Goal: Task Accomplishment & Management: Use online tool/utility

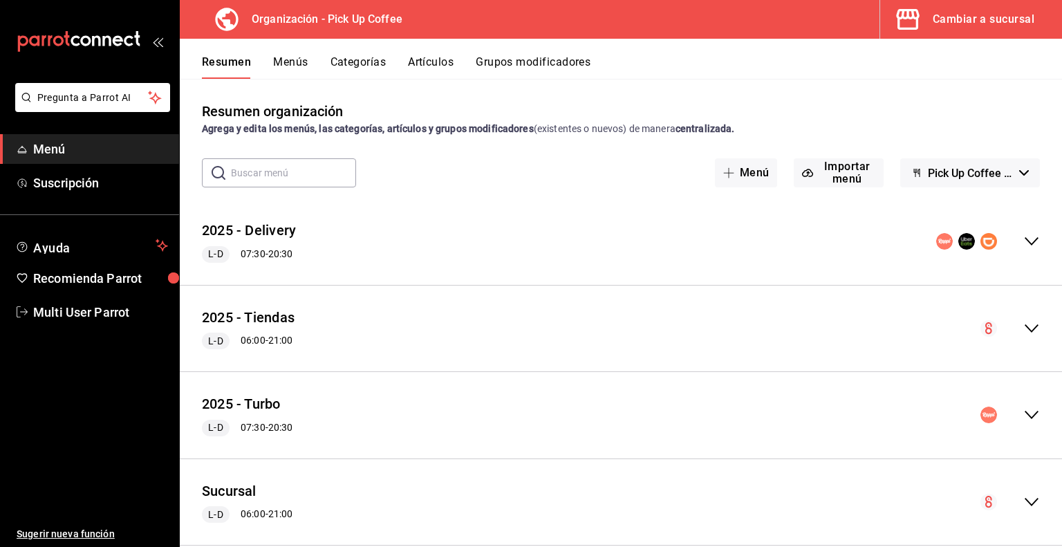
click at [948, 25] on div "Cambiar a sucursal" at bounding box center [984, 19] width 102 height 19
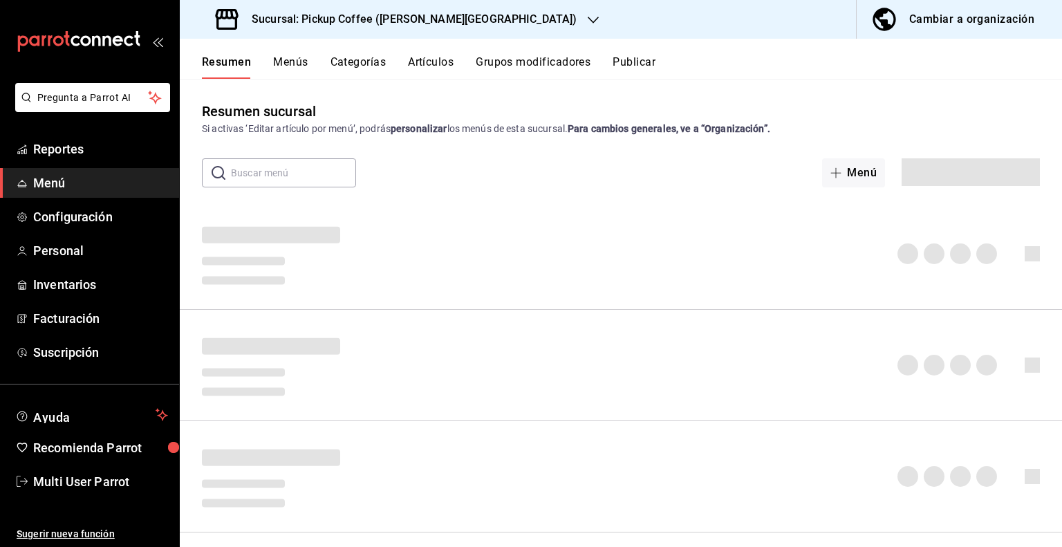
click at [390, 21] on h3 "Sucursal: Pickup Coffee ([PERSON_NAME][GEOGRAPHIC_DATA])" at bounding box center [409, 19] width 336 height 17
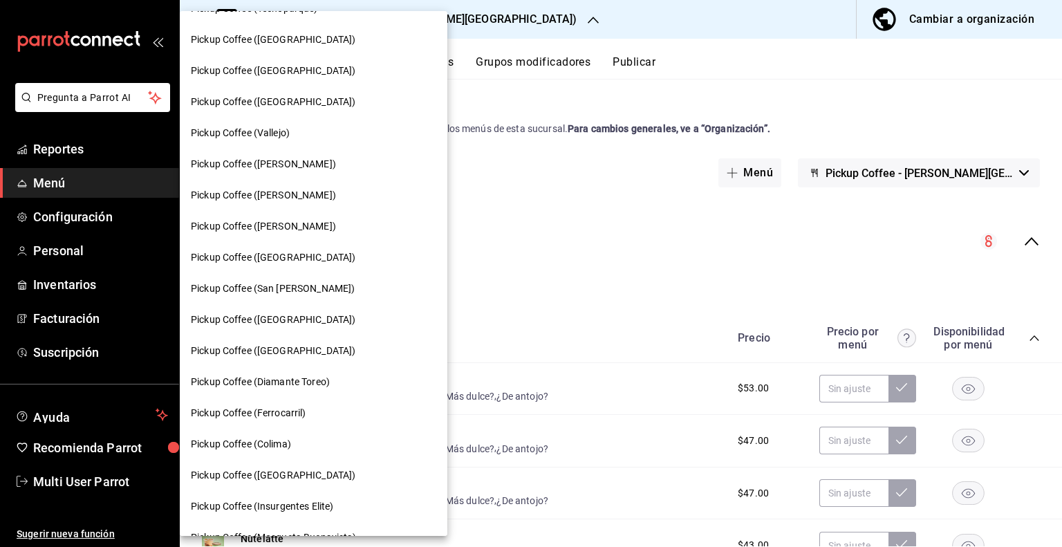
scroll to position [392, 0]
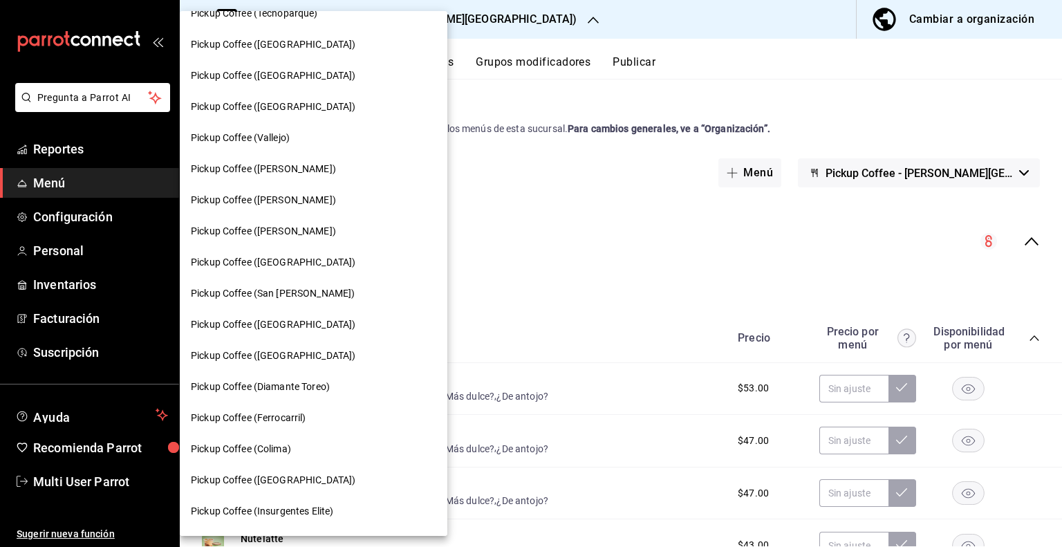
click at [285, 328] on span "Pickup Coffee ([GEOGRAPHIC_DATA])" at bounding box center [273, 324] width 165 height 15
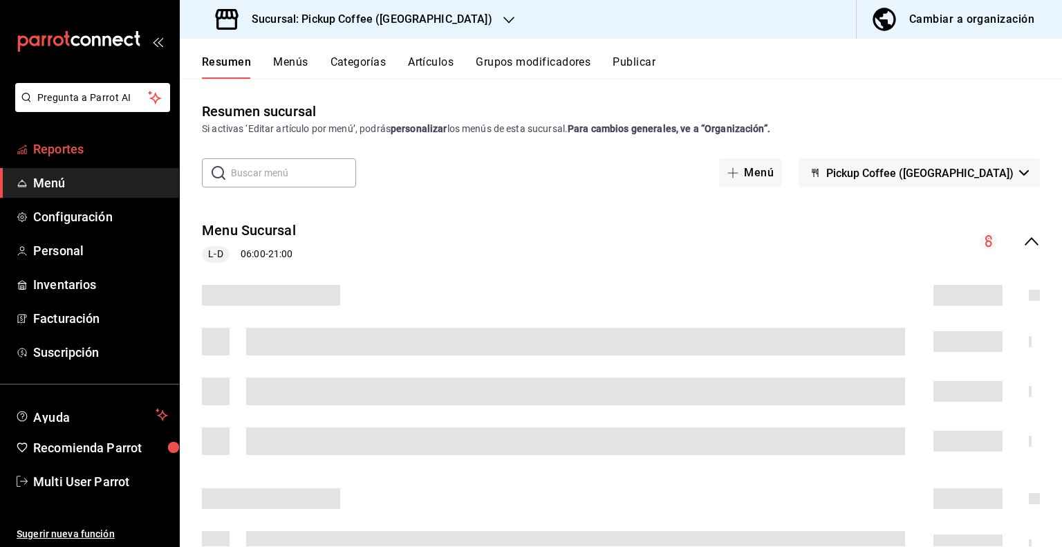
click at [107, 158] on link "Reportes" at bounding box center [89, 149] width 179 height 30
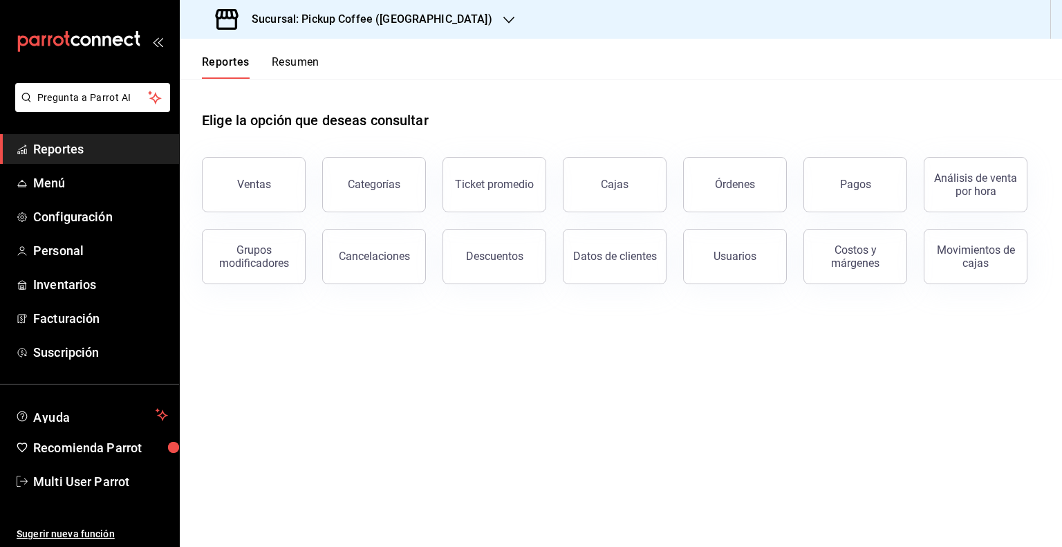
click at [267, 68] on div "Reportes Resumen" at bounding box center [261, 67] width 118 height 24
click at [308, 48] on div "Reportes Resumen" at bounding box center [250, 59] width 140 height 40
click at [305, 65] on button "Resumen" at bounding box center [296, 67] width 48 height 24
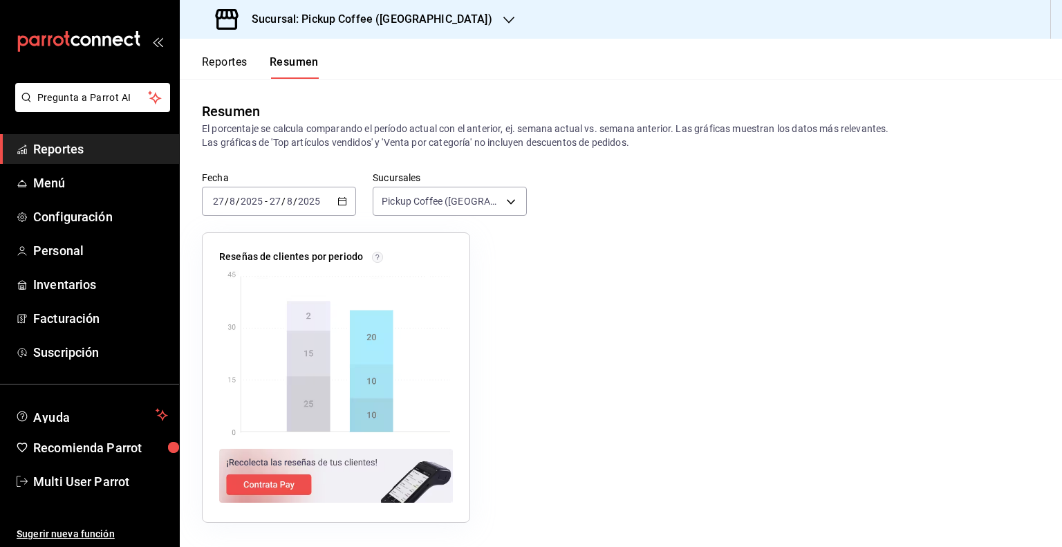
click at [503, 17] on icon "button" at bounding box center [508, 20] width 11 height 11
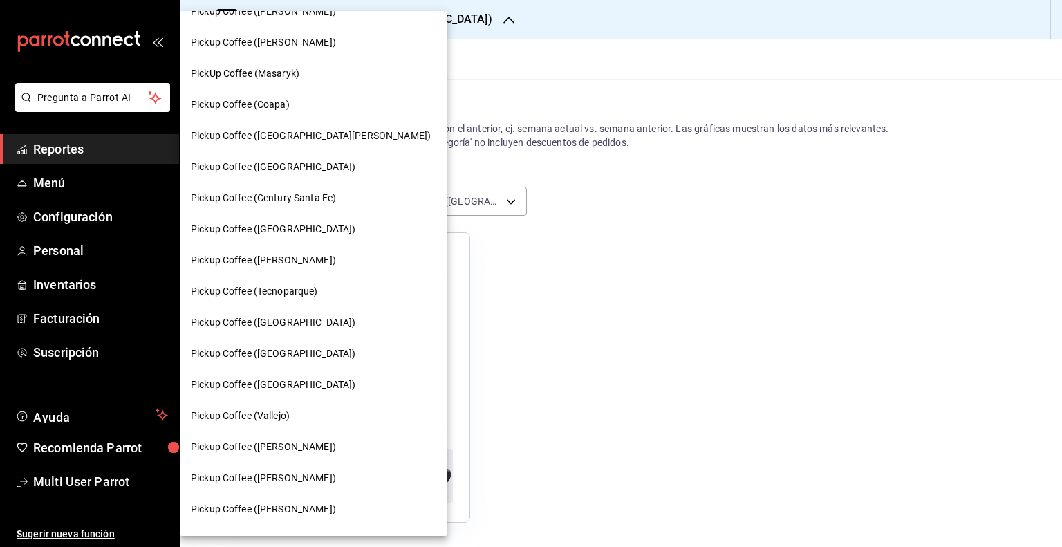
scroll to position [138, 0]
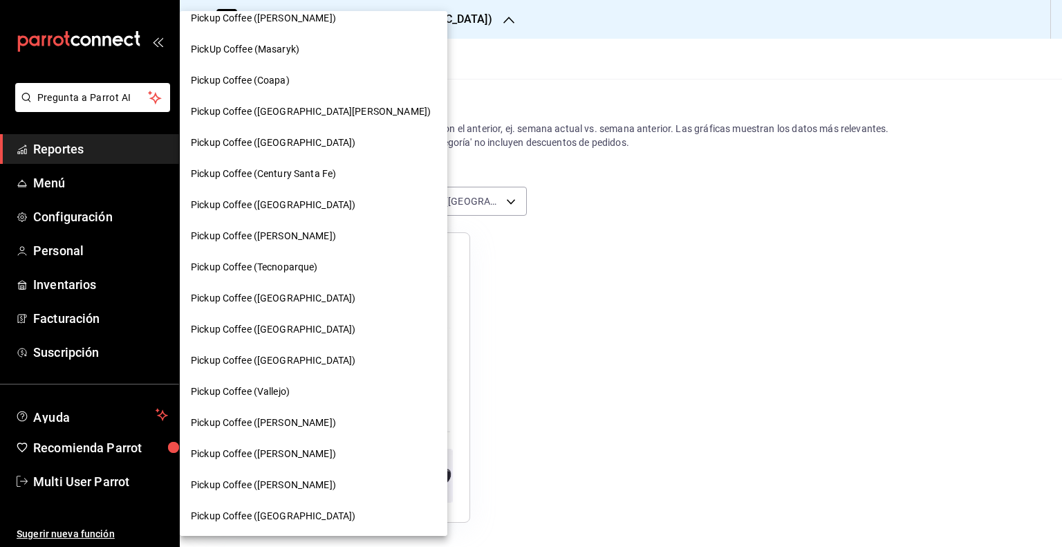
click at [278, 365] on span "Pickup Coffee ([GEOGRAPHIC_DATA])" at bounding box center [273, 360] width 165 height 15
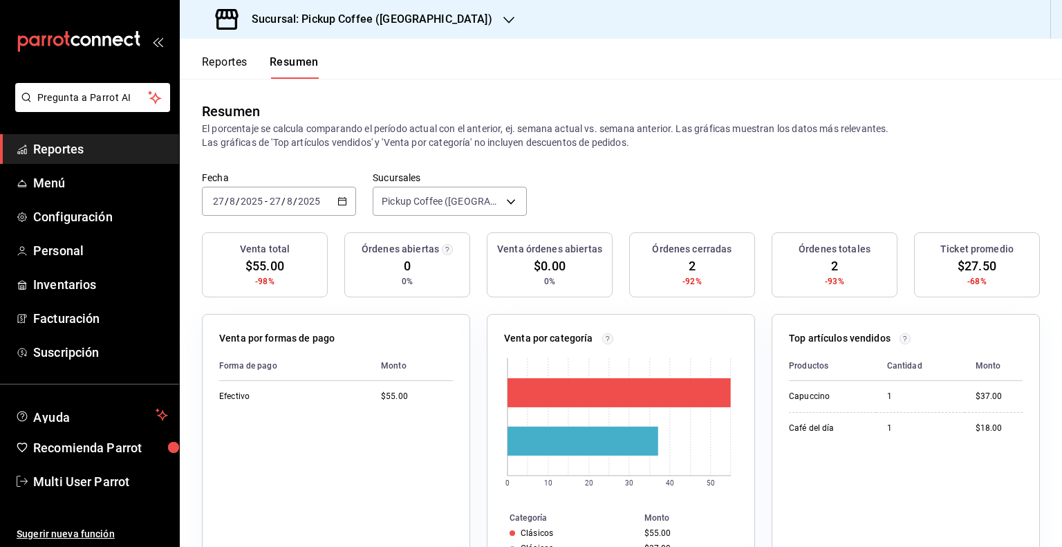
scroll to position [69, 0]
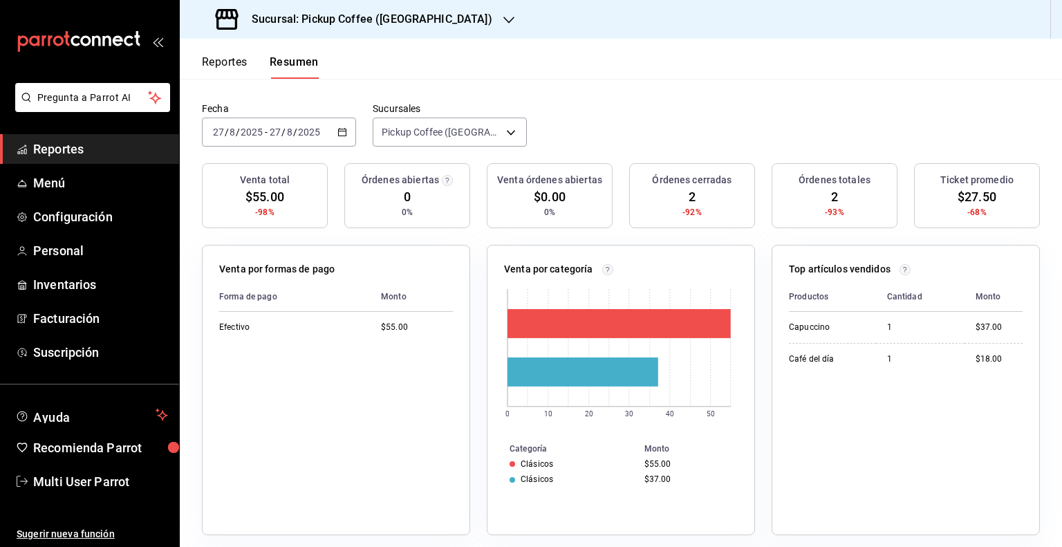
click at [503, 19] on icon "button" at bounding box center [508, 20] width 11 height 7
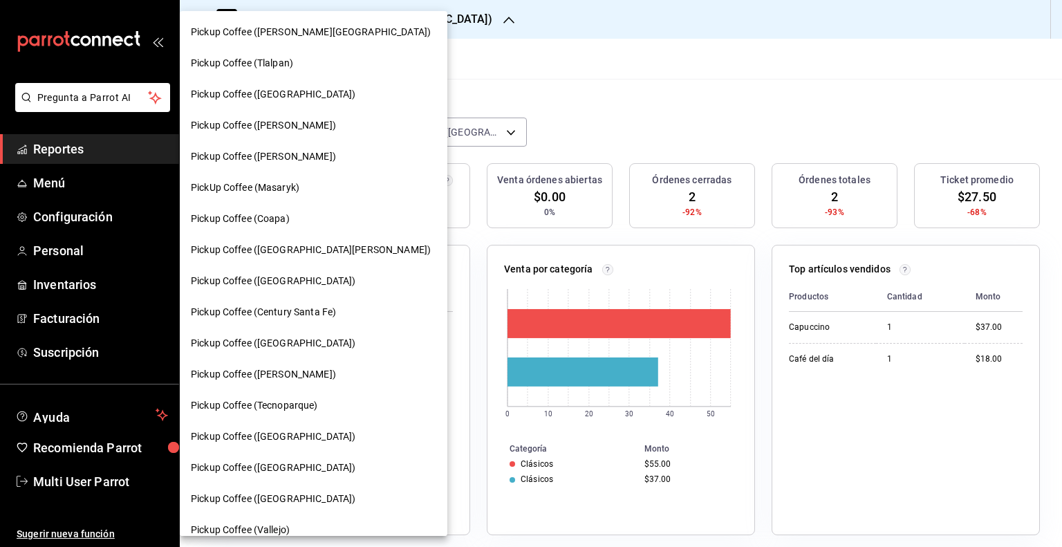
click at [522, 66] on div at bounding box center [531, 273] width 1062 height 547
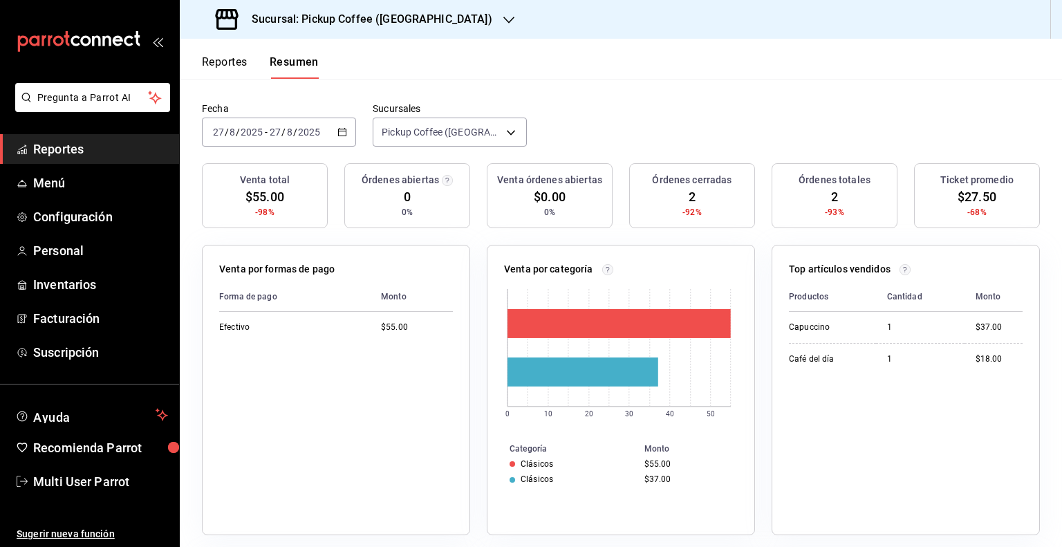
click at [460, 23] on div "Sucursal: Pickup Coffee ([GEOGRAPHIC_DATA])" at bounding box center [355, 19] width 329 height 39
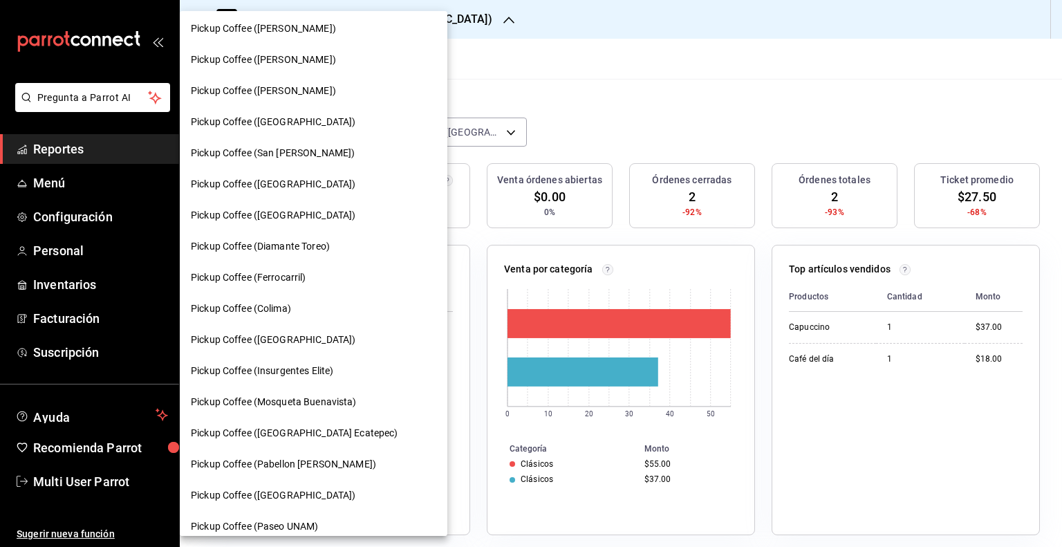
scroll to position [553, 0]
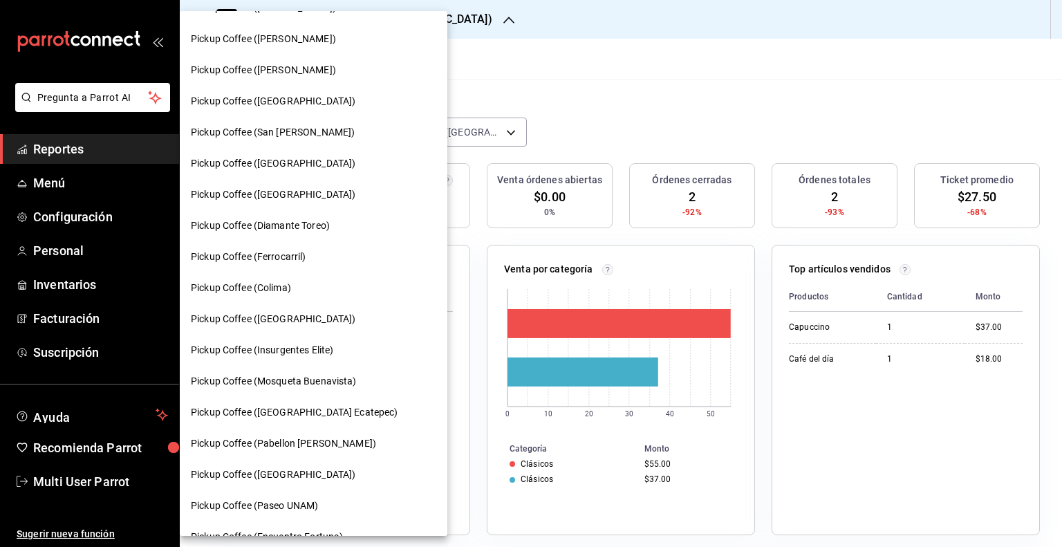
click at [286, 317] on span "Pickup Coffee ([GEOGRAPHIC_DATA])" at bounding box center [273, 319] width 165 height 15
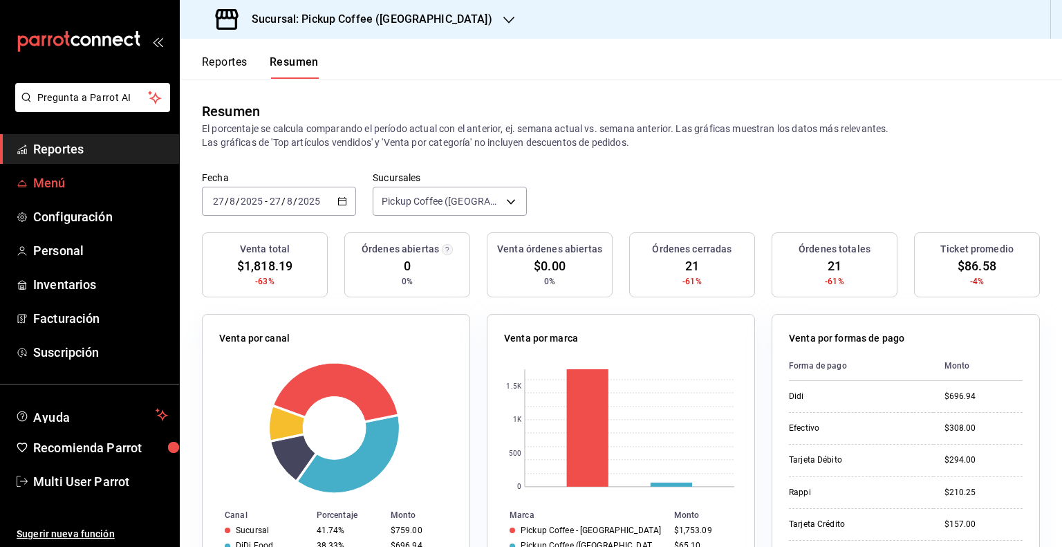
click at [66, 180] on span "Menú" at bounding box center [100, 183] width 135 height 19
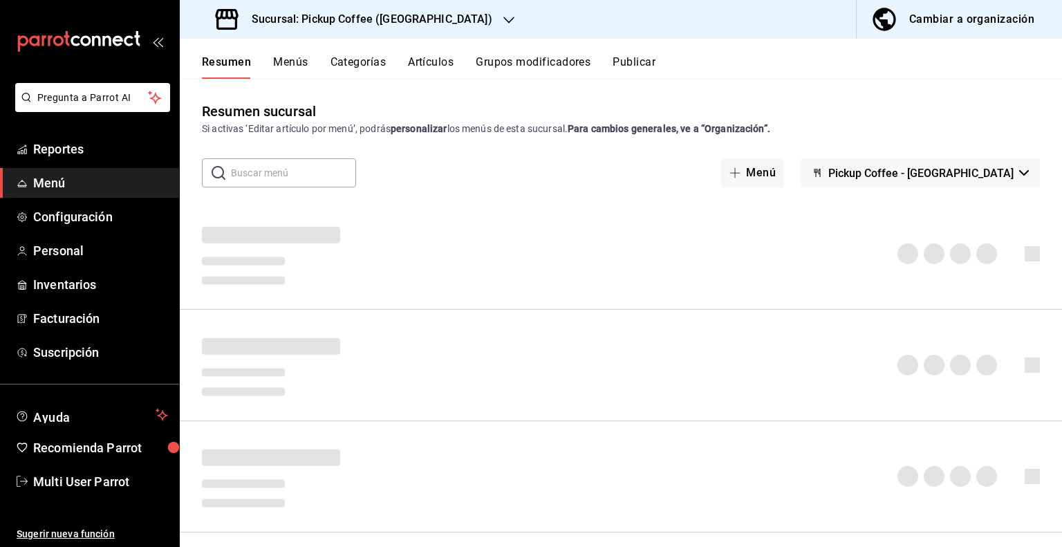
click at [991, 174] on span "Pickup Coffee - [GEOGRAPHIC_DATA]" at bounding box center [920, 173] width 185 height 13
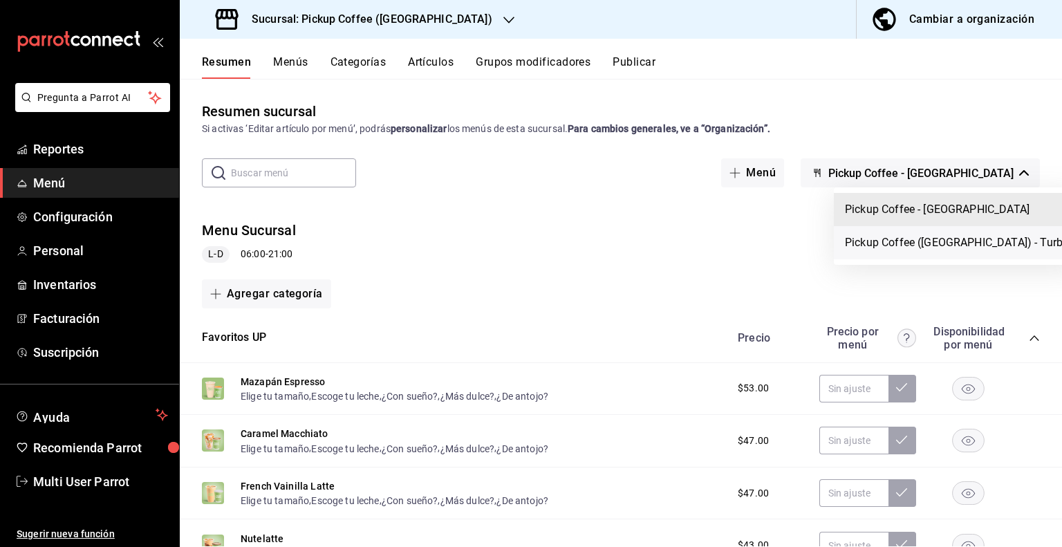
click at [972, 251] on li "Pickup Coffee ([GEOGRAPHIC_DATA]) - Turbo" at bounding box center [957, 242] width 246 height 33
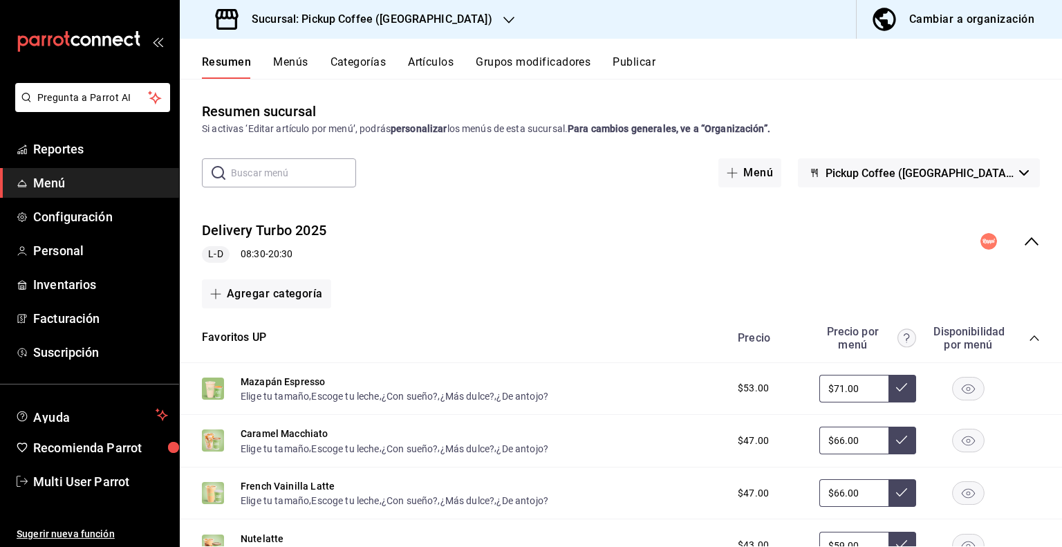
click at [503, 16] on icon "button" at bounding box center [508, 20] width 11 height 11
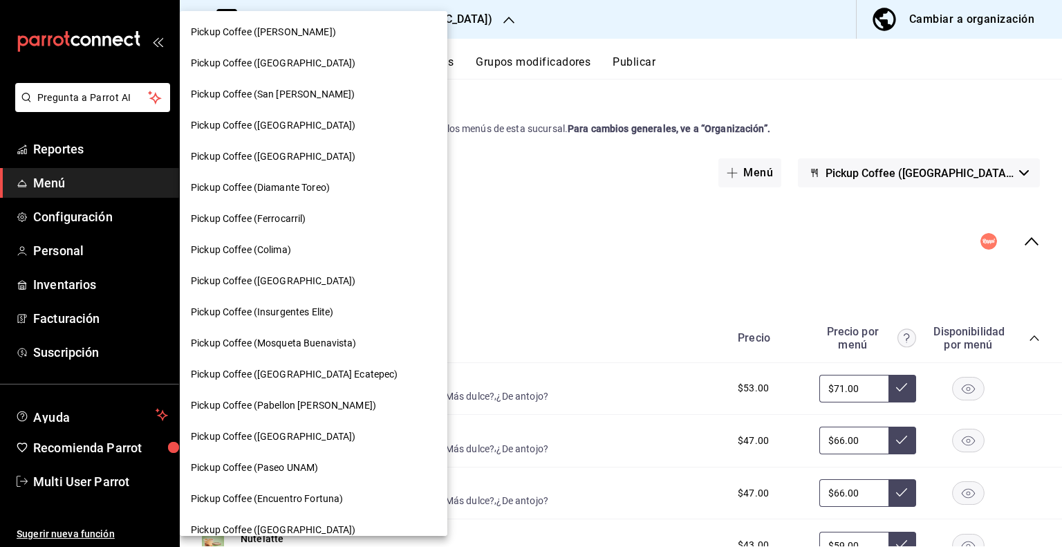
scroll to position [622, 0]
click at [315, 375] on span "Pickup Coffee (Pabellon [PERSON_NAME])" at bounding box center [283, 374] width 185 height 15
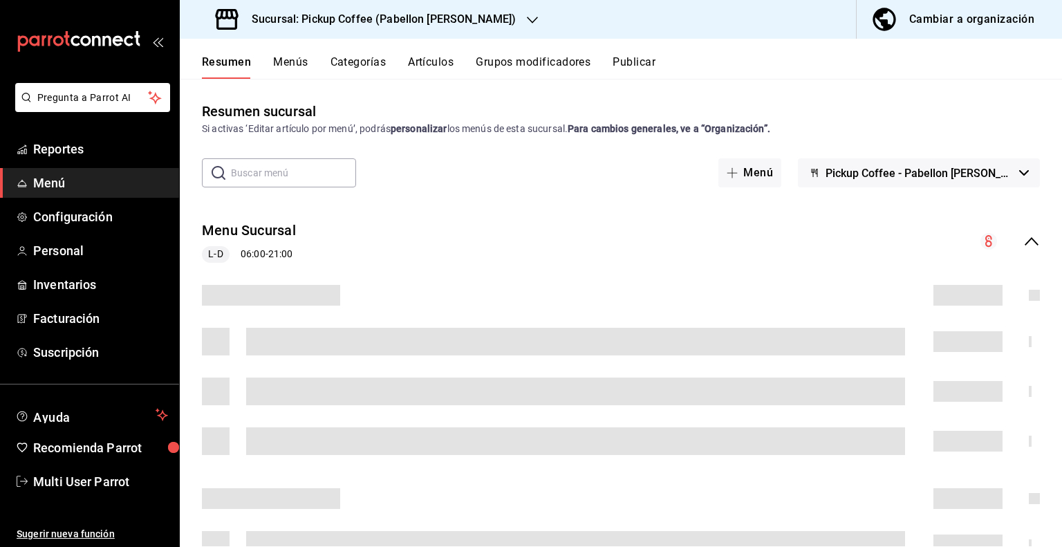
click at [971, 174] on span "Pickup Coffee - Pabellon [PERSON_NAME]" at bounding box center [919, 173] width 188 height 13
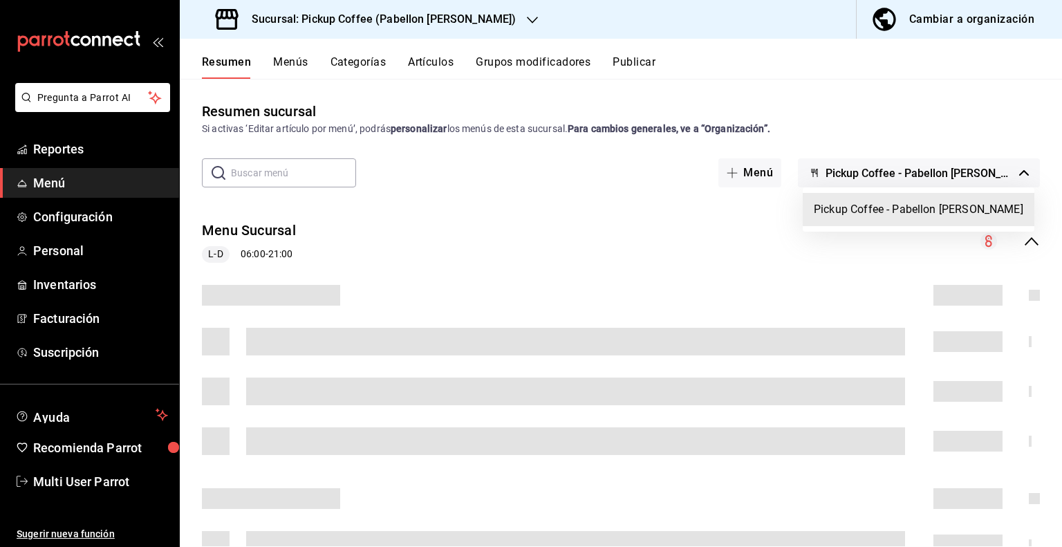
click at [700, 277] on div at bounding box center [531, 273] width 1062 height 547
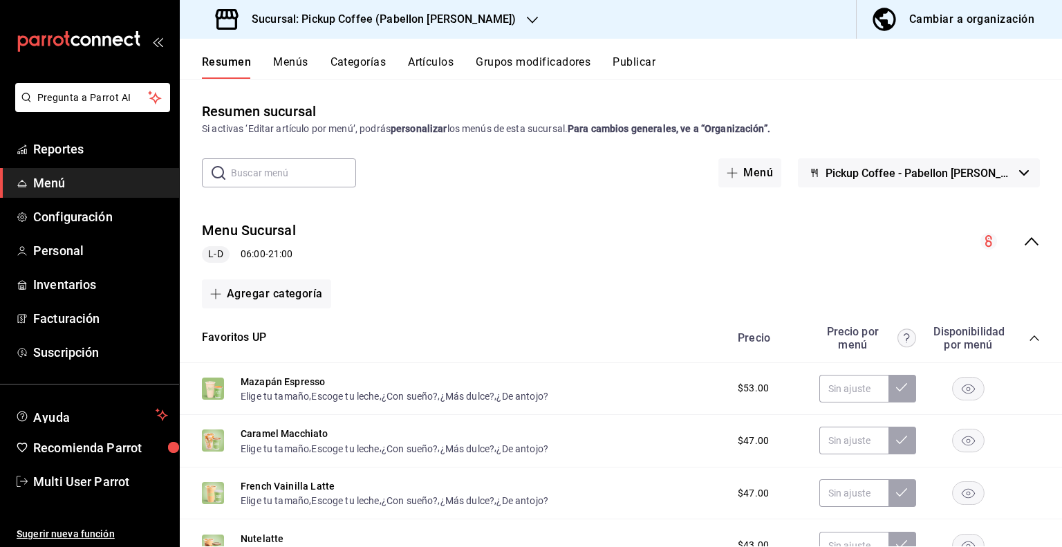
click at [990, 186] on button "Pickup Coffee - Pabellon [PERSON_NAME]" at bounding box center [919, 172] width 242 height 29
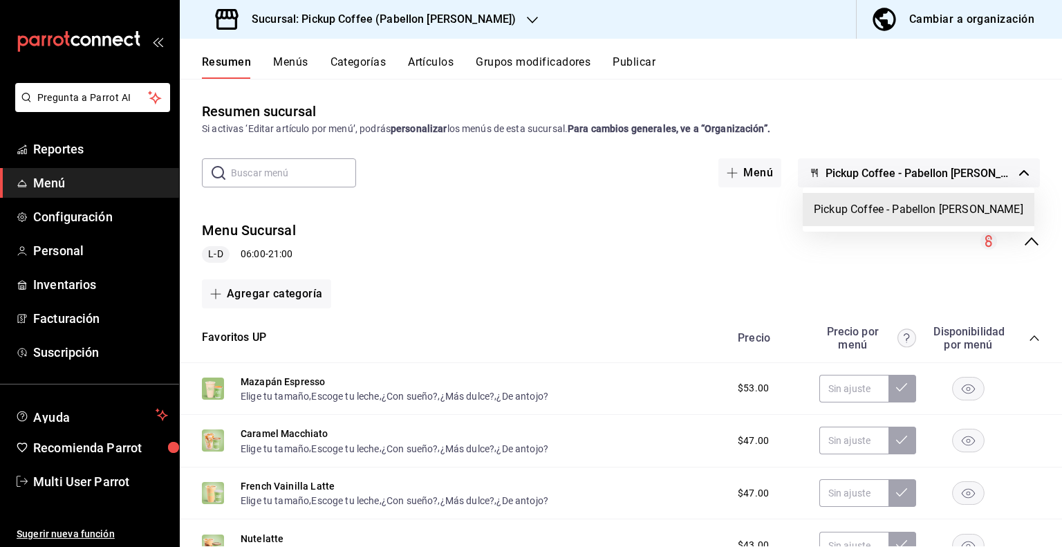
click at [429, 30] on div at bounding box center [531, 273] width 1062 height 547
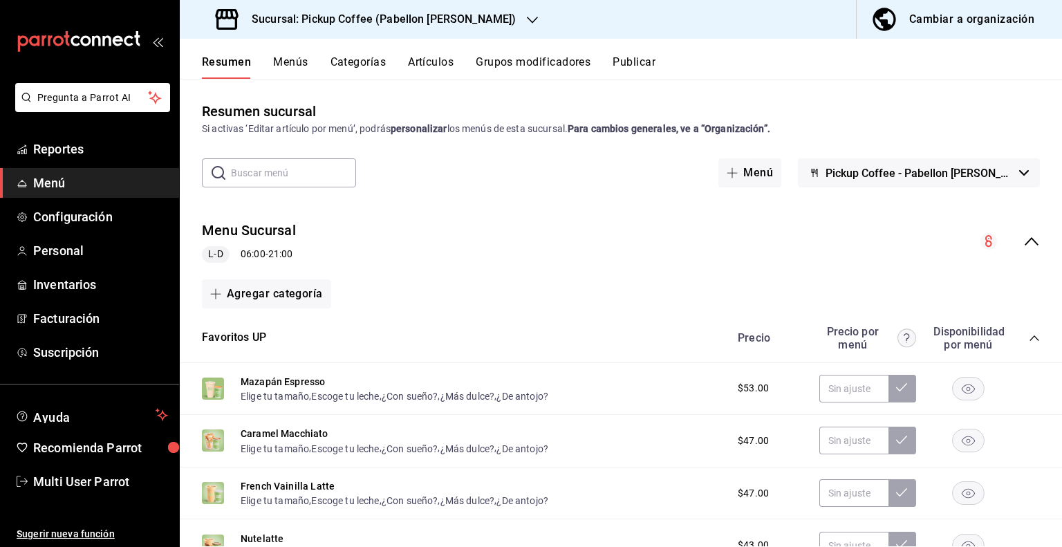
click at [498, 18] on div "Sucursal: Pickup Coffee (Pabellon [PERSON_NAME])" at bounding box center [367, 19] width 353 height 39
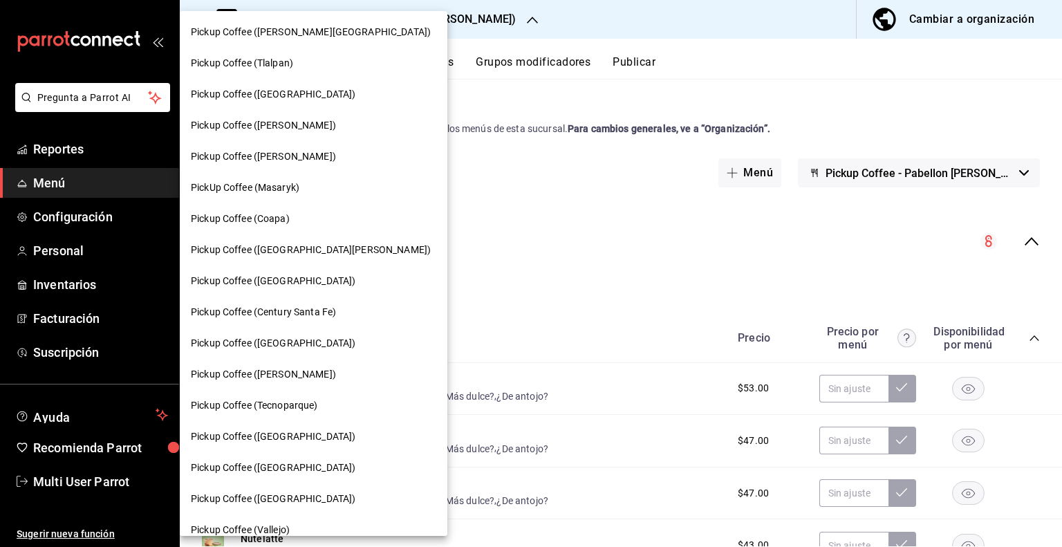
click at [294, 185] on span "PickUp Coffee (Masaryk)" at bounding box center [245, 187] width 109 height 15
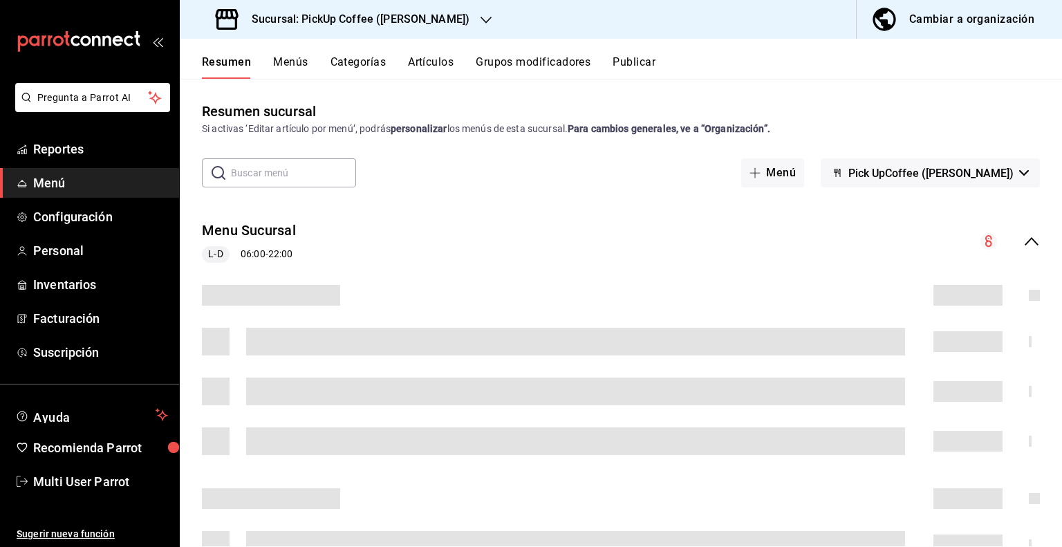
click at [996, 171] on span "Pick UpCoffee ([PERSON_NAME])" at bounding box center [930, 173] width 165 height 13
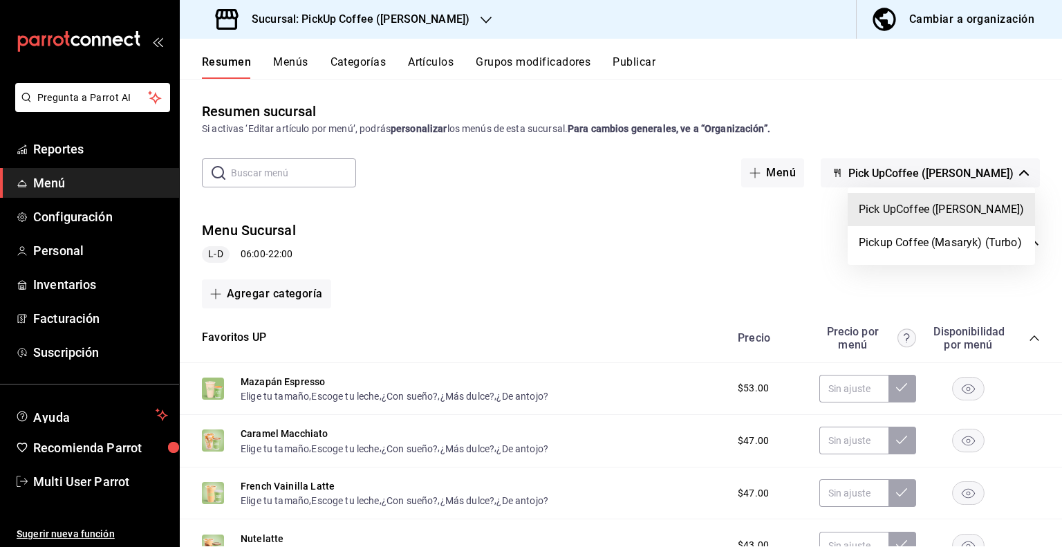
click at [435, 20] on div at bounding box center [531, 273] width 1062 height 547
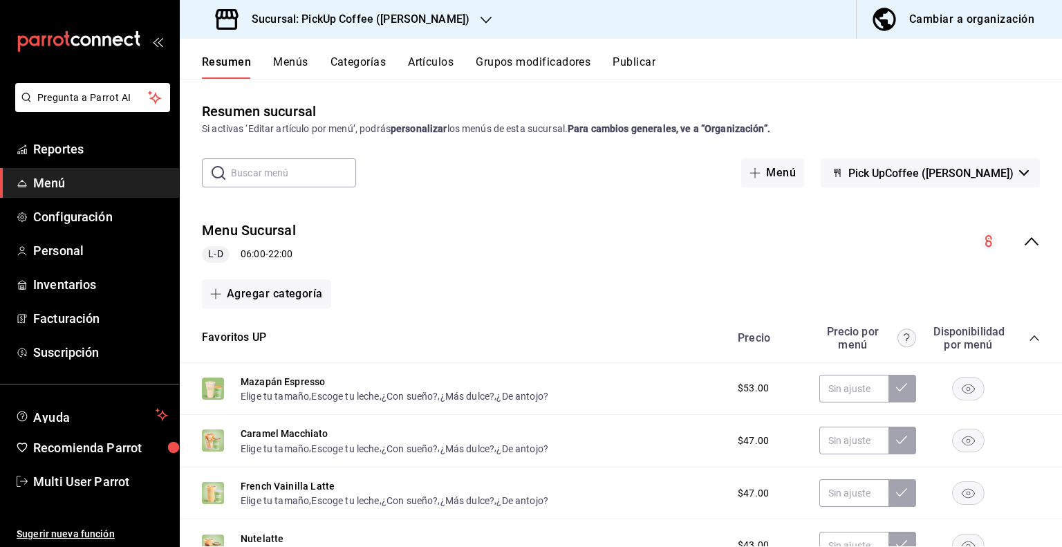
click at [480, 20] on icon "button" at bounding box center [485, 20] width 11 height 7
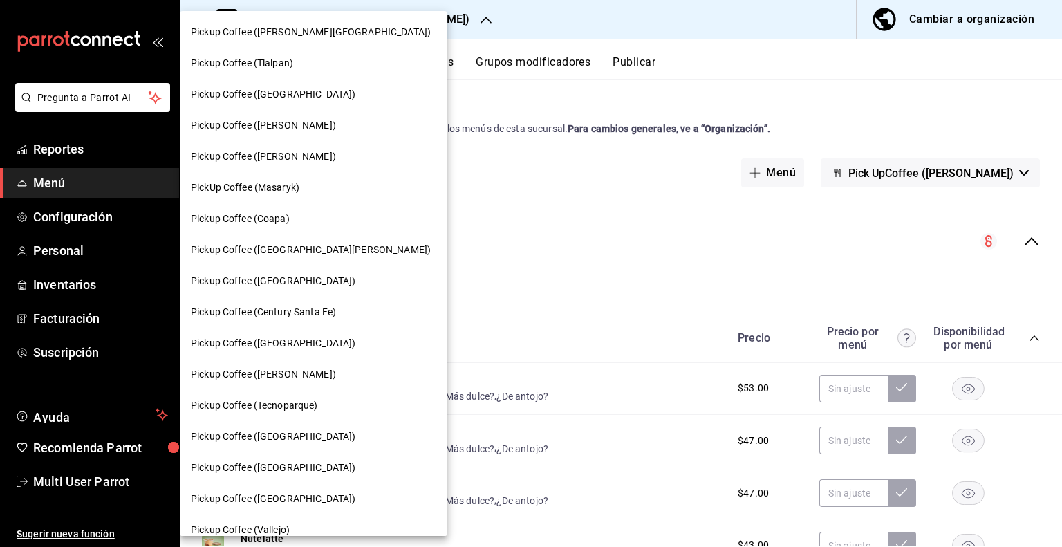
click at [293, 215] on div "Pickup Coffee (Coapa)" at bounding box center [313, 219] width 245 height 15
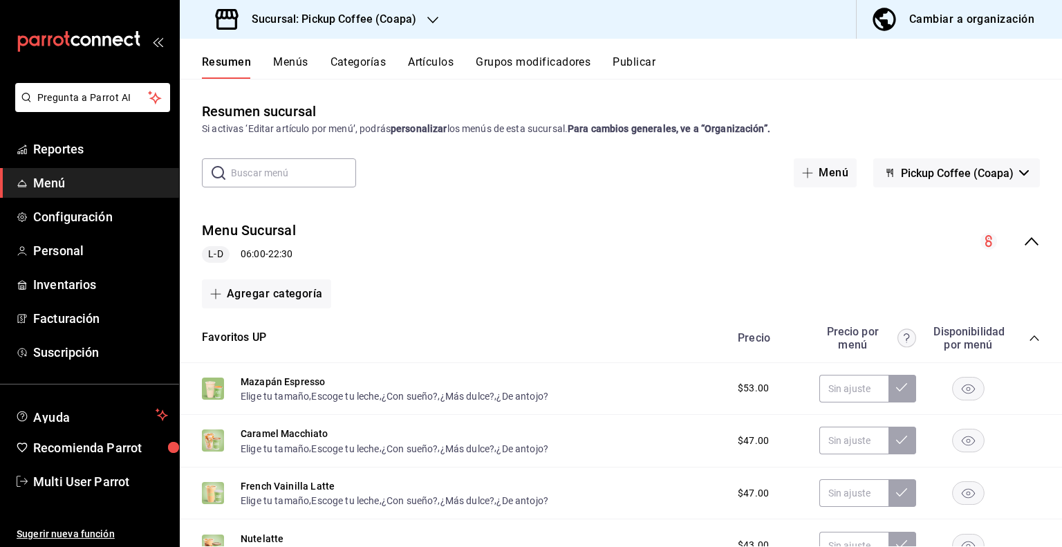
click at [995, 22] on div "Cambiar a organización" at bounding box center [971, 19] width 125 height 19
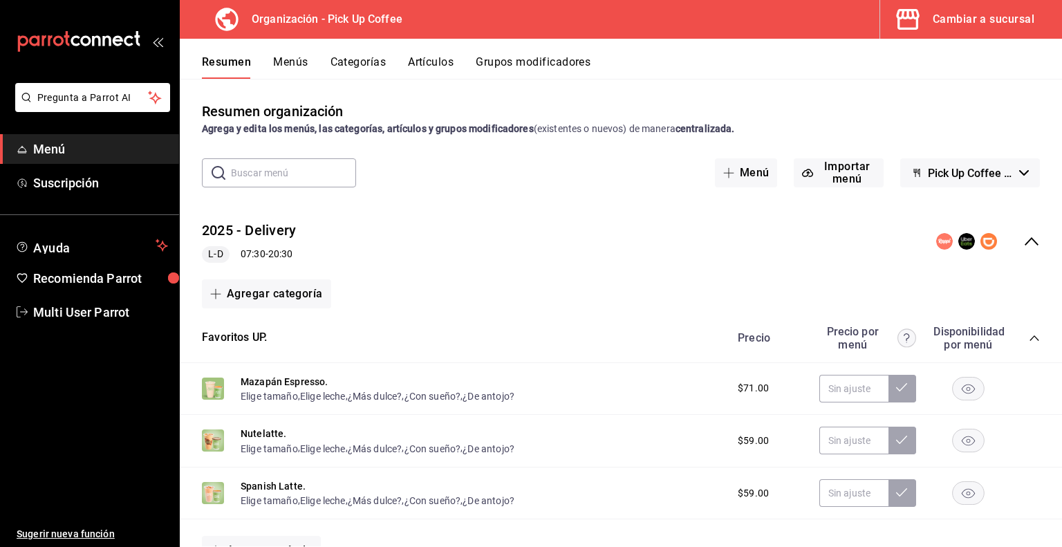
click at [960, 17] on div "Cambiar a sucursal" at bounding box center [984, 19] width 102 height 19
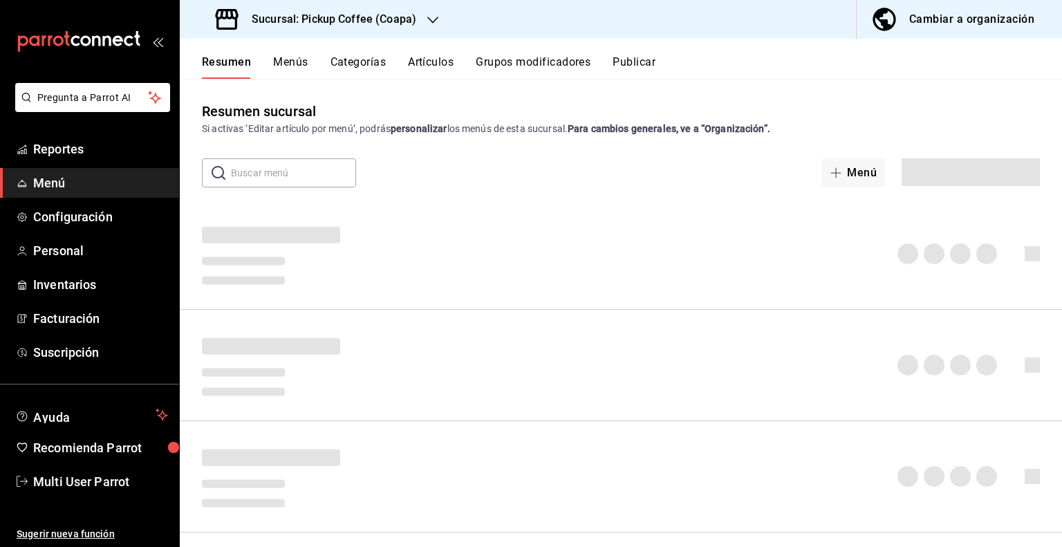
click at [363, 21] on h3 "Sucursal: Pickup Coffee (Coapa)" at bounding box center [329, 19] width 176 height 17
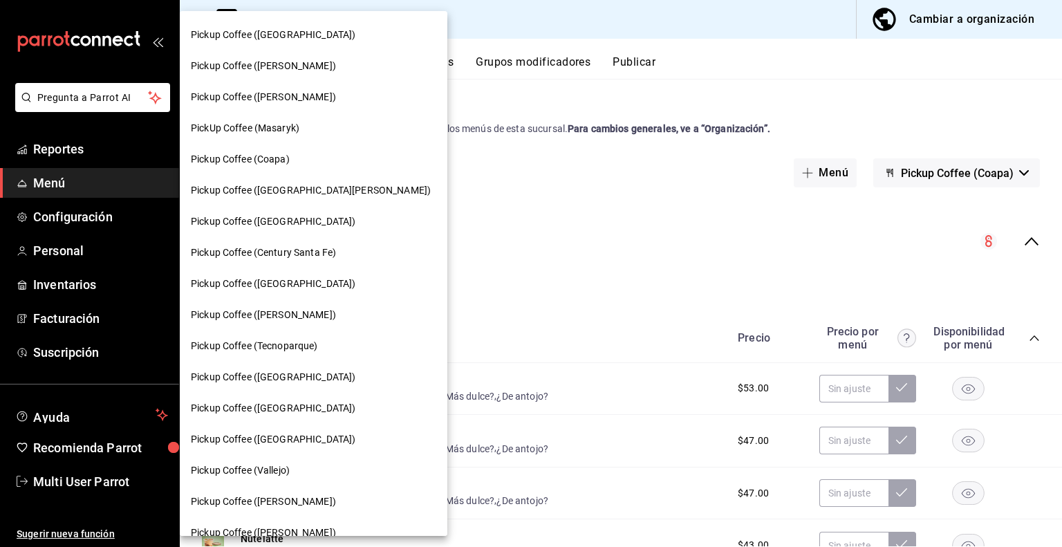
scroll to position [0, 0]
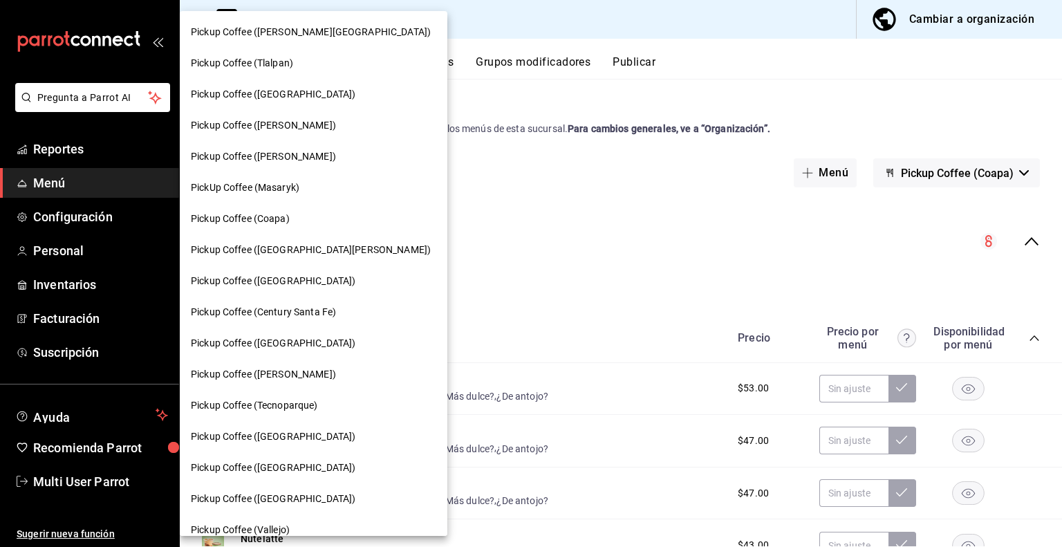
click at [271, 165] on div "Pickup Coffee ([PERSON_NAME])" at bounding box center [314, 156] width 268 height 31
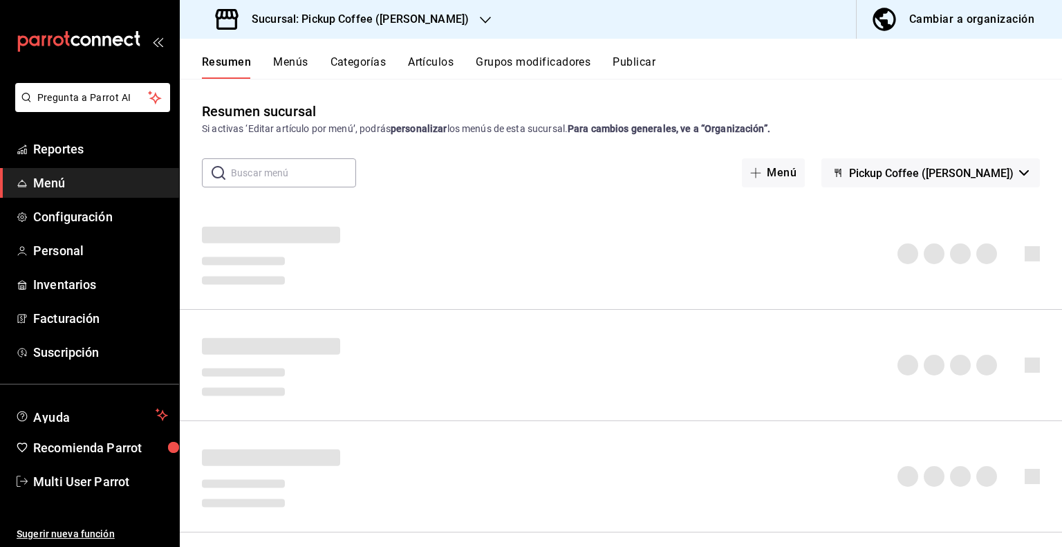
click at [641, 66] on button "Publicar" at bounding box center [633, 67] width 43 height 24
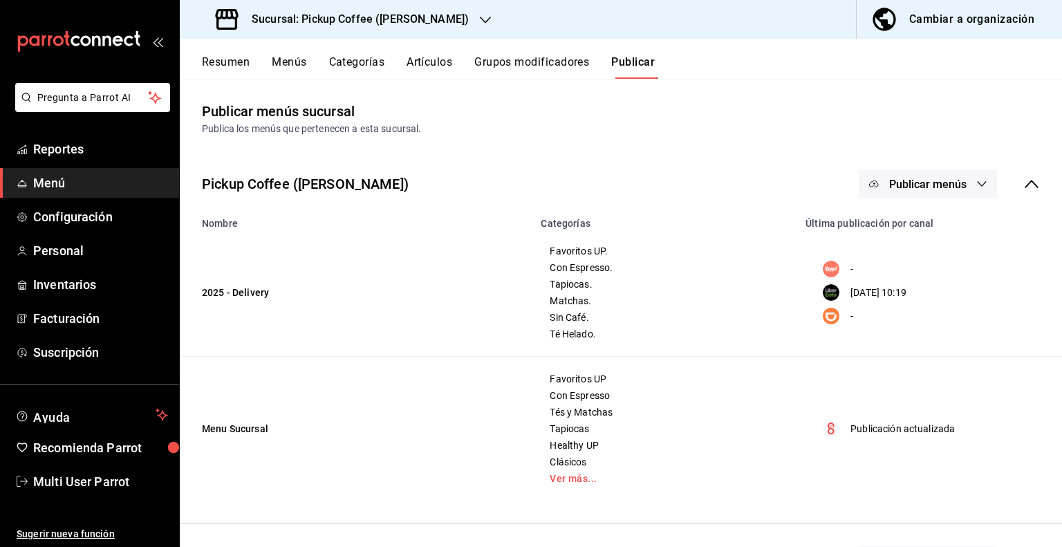
click at [977, 185] on icon "button" at bounding box center [981, 184] width 9 height 6
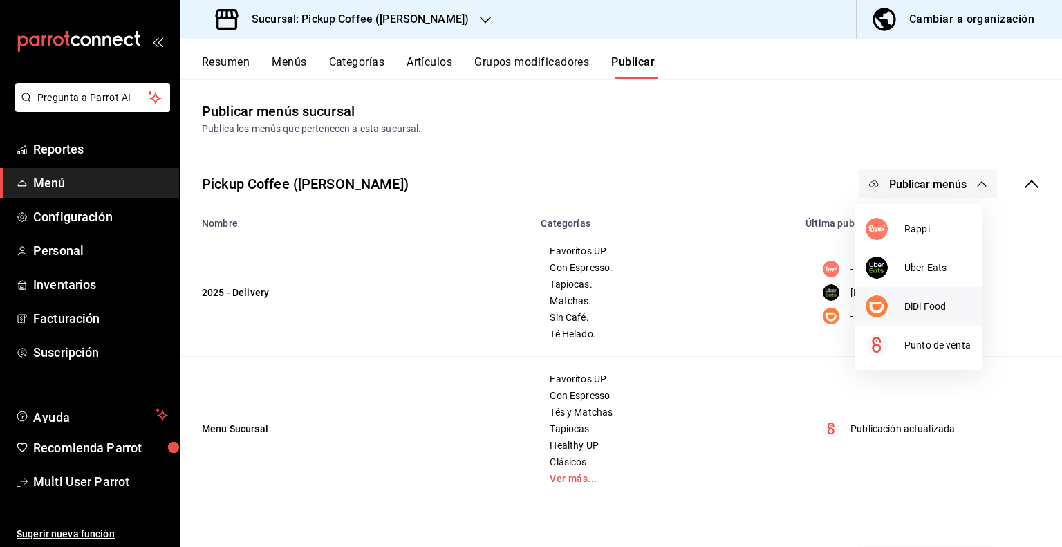
click at [927, 309] on span "DiDi Food" at bounding box center [937, 306] width 66 height 15
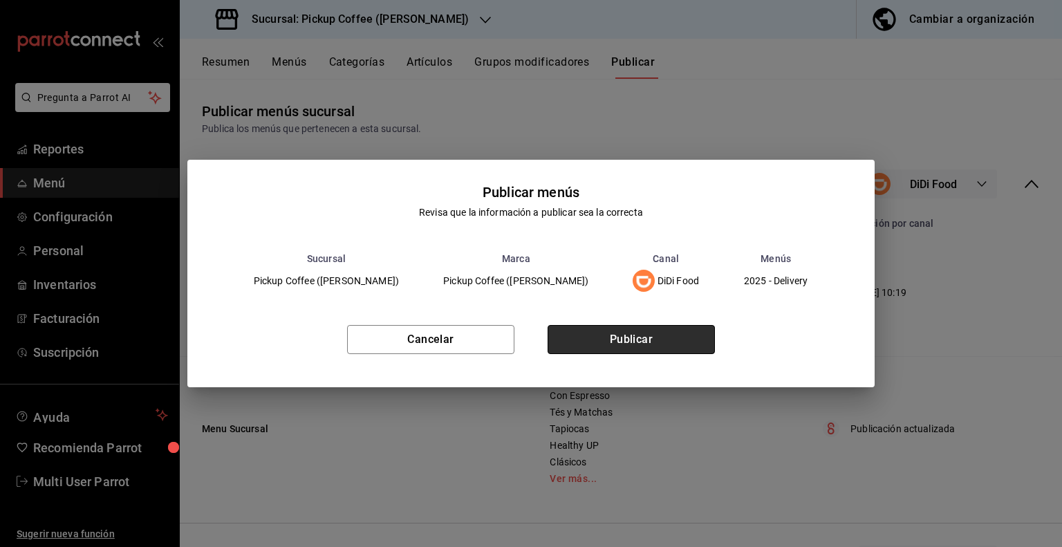
click at [595, 339] on button "Publicar" at bounding box center [630, 339] width 167 height 29
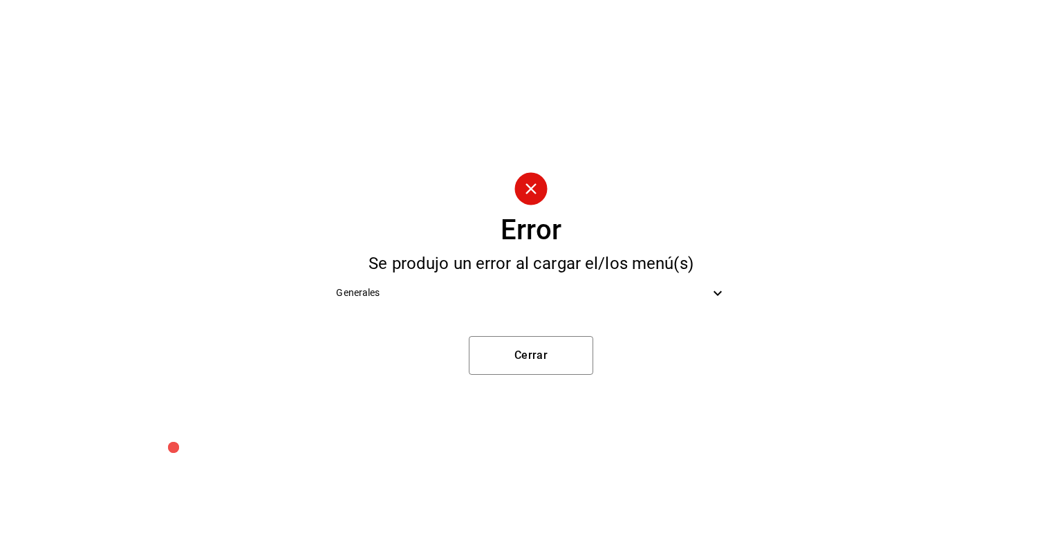
click at [665, 297] on span "Generales" at bounding box center [522, 292] width 373 height 15
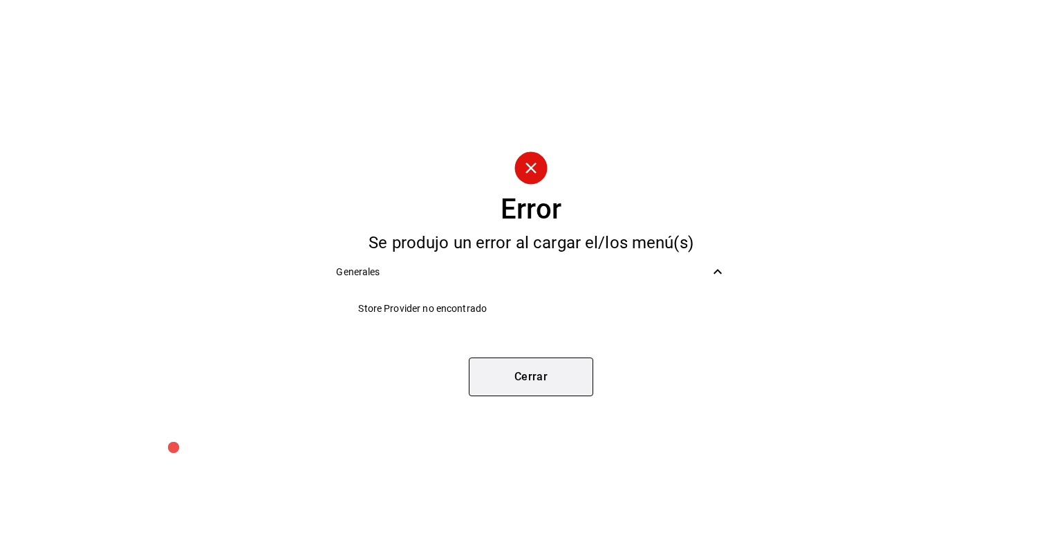
click at [549, 388] on button "Cerrar" at bounding box center [531, 376] width 124 height 39
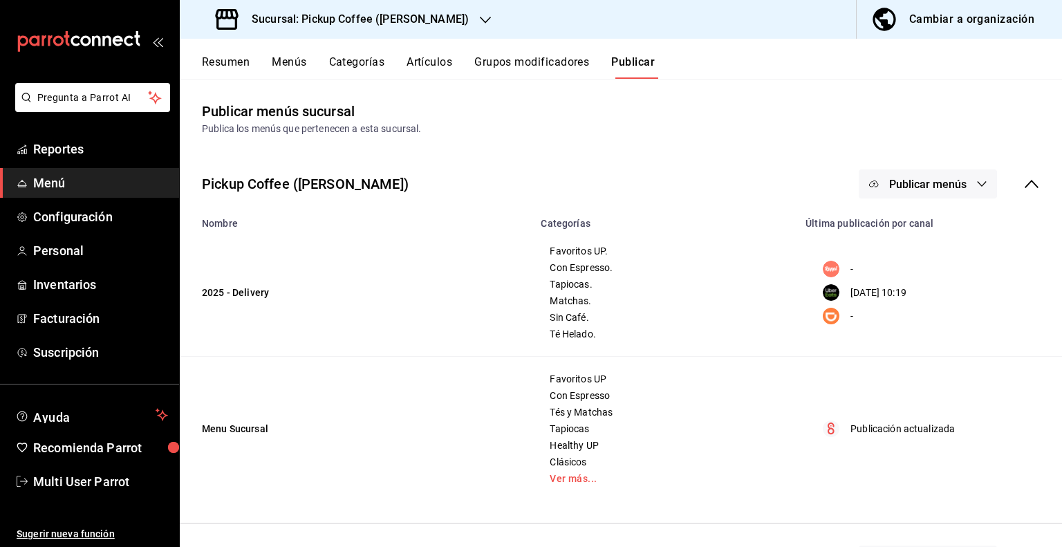
click at [440, 12] on div "Sucursal: Pickup Coffee ([PERSON_NAME])" at bounding box center [344, 19] width 306 height 39
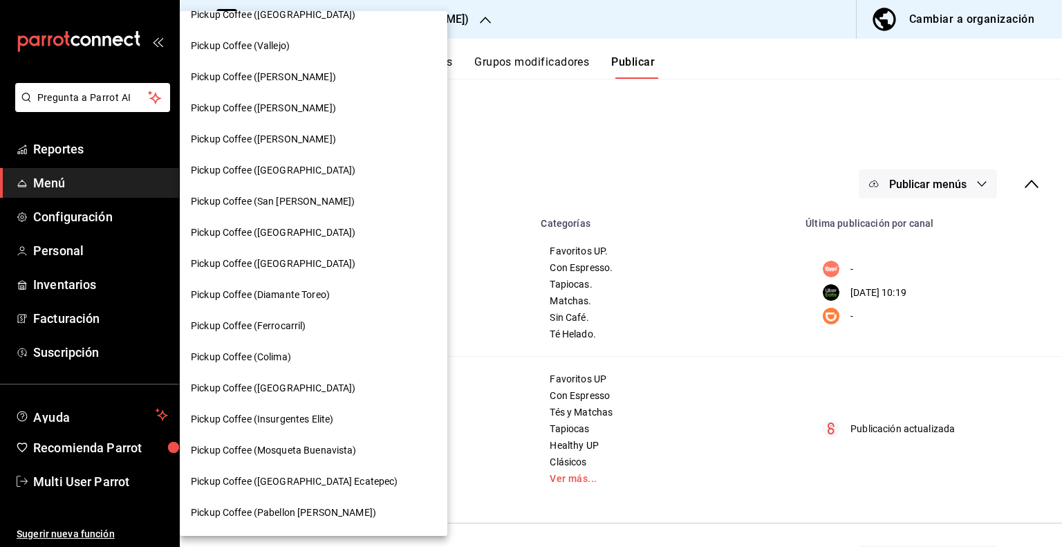
scroll to position [553, 0]
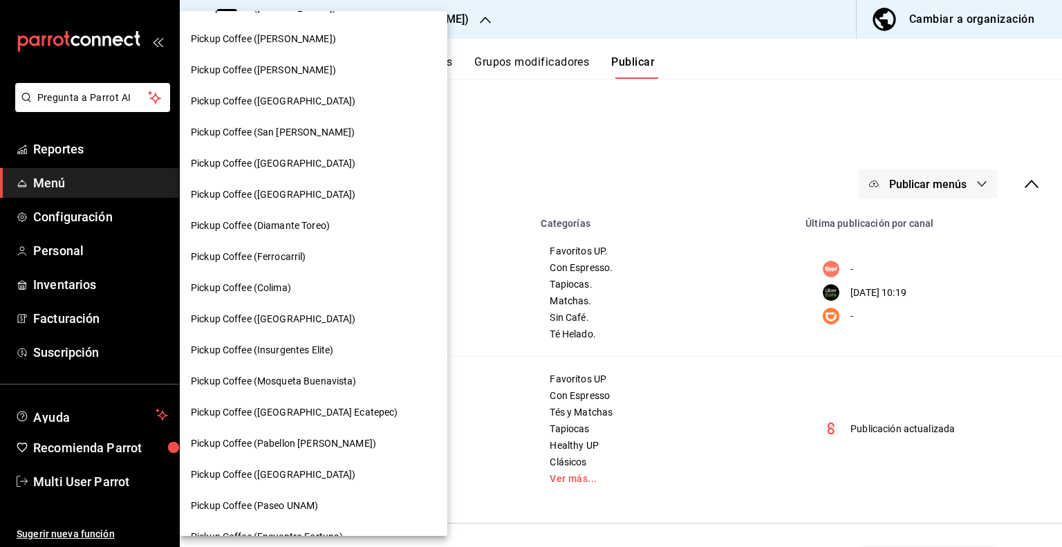
click at [281, 358] on div "Pickup Coffee (Insurgentes Elite)" at bounding box center [314, 350] width 268 height 31
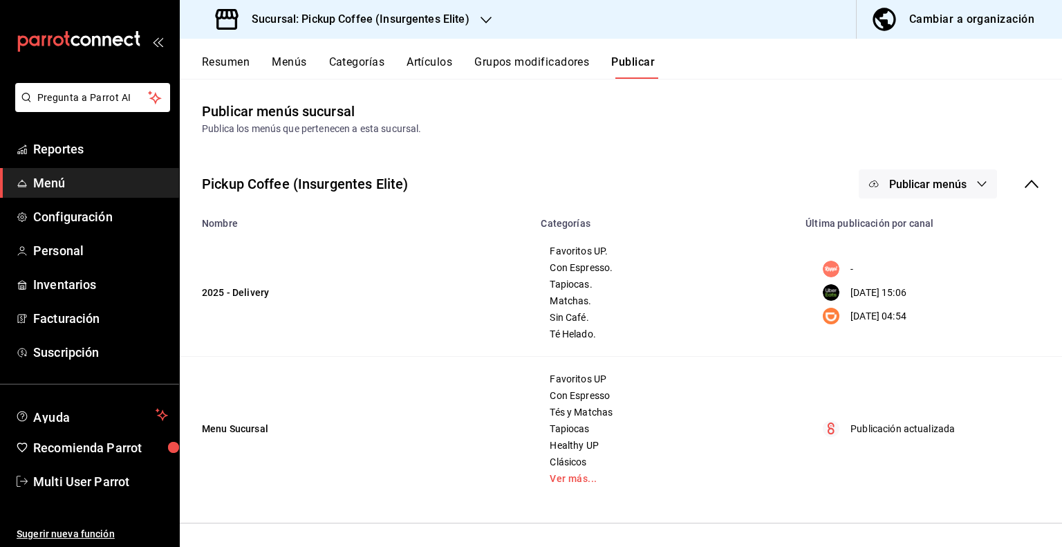
click at [460, 29] on div "Sucursal: Pickup Coffee (Insurgentes Elite)" at bounding box center [344, 19] width 306 height 39
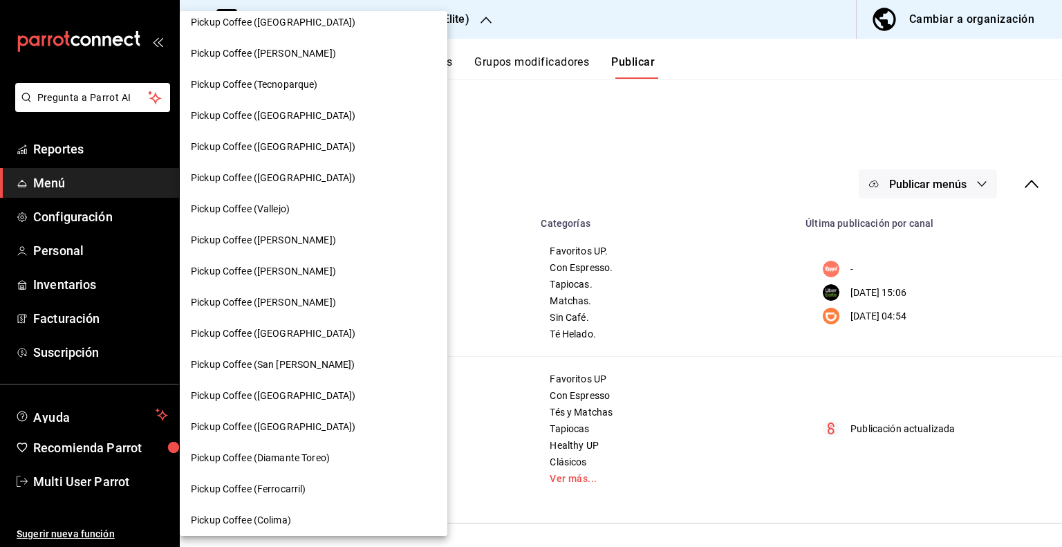
scroll to position [346, 0]
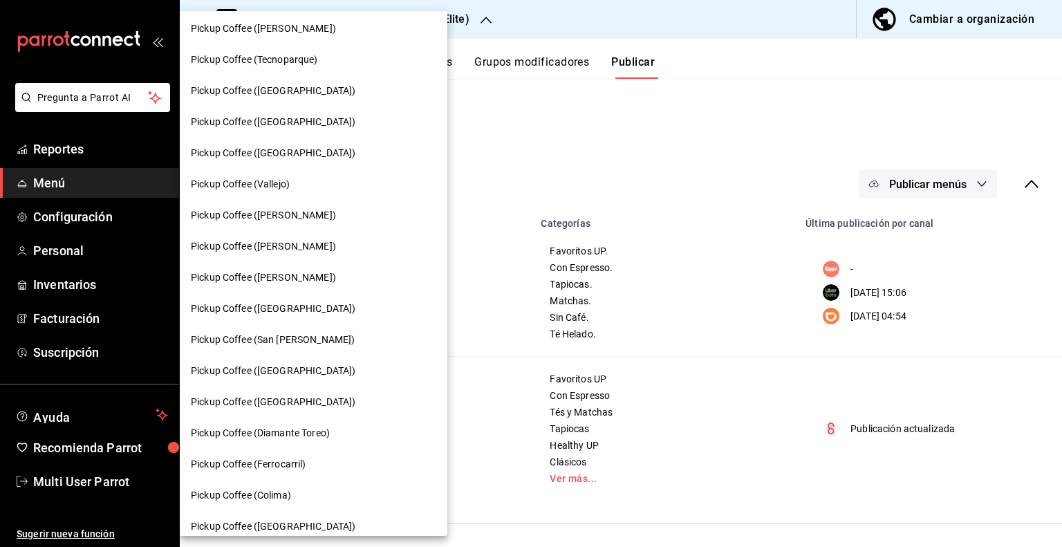
click at [307, 373] on span "Pickup Coffee ([GEOGRAPHIC_DATA])" at bounding box center [273, 371] width 165 height 15
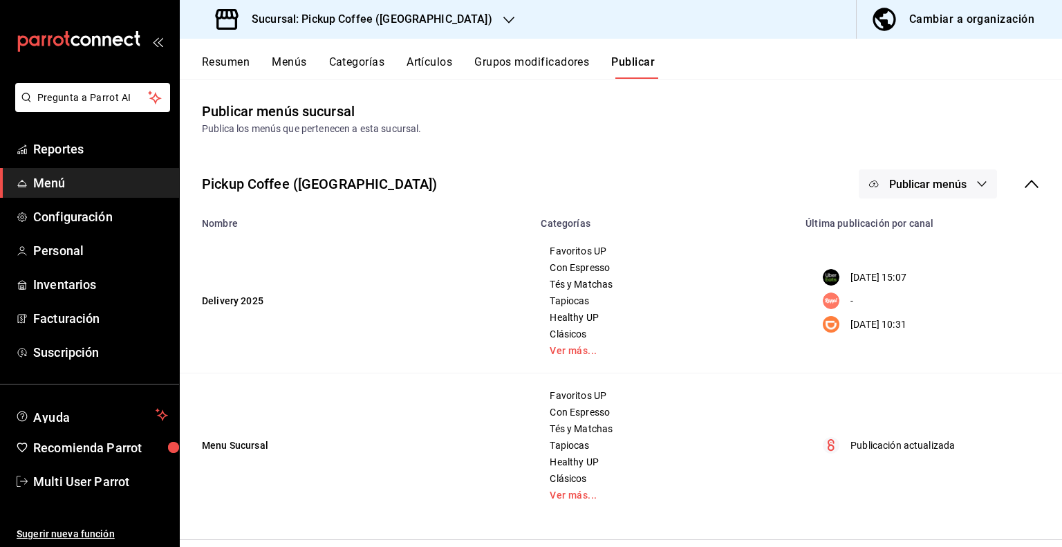
click at [459, 19] on div "Sucursal: Pickup Coffee ([GEOGRAPHIC_DATA])" at bounding box center [355, 19] width 329 height 39
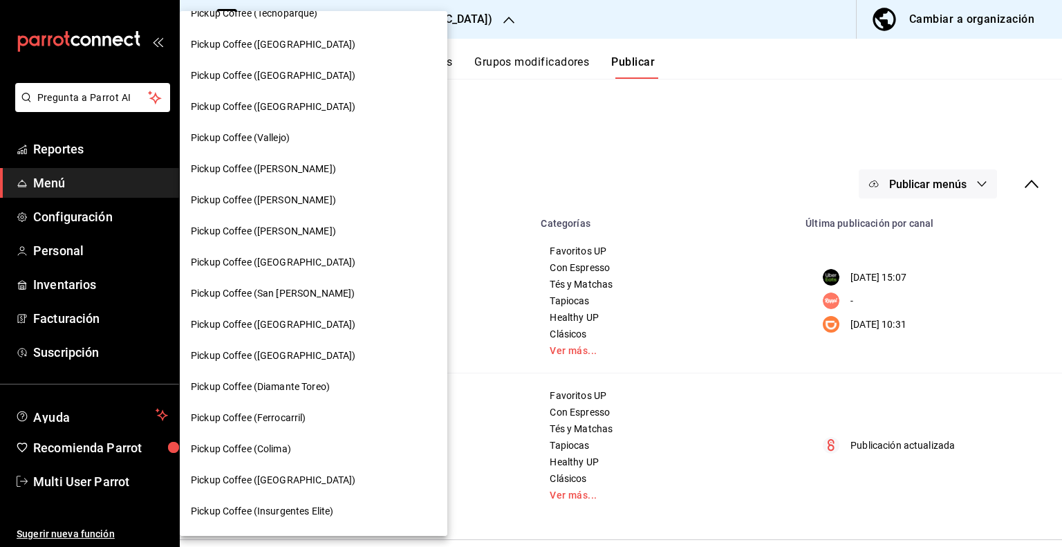
scroll to position [254, 0]
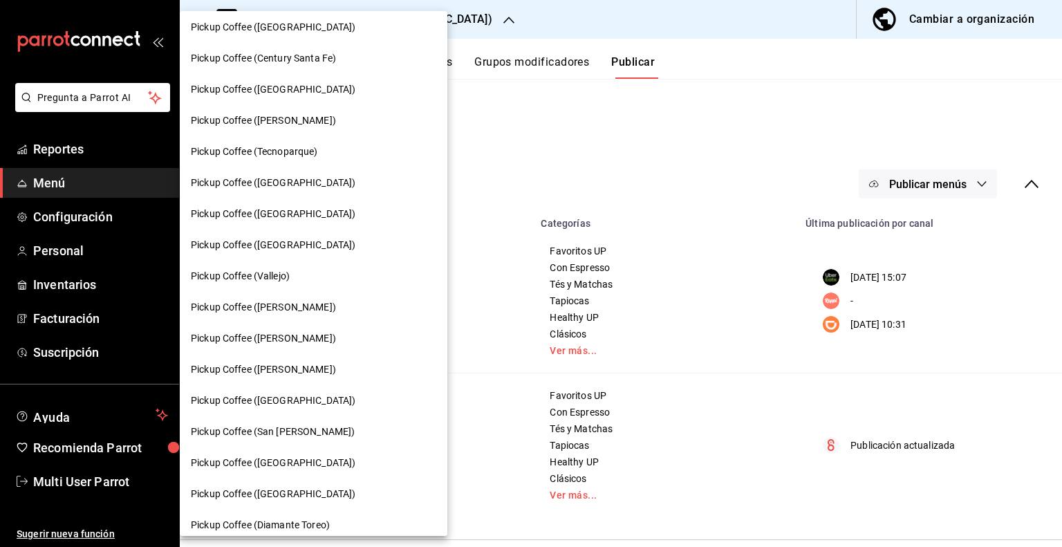
click at [294, 122] on span "Pickup Coffee ([PERSON_NAME])" at bounding box center [263, 120] width 145 height 15
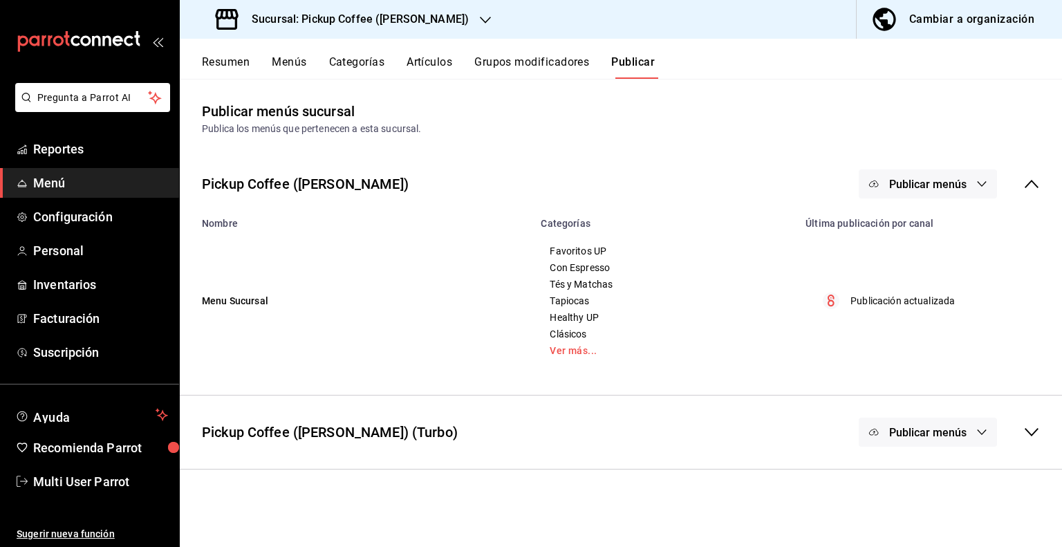
click at [423, 22] on div "Sucursal: Pickup Coffee ([PERSON_NAME])" at bounding box center [344, 19] width 306 height 39
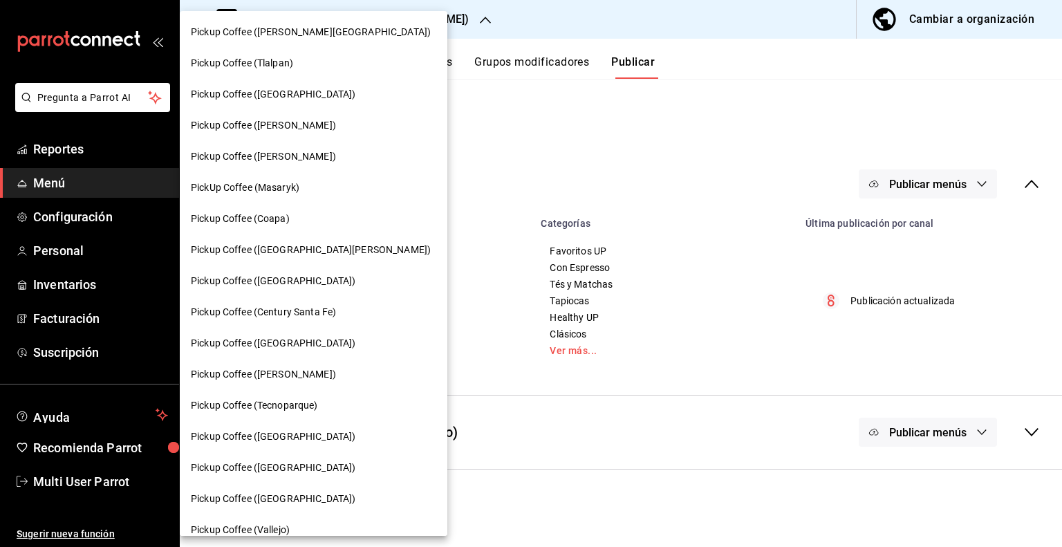
click at [314, 155] on div "Pickup Coffee ([PERSON_NAME])" at bounding box center [313, 156] width 245 height 15
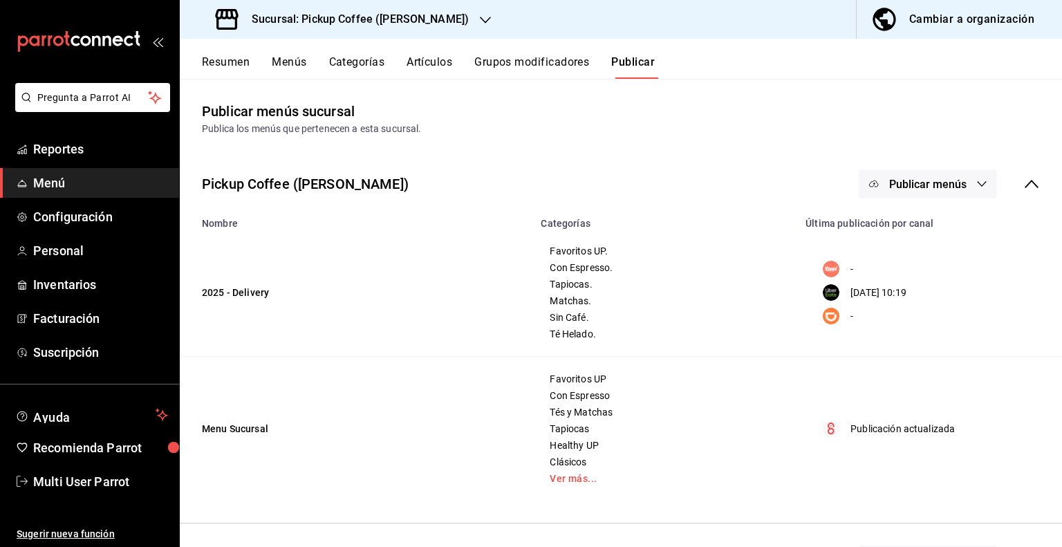
click at [916, 178] on span "Publicar menús" at bounding box center [927, 184] width 77 height 13
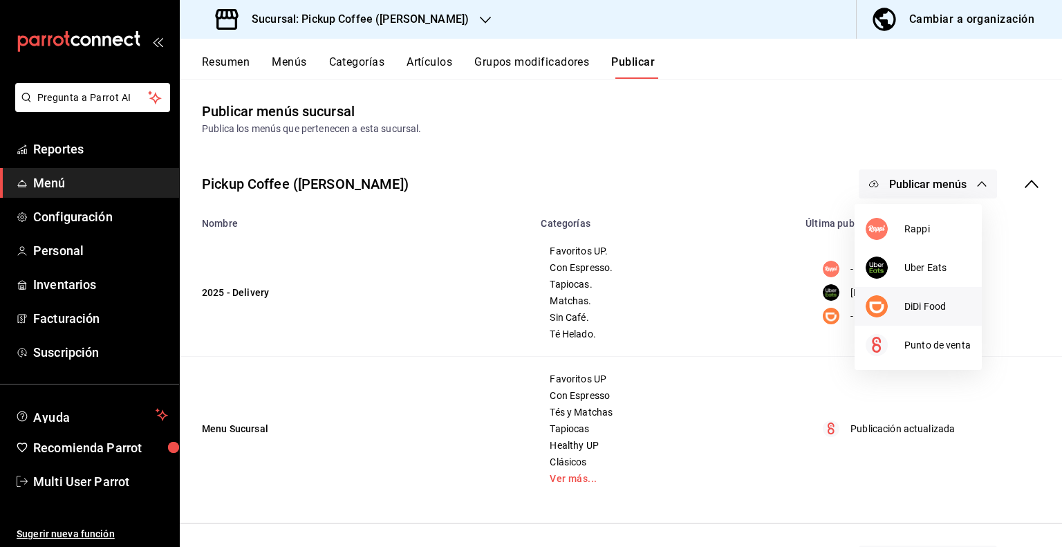
click at [915, 299] on span "DiDi Food" at bounding box center [937, 306] width 66 height 15
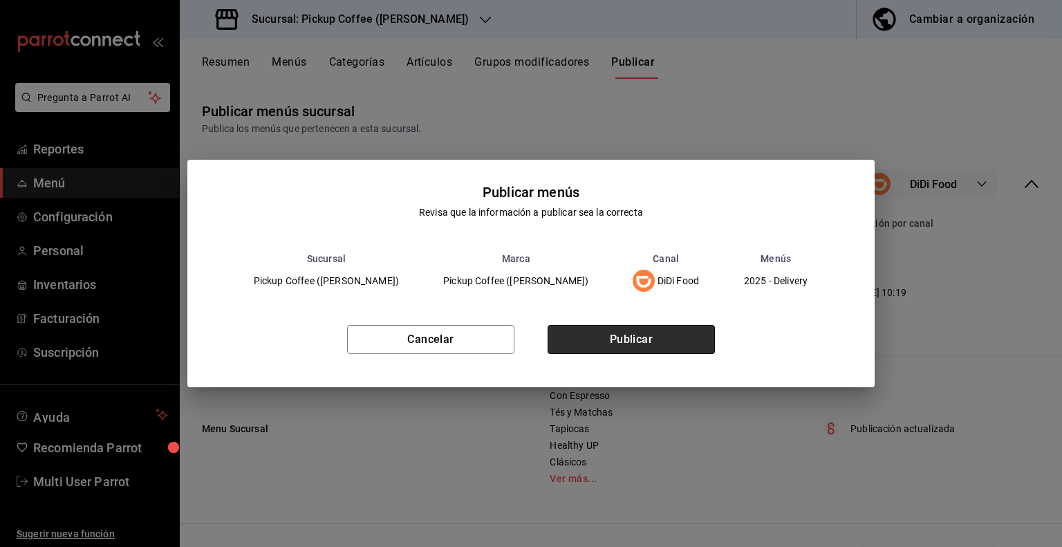
click at [676, 341] on button "Publicar" at bounding box center [630, 339] width 167 height 29
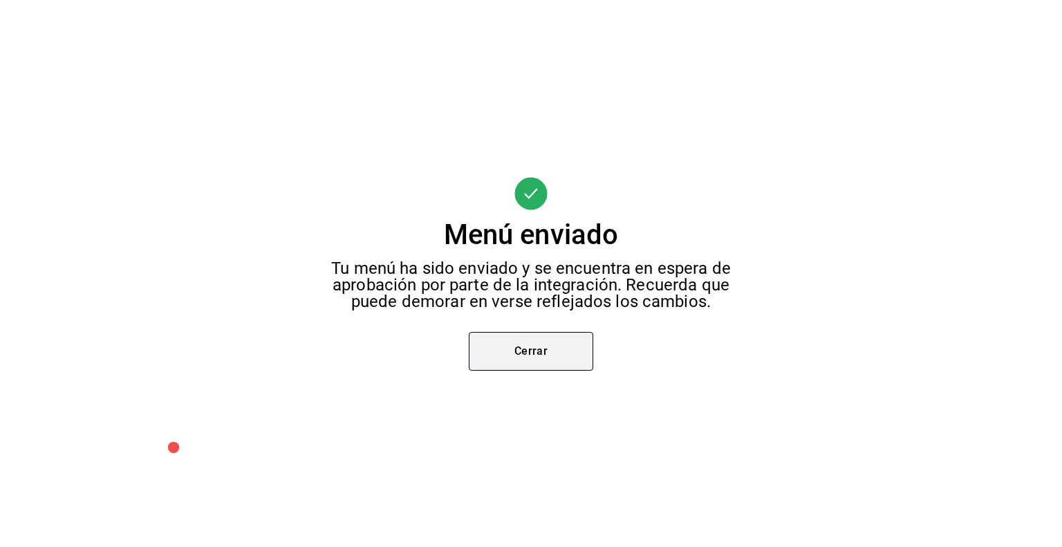
click at [550, 346] on button "Cerrar" at bounding box center [531, 351] width 124 height 39
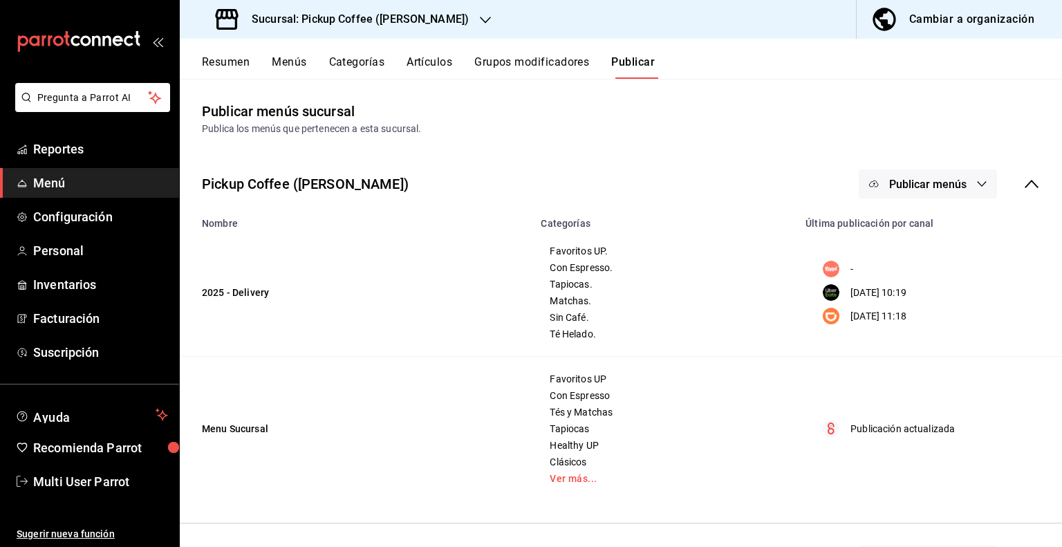
click at [964, 17] on div "Cambiar a organización" at bounding box center [971, 19] width 125 height 19
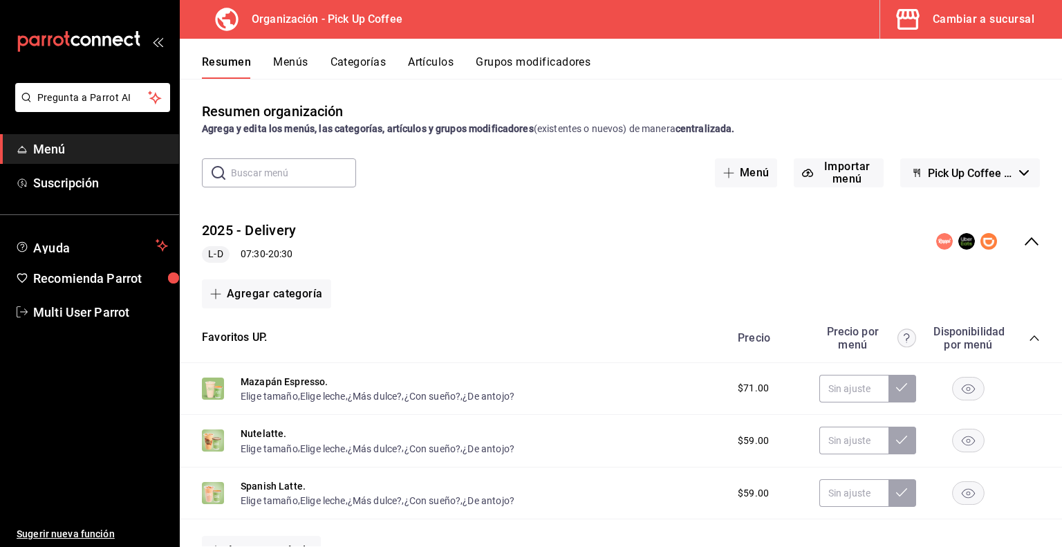
click at [1026, 247] on icon "collapse-menu-row" at bounding box center [1031, 241] width 17 height 17
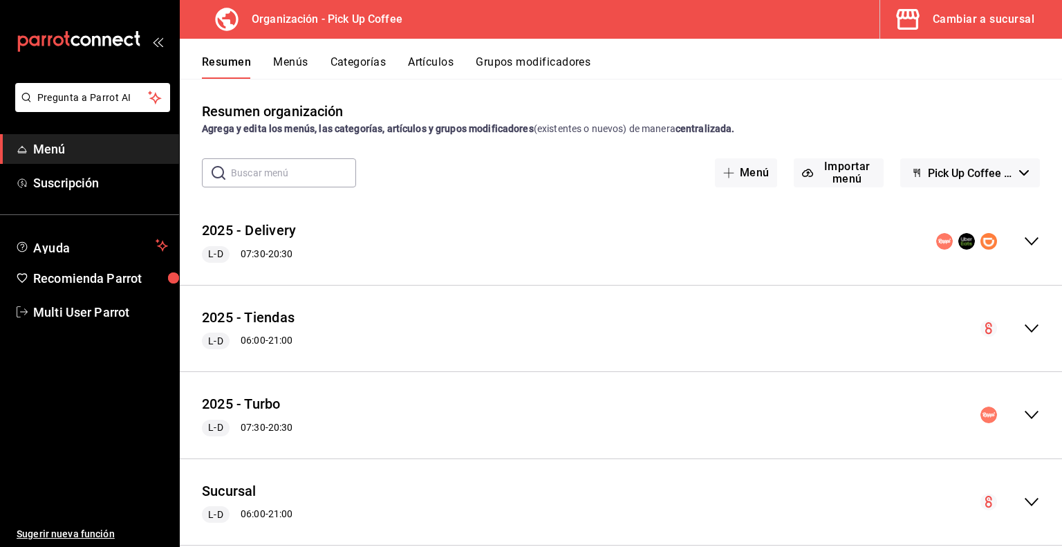
click at [294, 57] on button "Menús" at bounding box center [290, 67] width 35 height 24
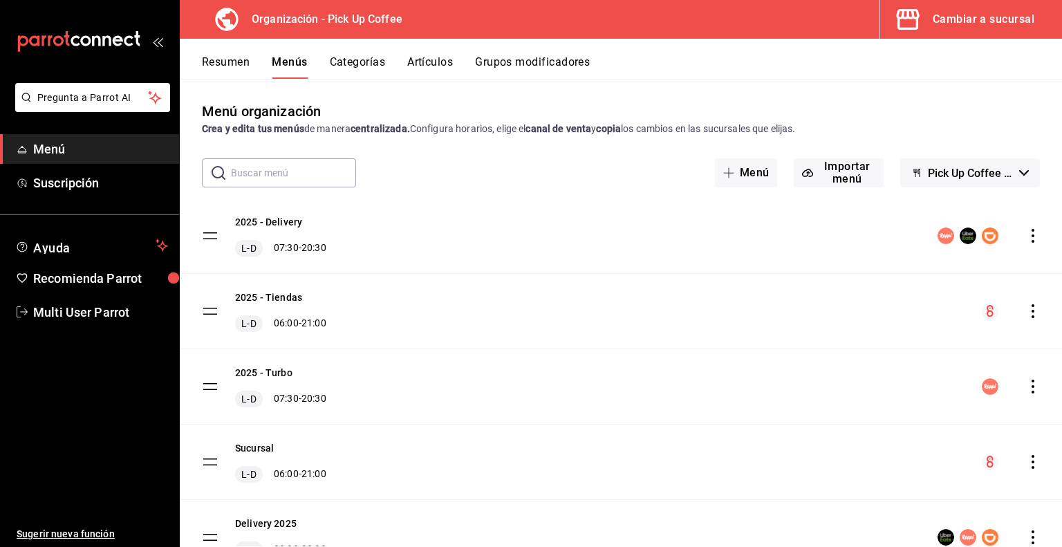
click at [1026, 234] on icon "actions" at bounding box center [1033, 236] width 14 height 14
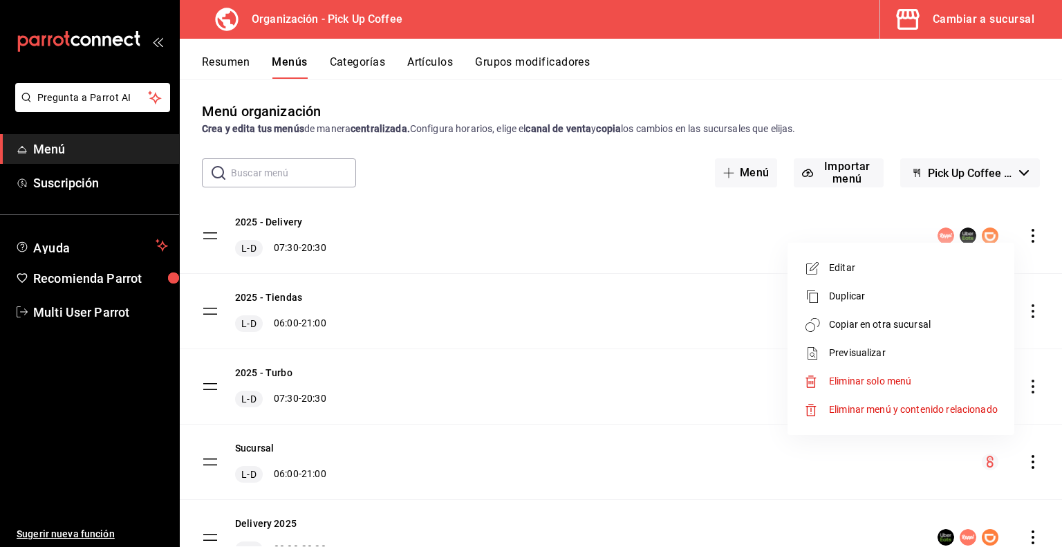
click at [887, 329] on span "Copiar en otra sucursal" at bounding box center [913, 324] width 169 height 15
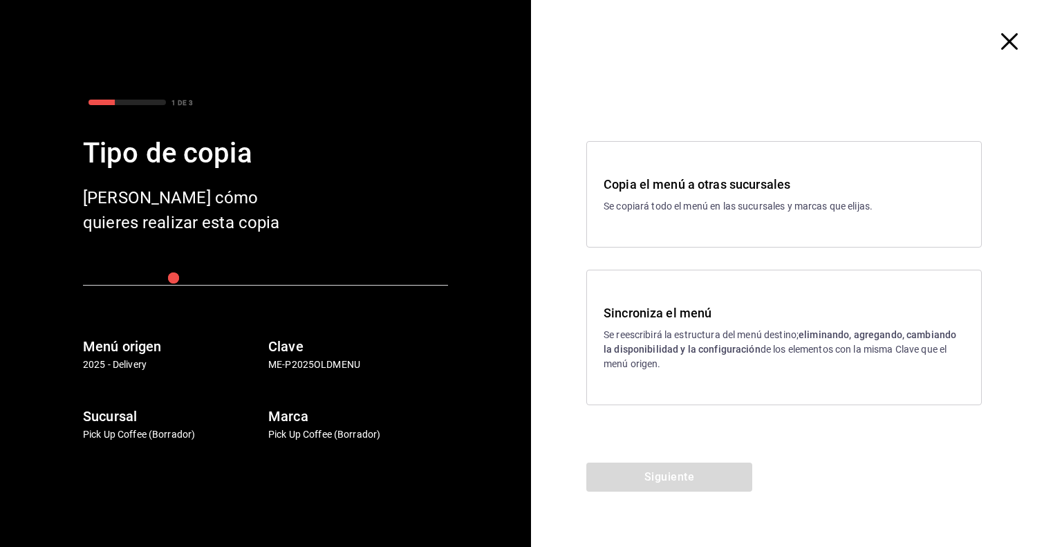
click at [704, 330] on p "Se reescribirá la estructura del menú destino; eliminando, agregando, cambiando…" at bounding box center [783, 350] width 361 height 44
click at [675, 485] on button "Siguiente" at bounding box center [669, 476] width 166 height 29
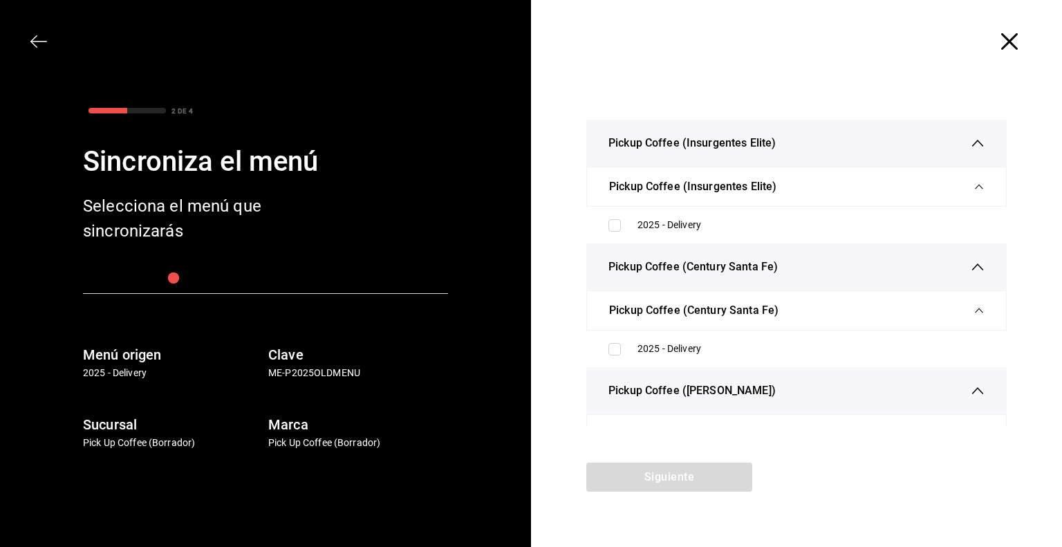
click at [1015, 46] on icon "button" at bounding box center [1009, 41] width 17 height 17
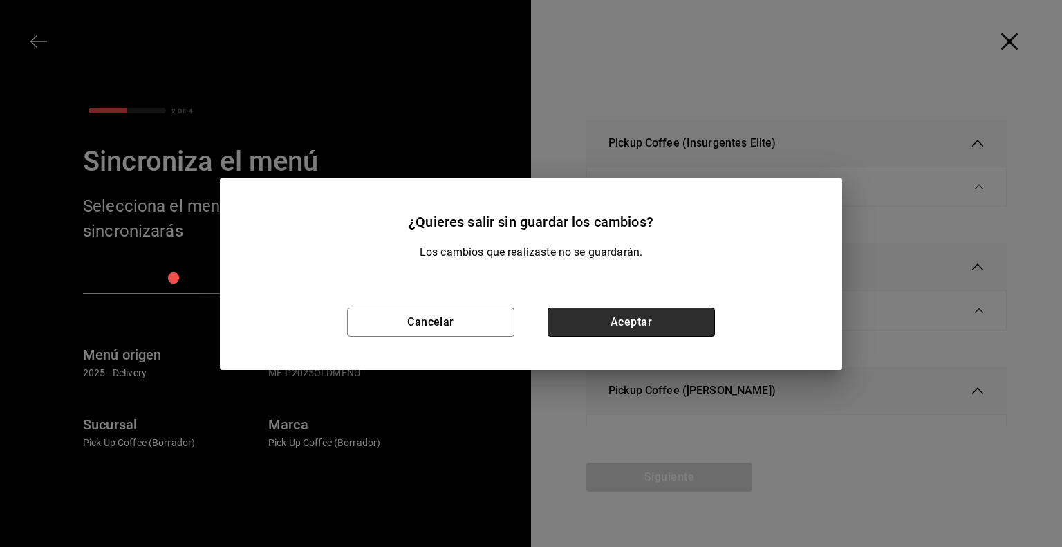
click at [590, 317] on button "Aceptar" at bounding box center [630, 322] width 167 height 29
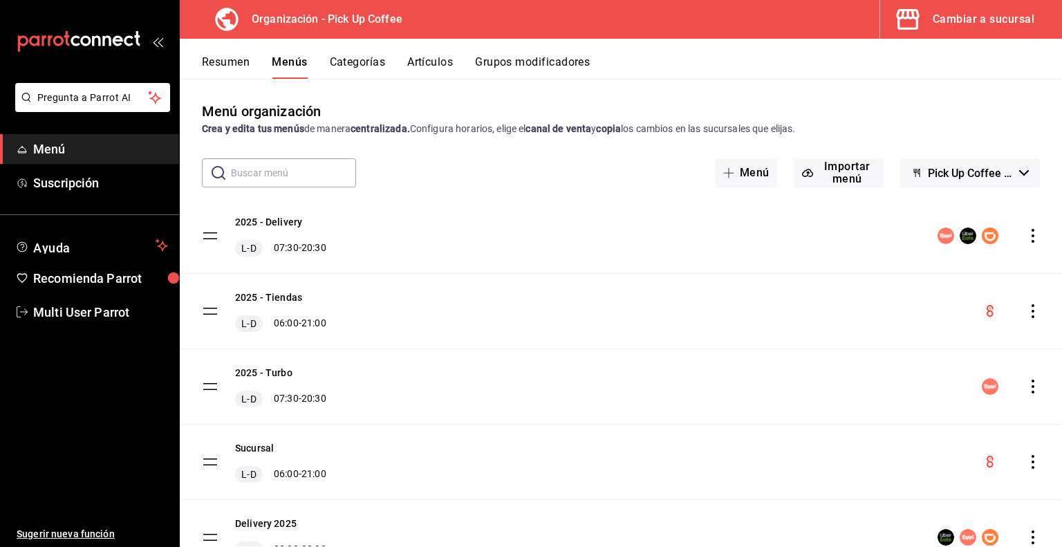
click at [1026, 238] on icon "actions" at bounding box center [1033, 236] width 14 height 14
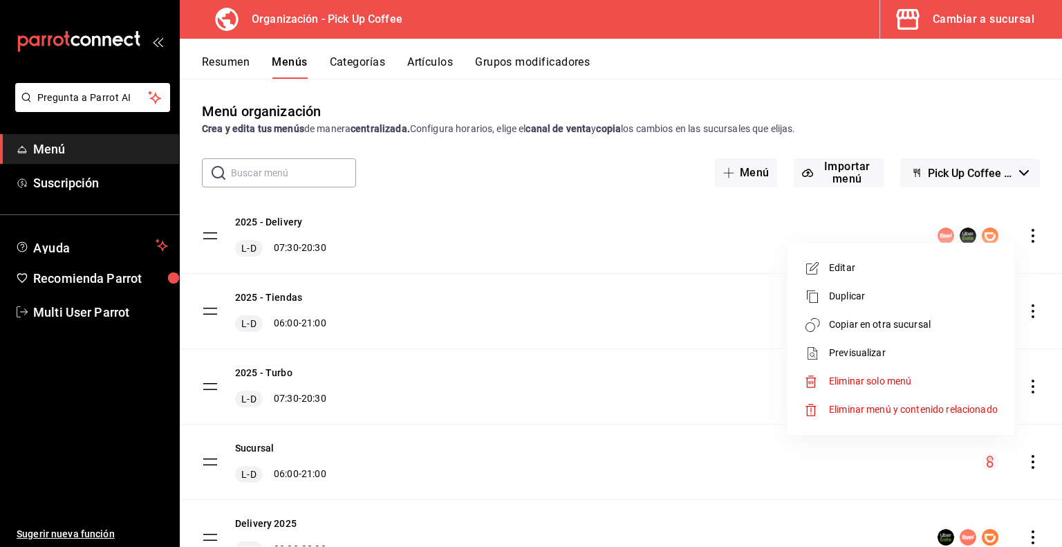
click at [845, 323] on span "Copiar en otra sucursal" at bounding box center [913, 324] width 169 height 15
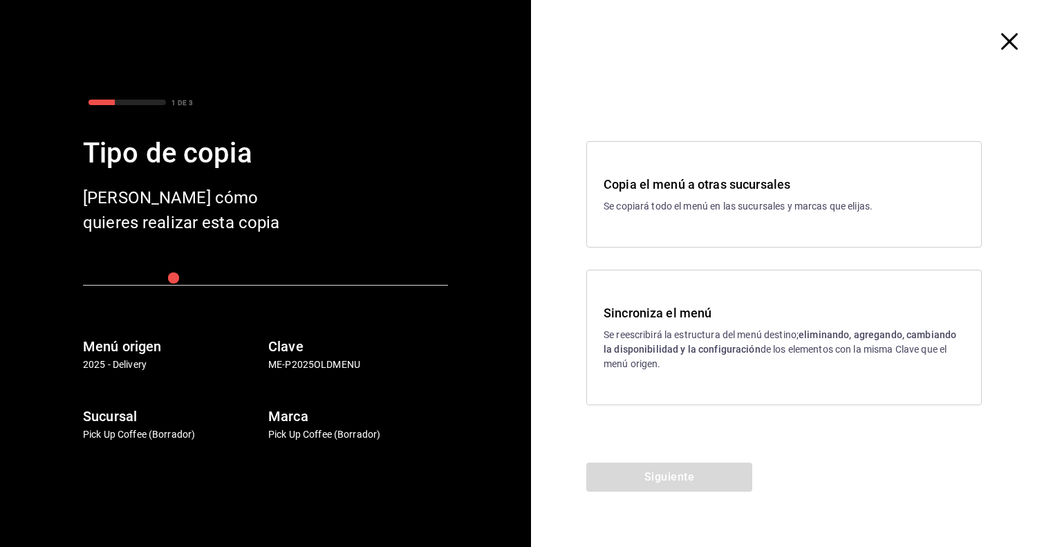
click at [692, 211] on p "Se copiará todo el menú en las sucursales y marcas que elijas." at bounding box center [783, 206] width 361 height 15
click at [669, 480] on button "Siguiente" at bounding box center [669, 476] width 166 height 29
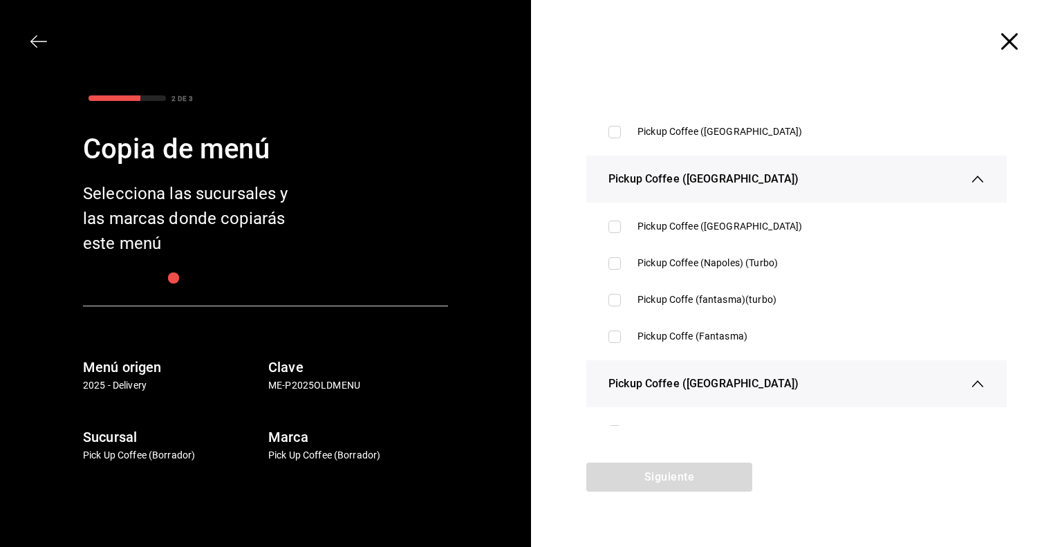
scroll to position [3042, 0]
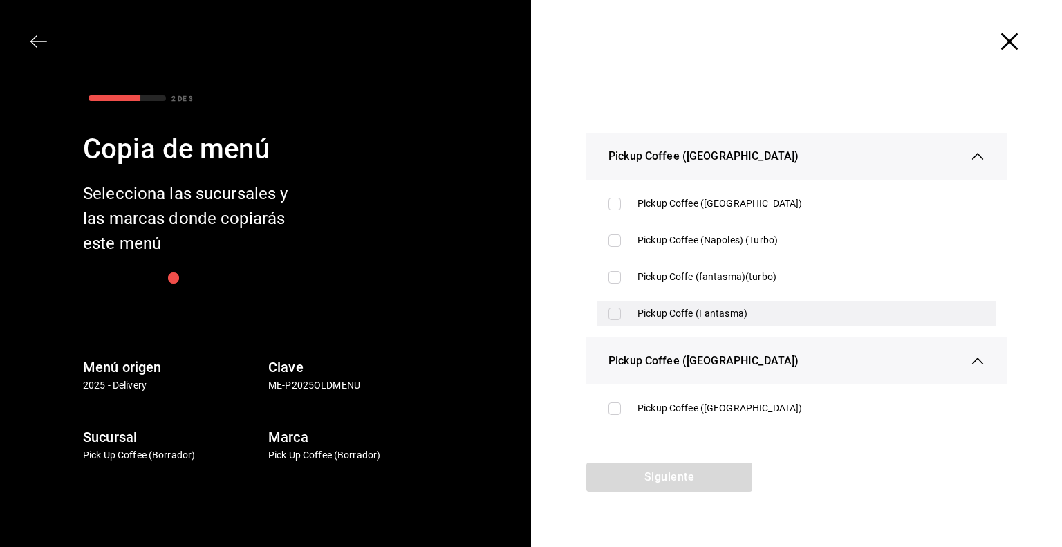
click at [612, 312] on input "checkbox" at bounding box center [614, 314] width 12 height 12
checkbox input "true"
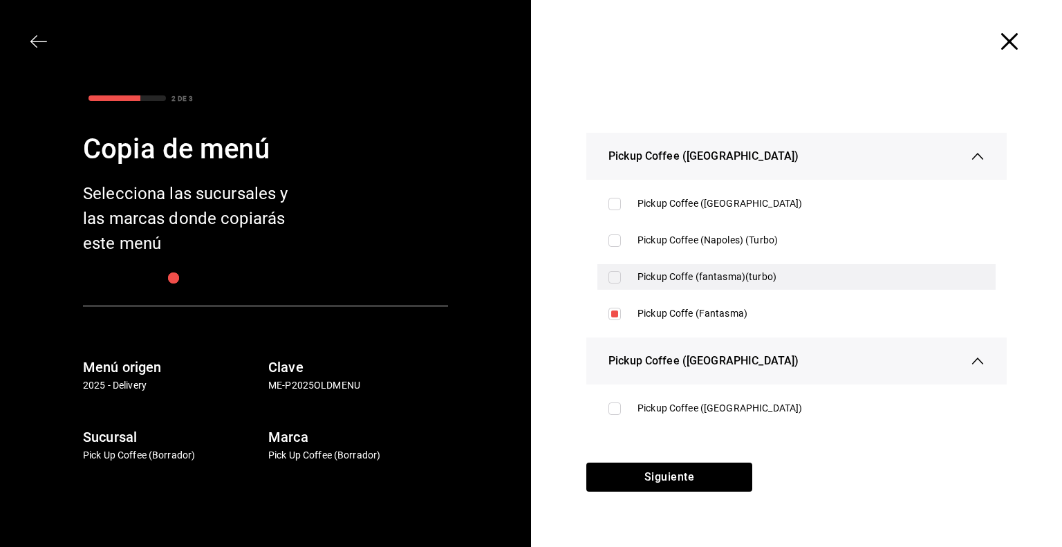
click at [619, 278] on input "checkbox" at bounding box center [614, 277] width 12 height 12
checkbox input "true"
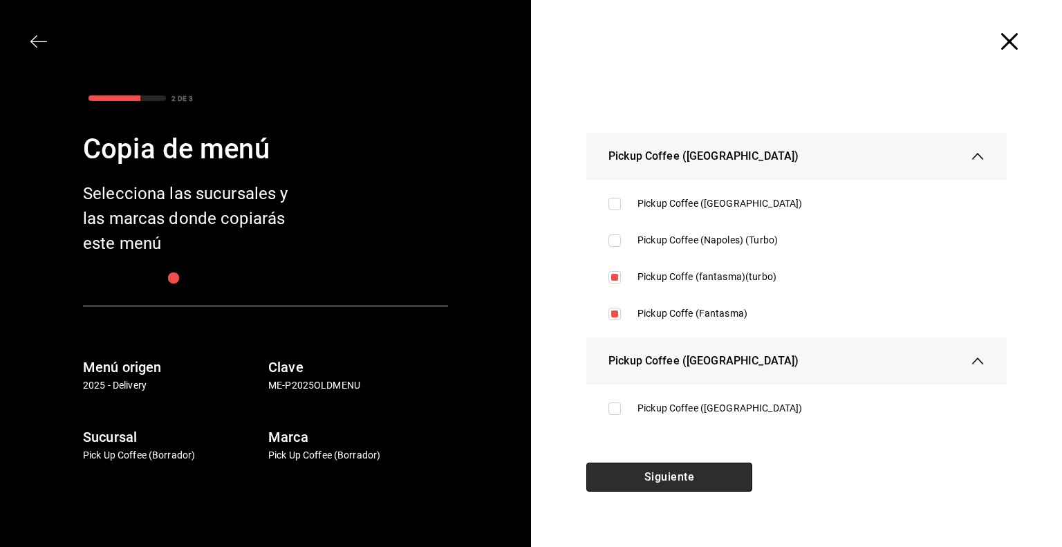
click at [680, 478] on button "Siguiente" at bounding box center [669, 476] width 166 height 29
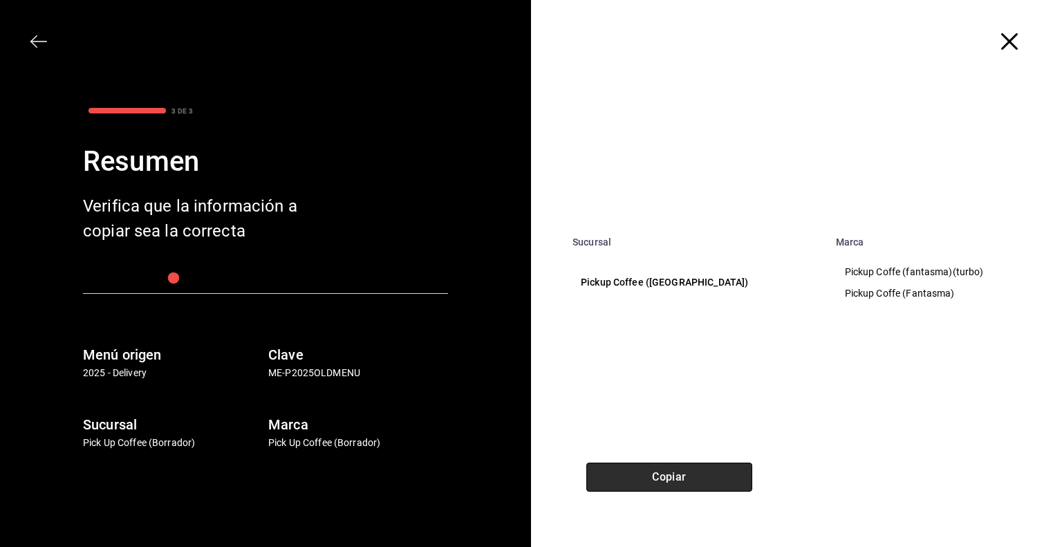
click at [680, 478] on button "Copiar" at bounding box center [669, 476] width 166 height 29
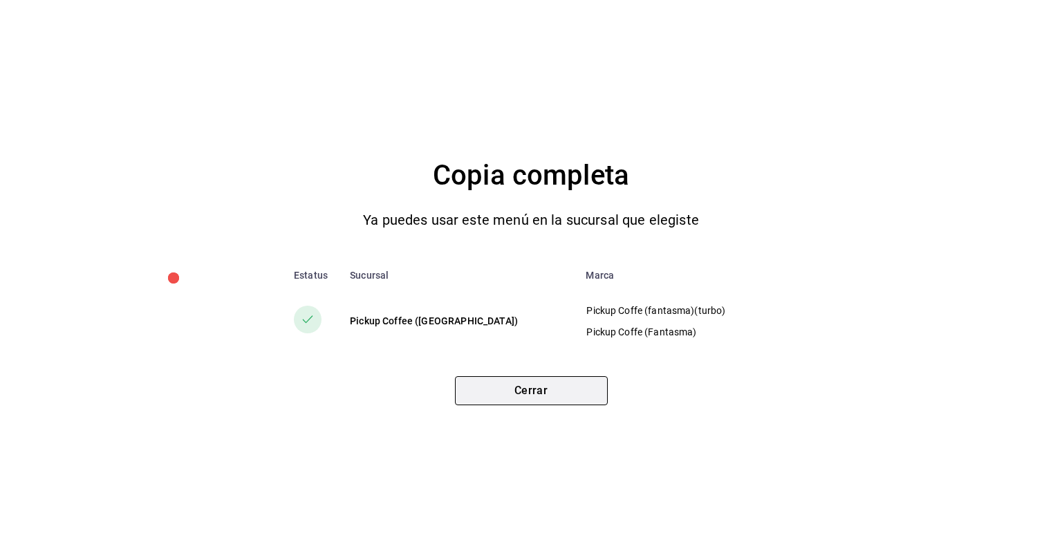
click at [564, 389] on button "Cerrar" at bounding box center [531, 390] width 153 height 29
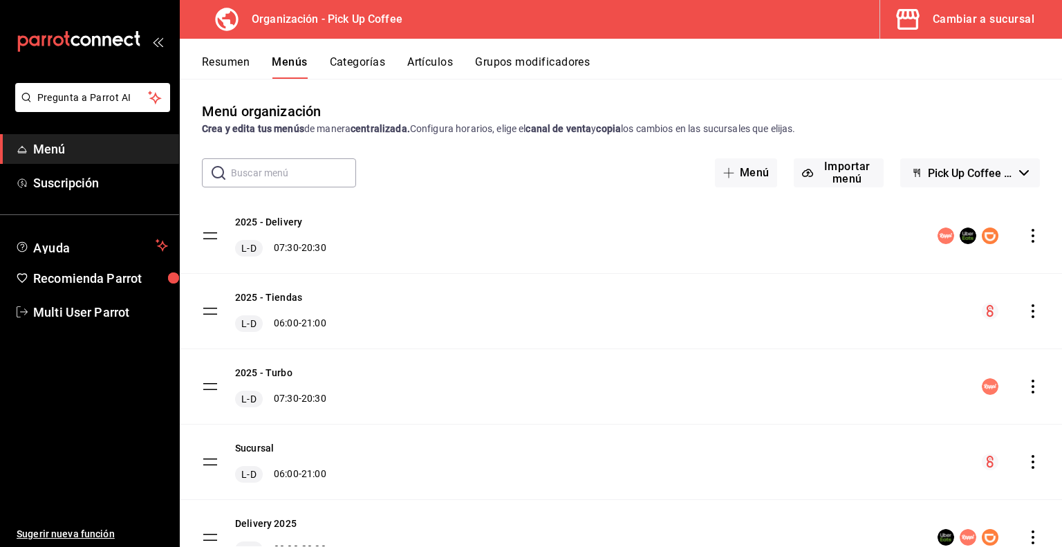
click at [983, 21] on div "Cambiar a sucursal" at bounding box center [984, 19] width 102 height 19
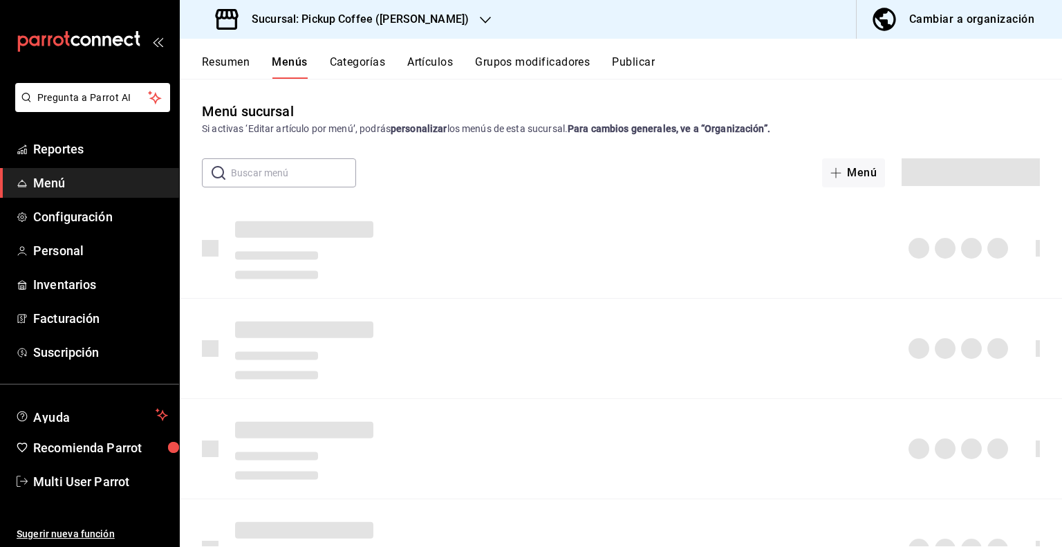
click at [420, 19] on h3 "Sucursal: Pickup Coffee ([PERSON_NAME])" at bounding box center [355, 19] width 228 height 17
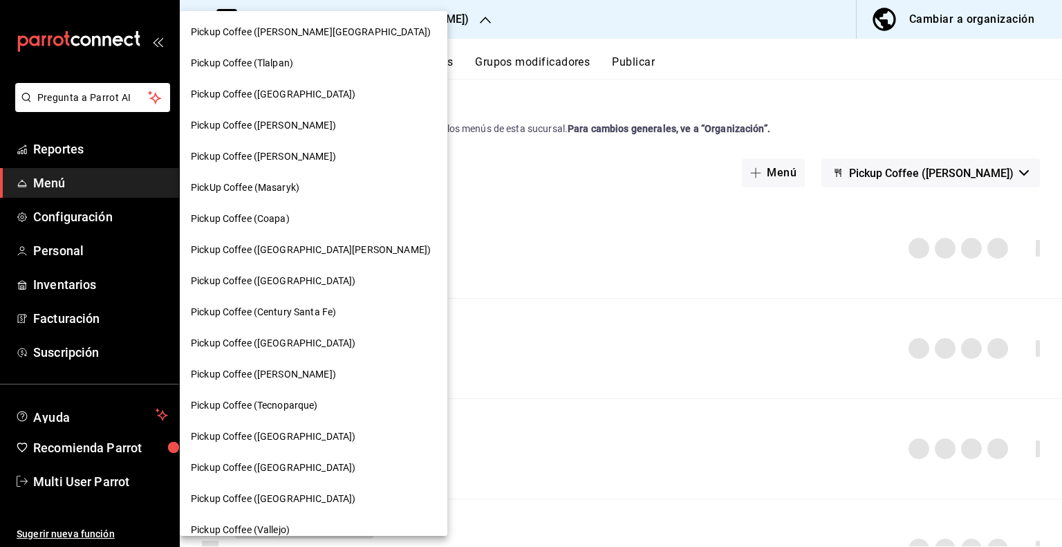
scroll to position [207, 0]
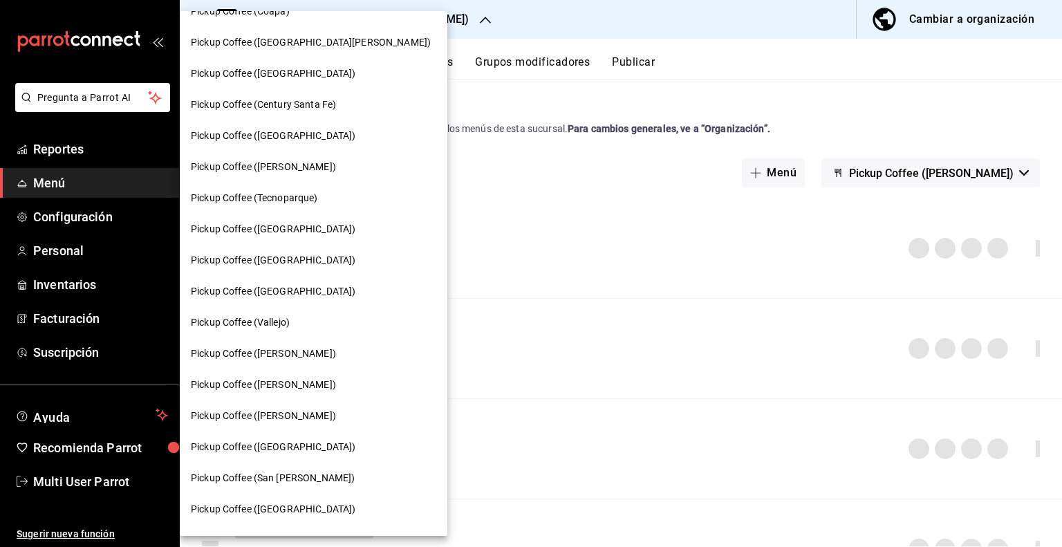
click at [260, 263] on span "Pickup Coffee ([GEOGRAPHIC_DATA])" at bounding box center [273, 260] width 165 height 15
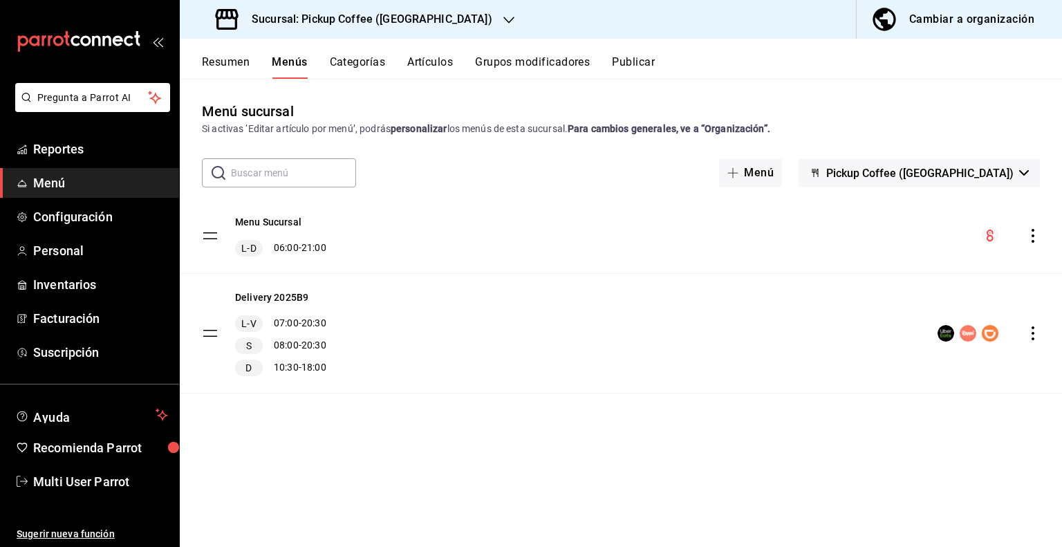
click at [981, 171] on span "Pickup Coffee ([GEOGRAPHIC_DATA])" at bounding box center [919, 173] width 187 height 13
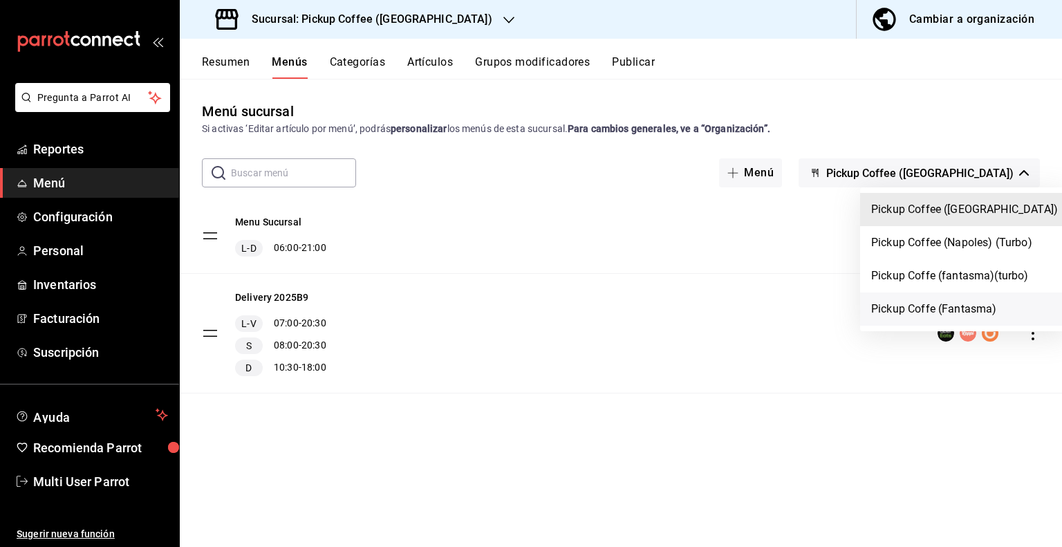
click at [922, 309] on li "Pickup Coffe (Fantasma)" at bounding box center [964, 308] width 209 height 33
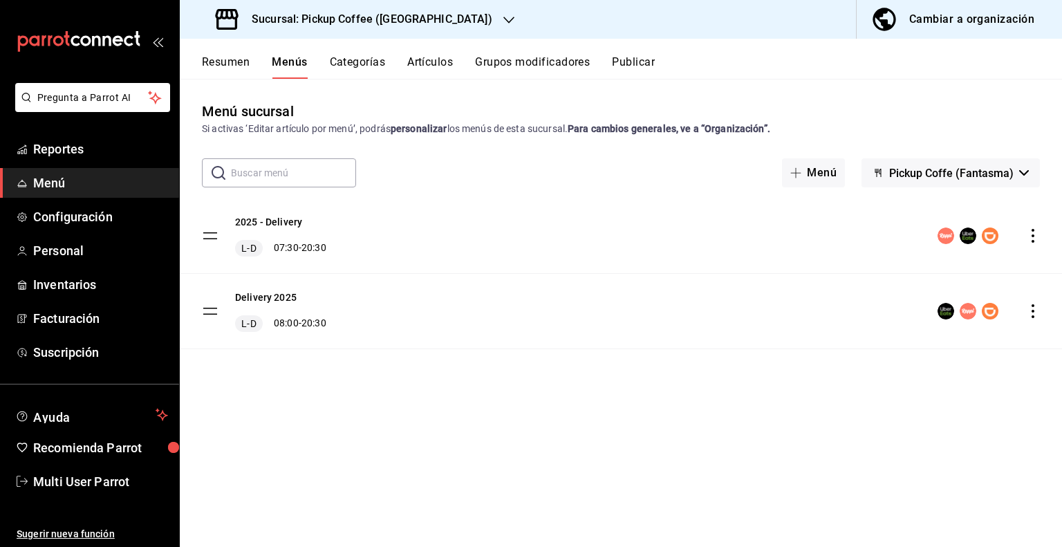
click at [644, 67] on button "Publicar" at bounding box center [633, 67] width 43 height 24
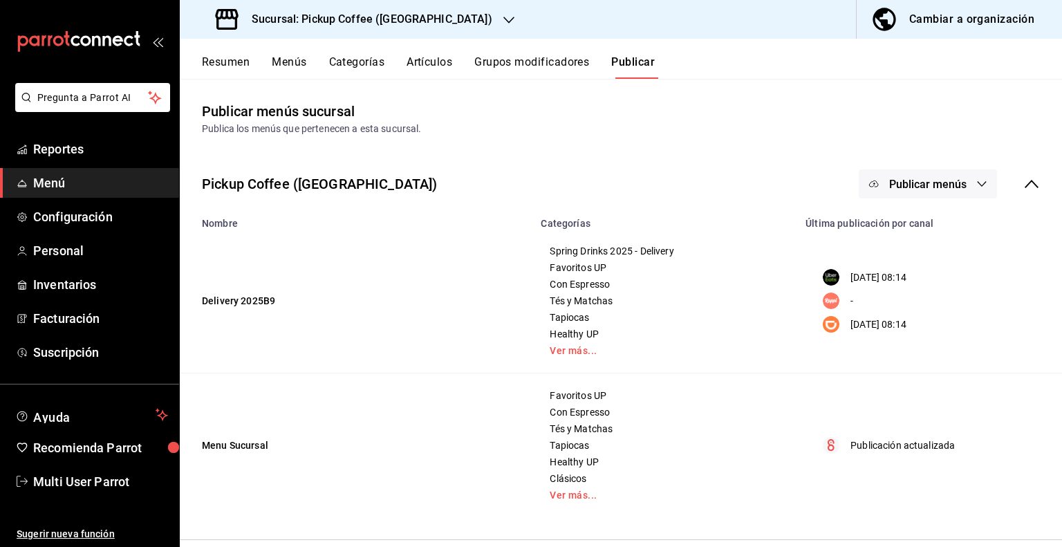
click at [232, 68] on button "Resumen" at bounding box center [226, 67] width 48 height 24
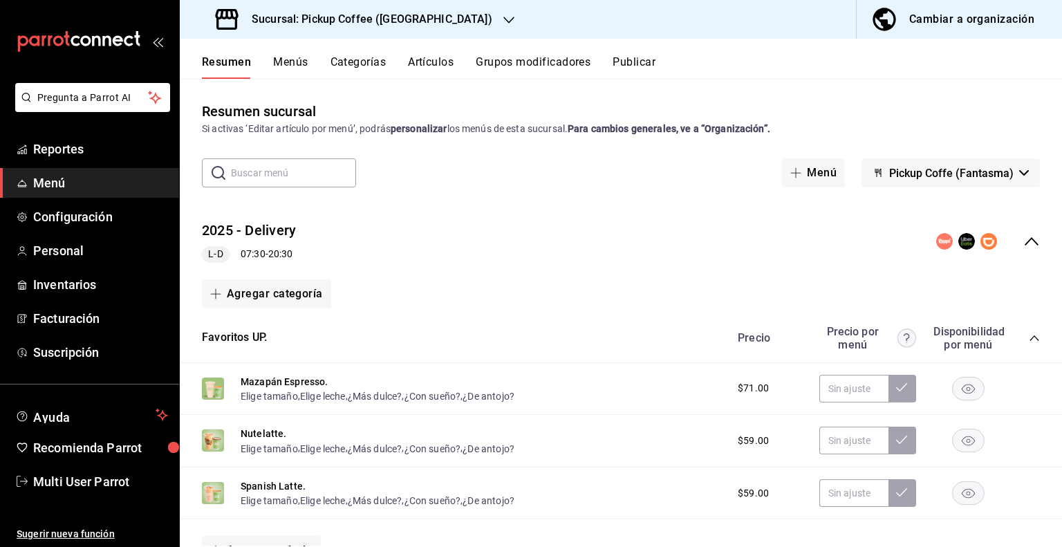
click at [294, 67] on button "Menús" at bounding box center [290, 67] width 35 height 24
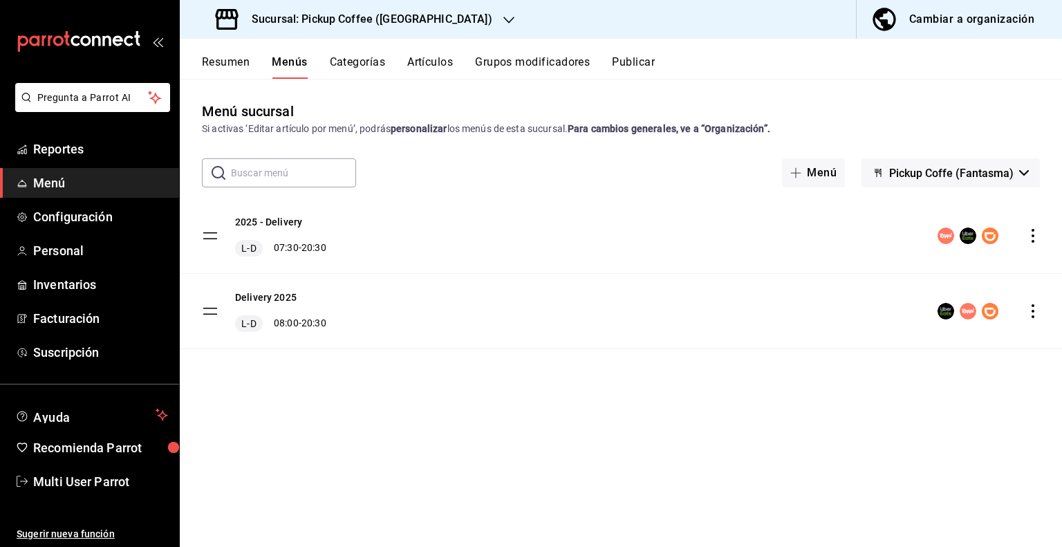
click at [1030, 314] on icon "actions" at bounding box center [1033, 311] width 14 height 14
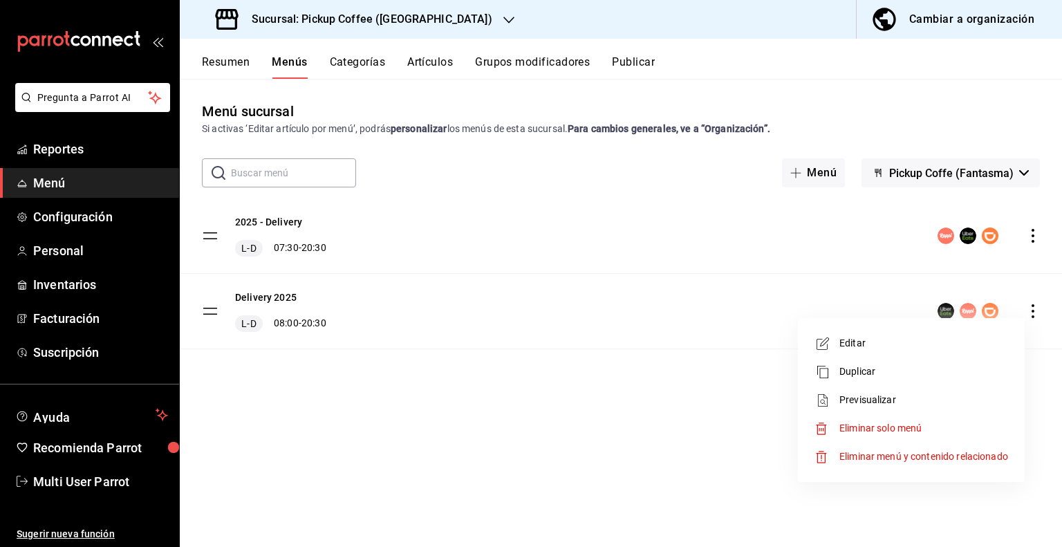
click at [912, 431] on span "Eliminar solo menú" at bounding box center [880, 427] width 82 height 11
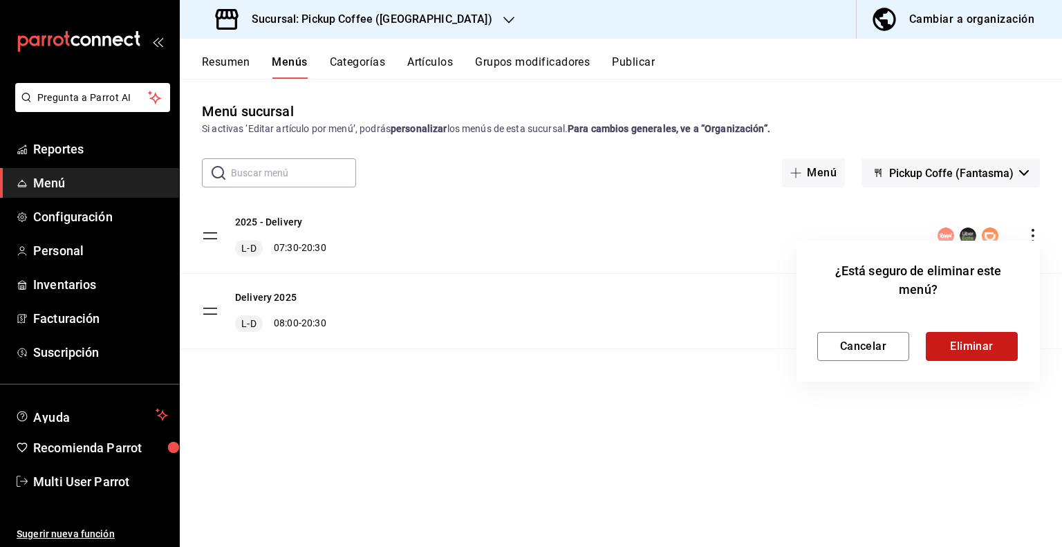
click at [981, 344] on button "Eliminar" at bounding box center [972, 346] width 92 height 29
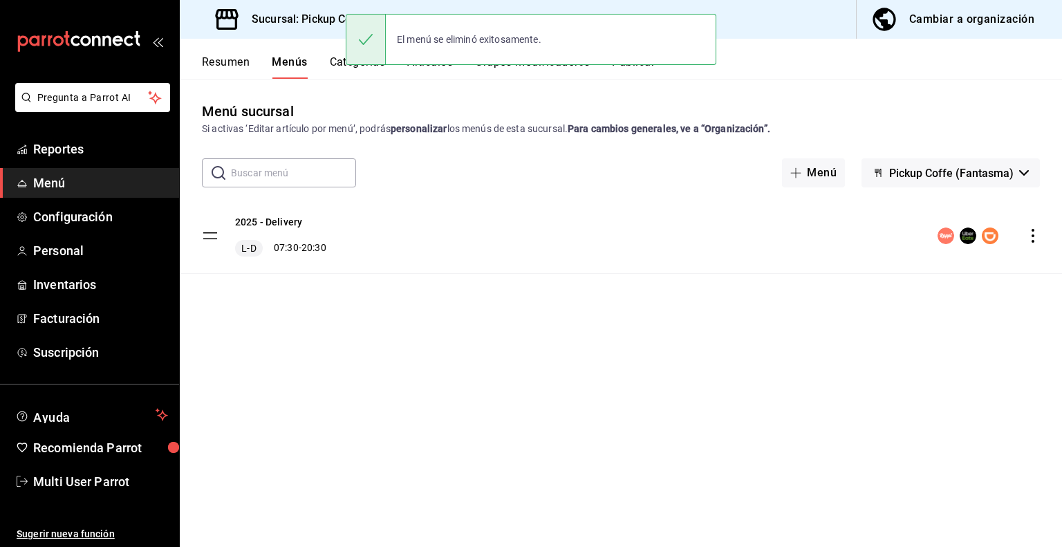
click at [642, 71] on button "Publicar" at bounding box center [633, 67] width 43 height 24
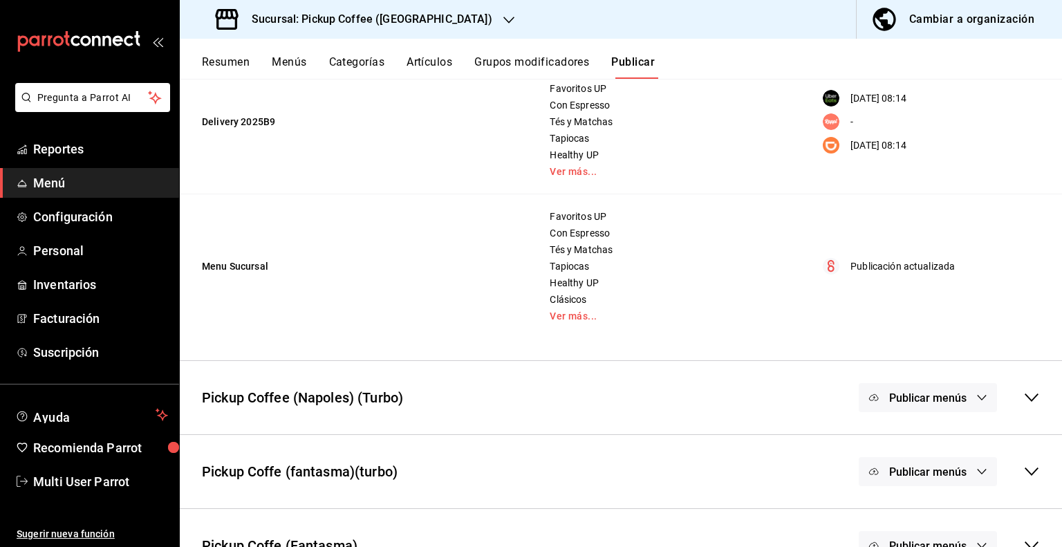
scroll to position [214, 0]
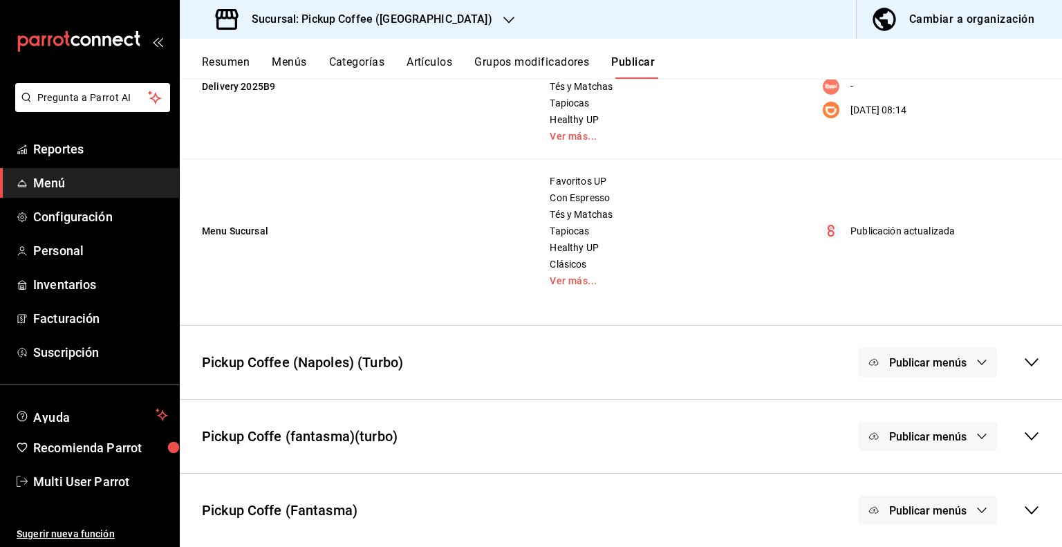
click at [976, 507] on icon "button" at bounding box center [981, 510] width 11 height 11
click at [921, 434] on span "Rappi" at bounding box center [937, 439] width 42 height 15
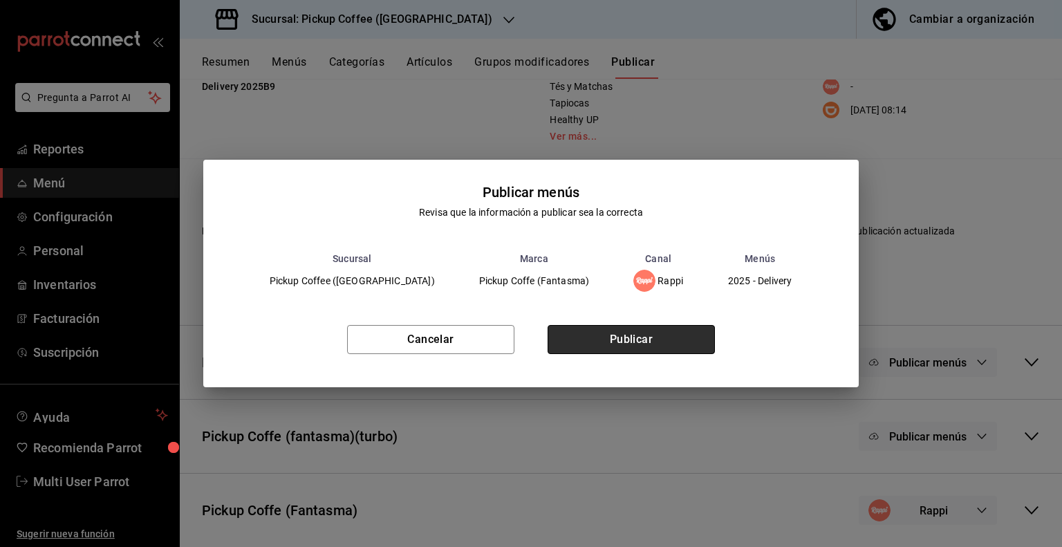
click at [612, 342] on button "Publicar" at bounding box center [630, 339] width 167 height 29
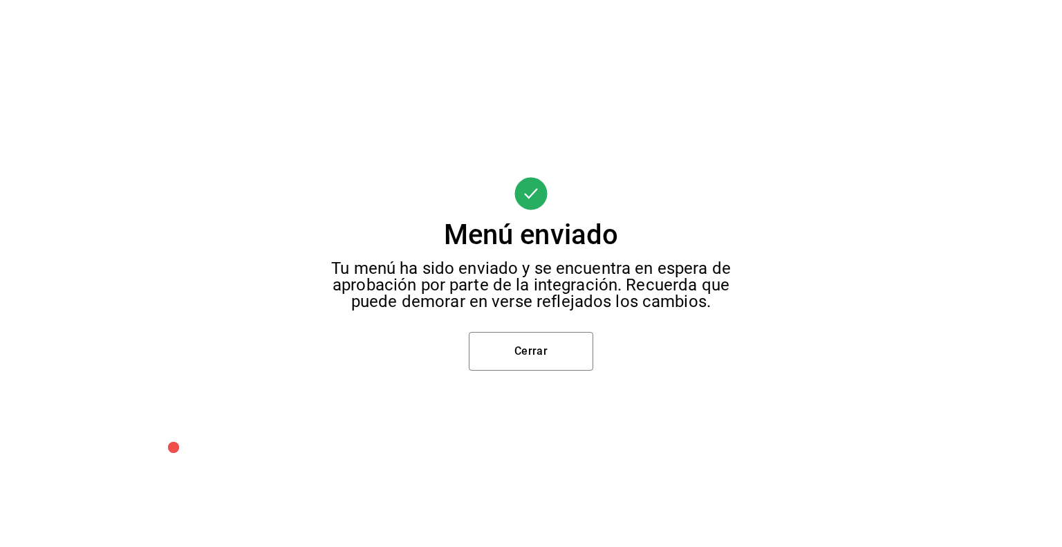
scroll to position [53, 0]
click at [533, 354] on button "Cerrar" at bounding box center [531, 351] width 124 height 39
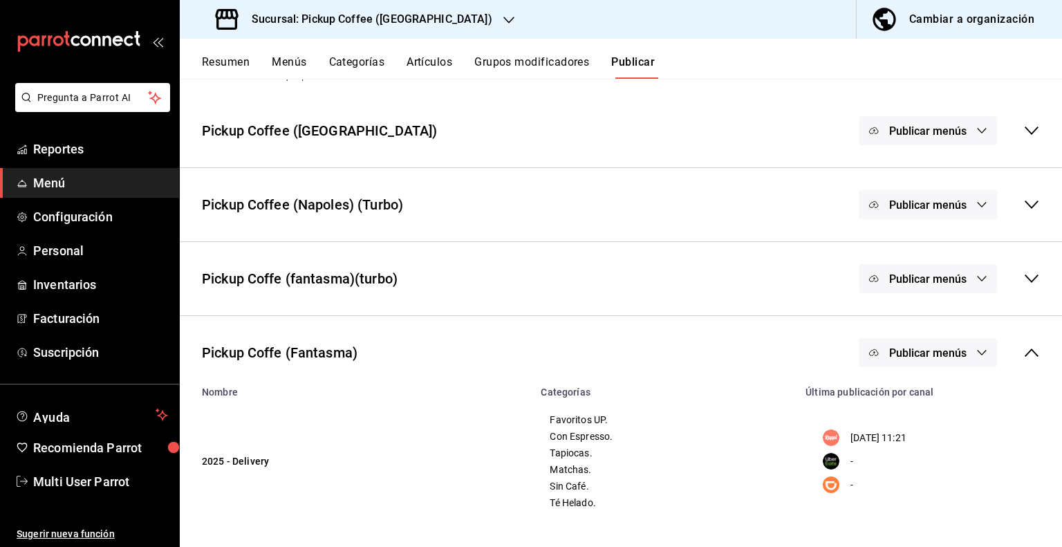
click at [975, 286] on button "Publicar menús" at bounding box center [928, 278] width 138 height 29
click at [922, 328] on span "Rappi" at bounding box center [937, 323] width 42 height 15
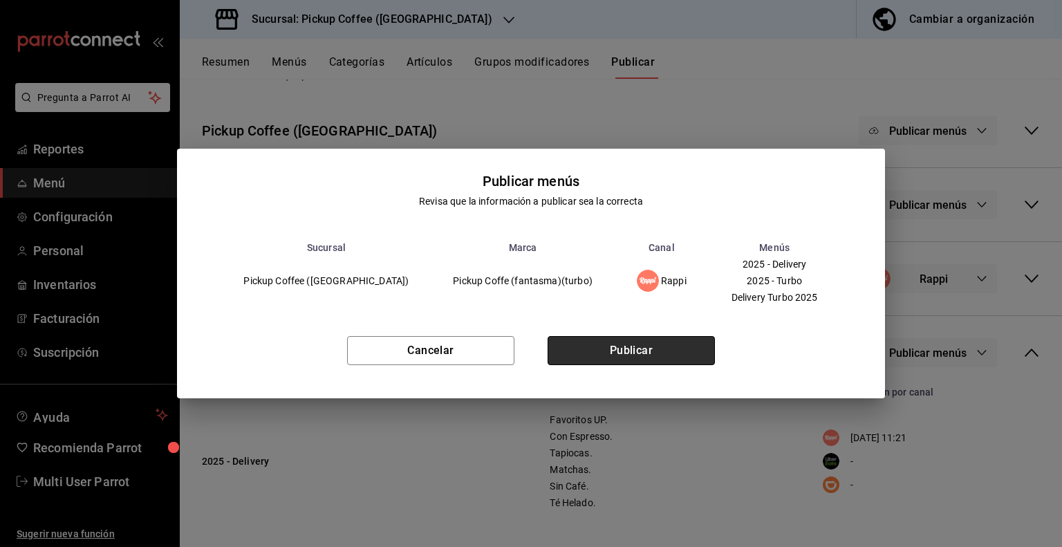
click at [653, 355] on button "Publicar" at bounding box center [630, 350] width 167 height 29
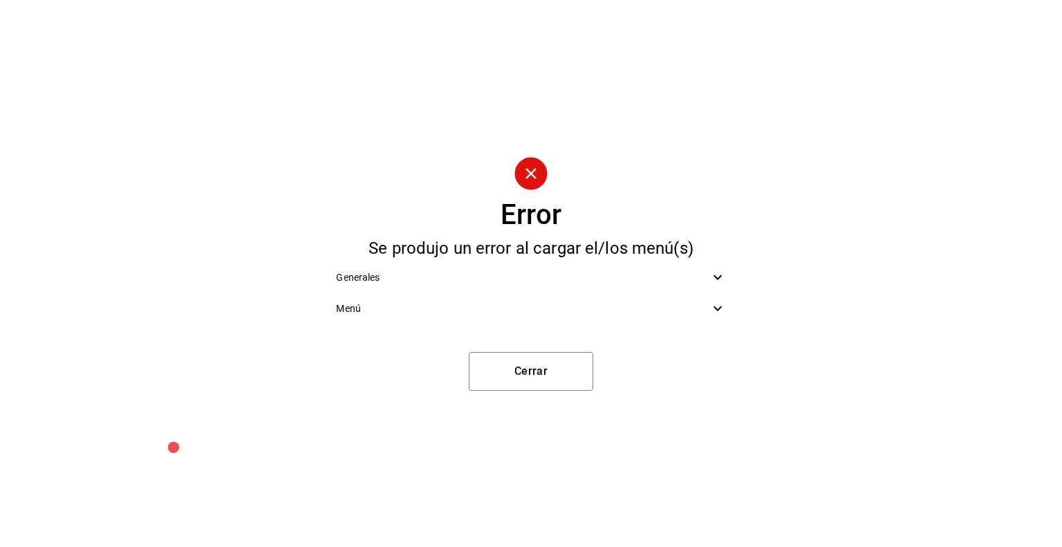
click at [666, 283] on span "Generales" at bounding box center [522, 277] width 373 height 15
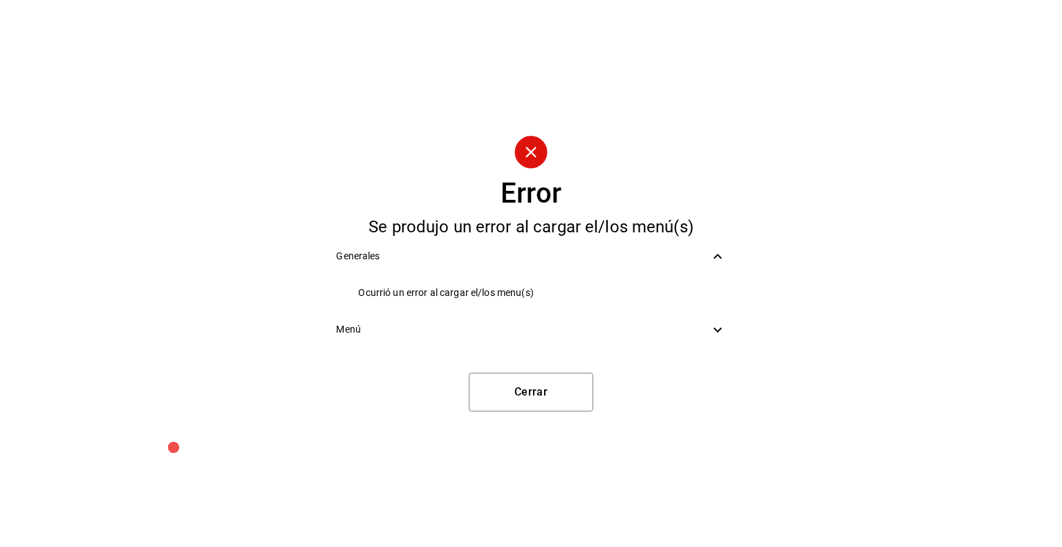
click at [393, 328] on span "Menú" at bounding box center [522, 329] width 373 height 15
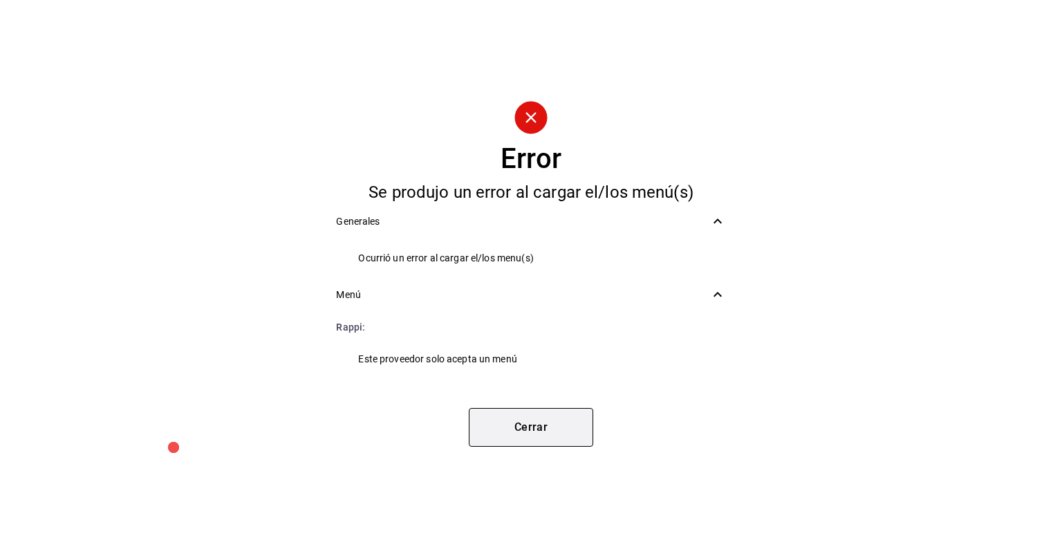
click at [519, 424] on button "Cerrar" at bounding box center [531, 427] width 124 height 39
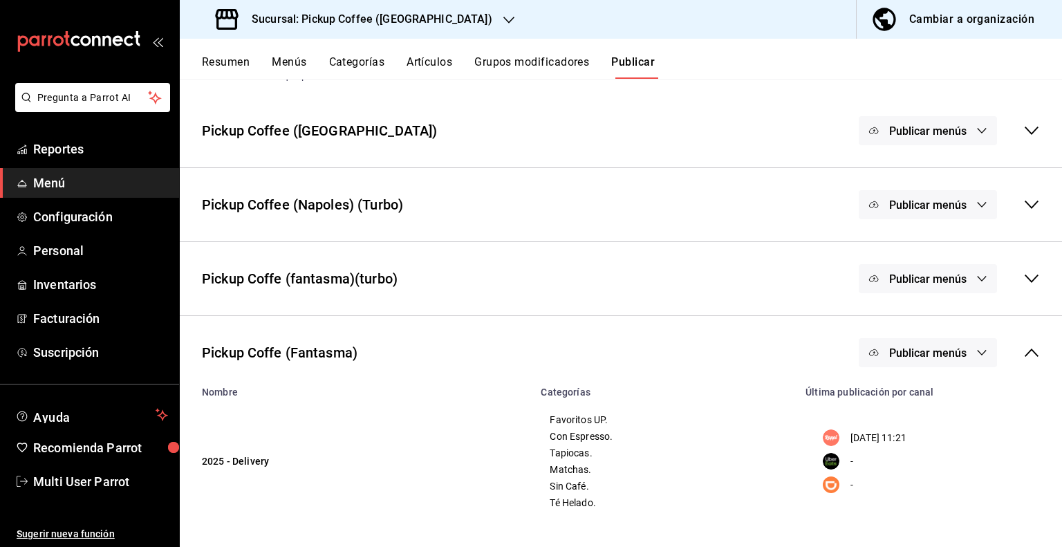
click at [289, 69] on button "Menús" at bounding box center [289, 67] width 35 height 24
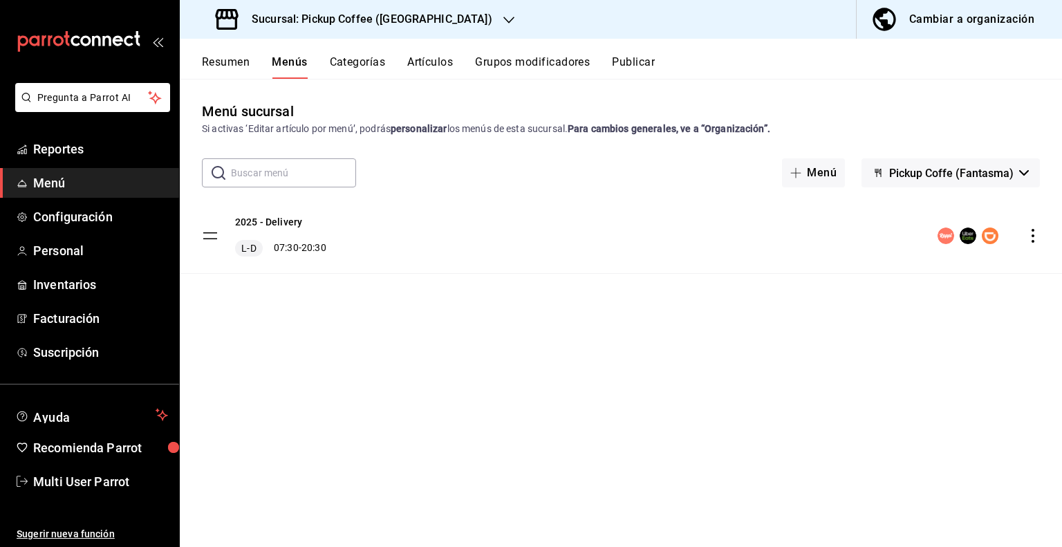
click at [935, 154] on div "Menú sucursal Si activas ‘Editar artículo por menú’, podrás personalizar los me…" at bounding box center [621, 323] width 882 height 445
click at [929, 169] on span "Pickup Coffe (Fantasma)" at bounding box center [951, 173] width 124 height 13
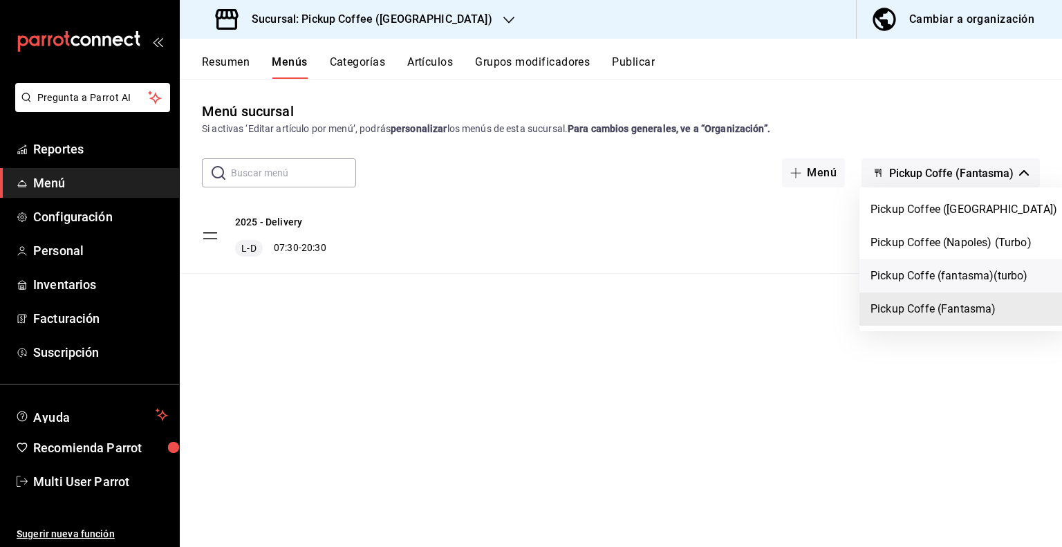
click at [930, 276] on li "Pickup Coffe (fantasma)(turbo)" at bounding box center [963, 275] width 209 height 33
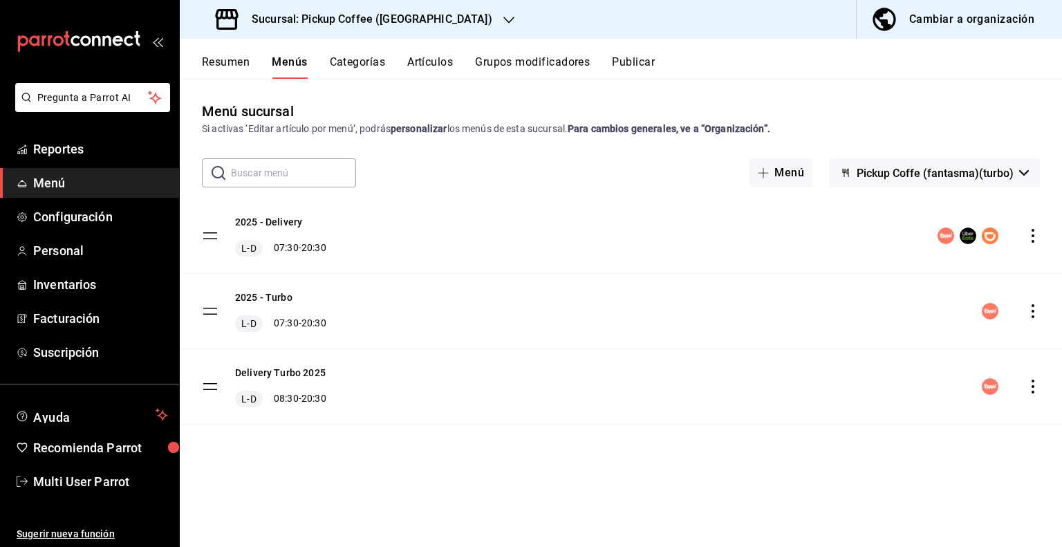
click at [1031, 382] on icon "actions" at bounding box center [1033, 387] width 14 height 14
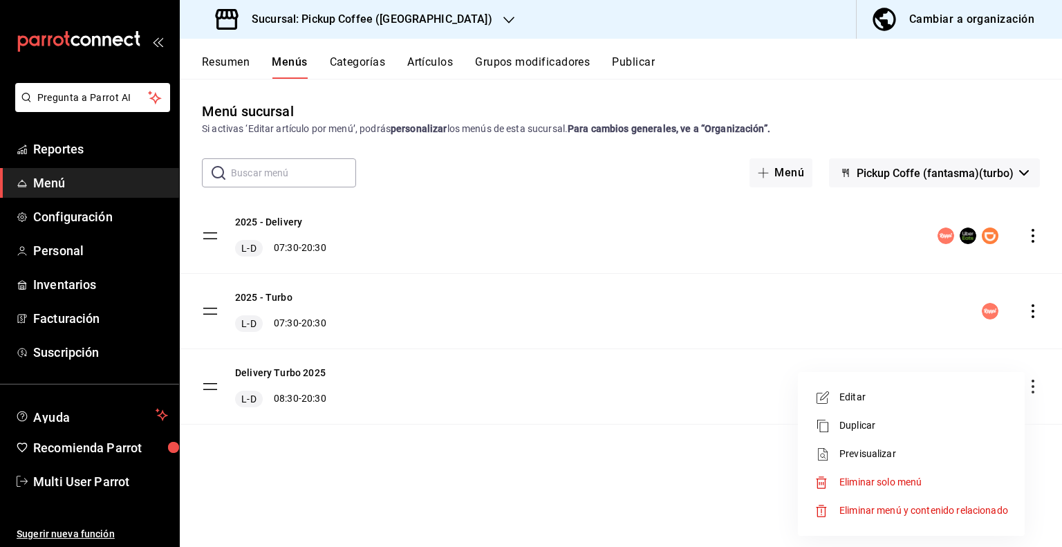
click at [851, 476] on span "Eliminar solo menú" at bounding box center [880, 481] width 82 height 11
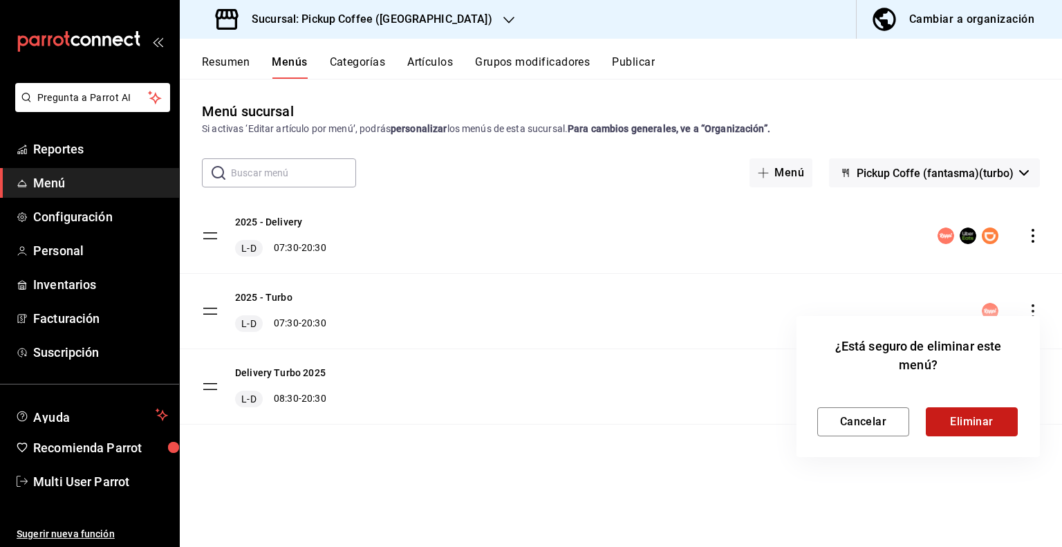
click at [953, 417] on button "Eliminar" at bounding box center [972, 421] width 92 height 29
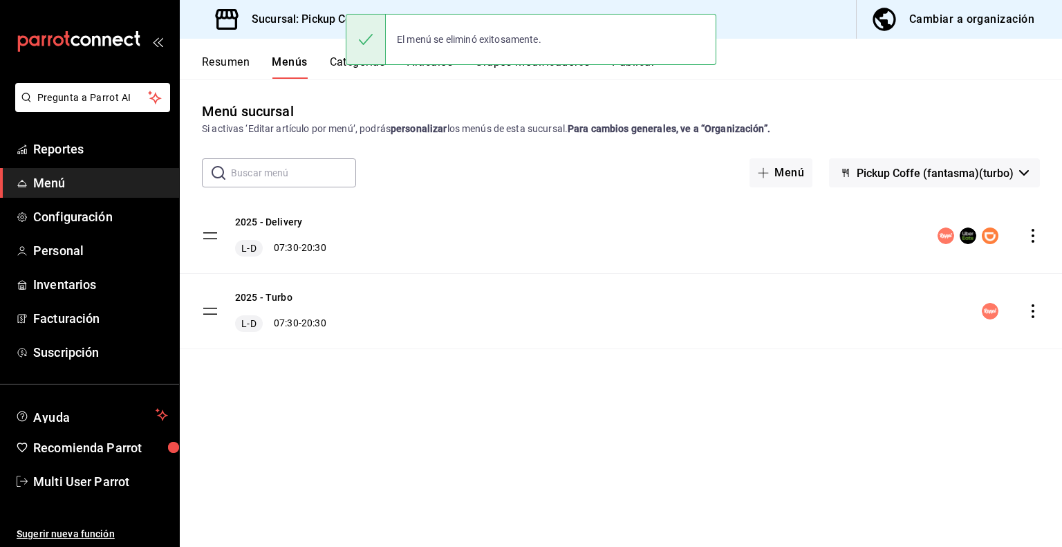
click at [637, 66] on div "El menú se eliminó exitosamente." at bounding box center [531, 39] width 371 height 59
click at [646, 69] on button "Publicar" at bounding box center [633, 67] width 43 height 24
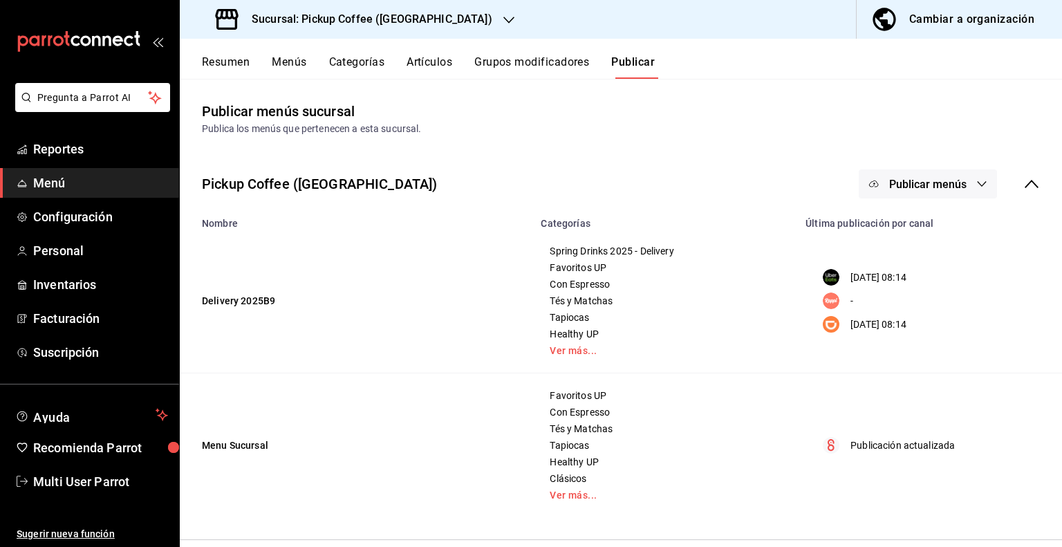
click at [300, 68] on button "Menús" at bounding box center [289, 67] width 35 height 24
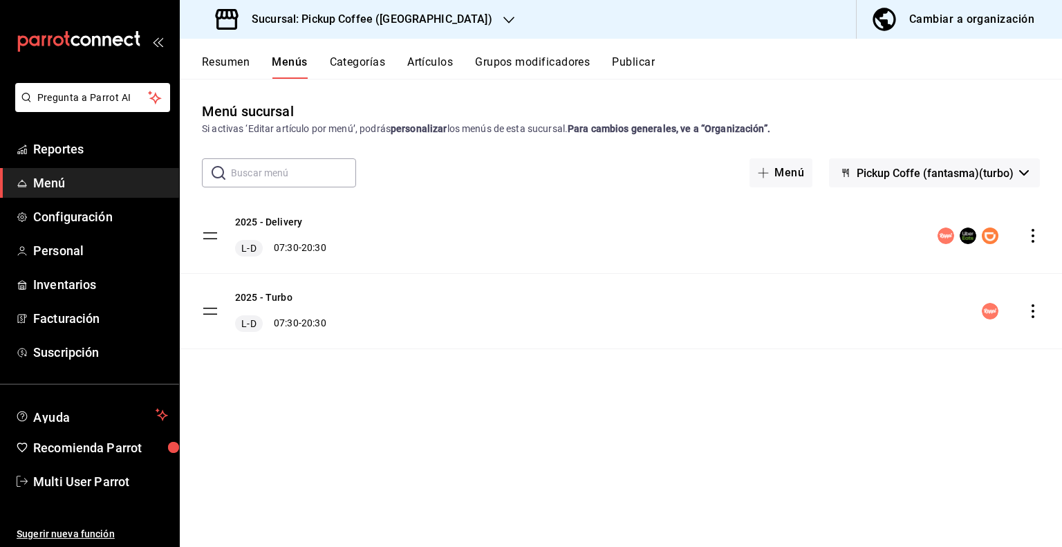
click at [1032, 309] on icon "actions" at bounding box center [1033, 311] width 14 height 14
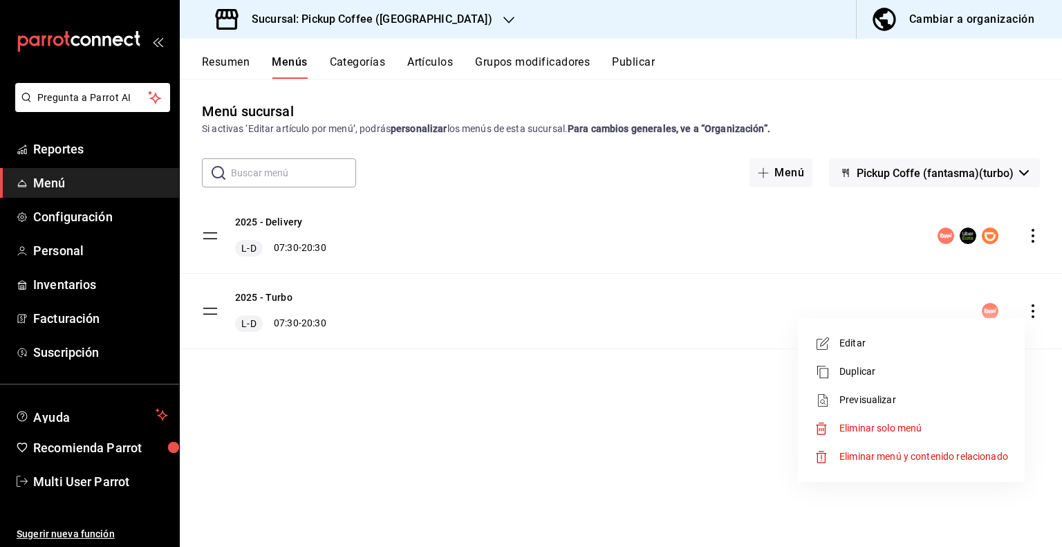
click at [866, 433] on span "Eliminar solo menú" at bounding box center [880, 427] width 82 height 11
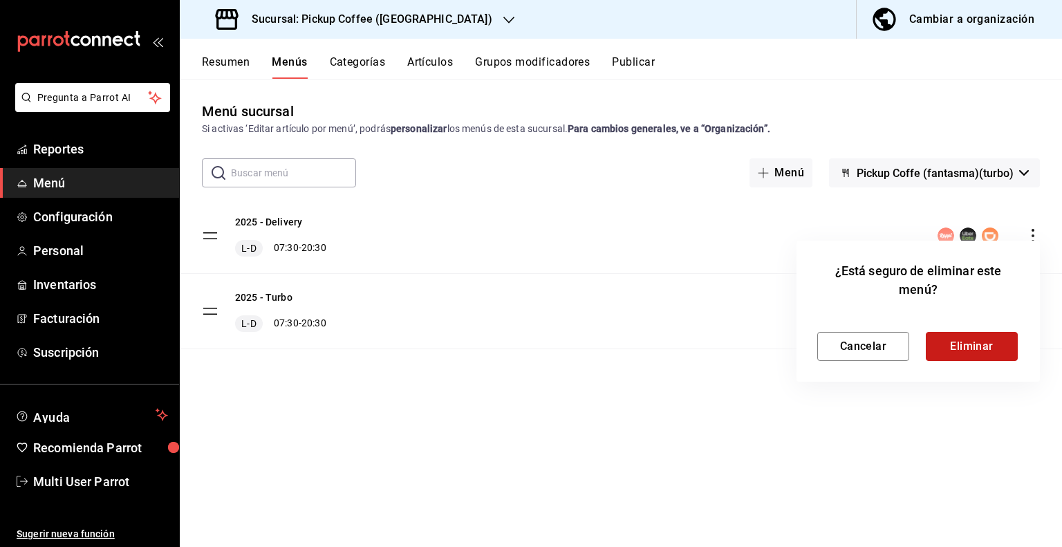
click at [951, 345] on button "Eliminar" at bounding box center [972, 346] width 92 height 29
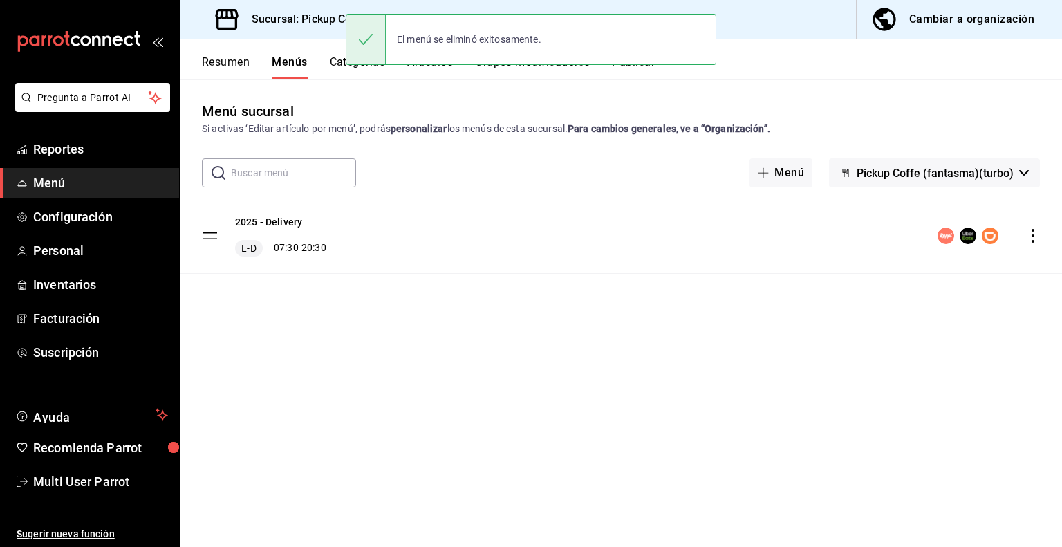
click at [645, 71] on button "Publicar" at bounding box center [633, 67] width 43 height 24
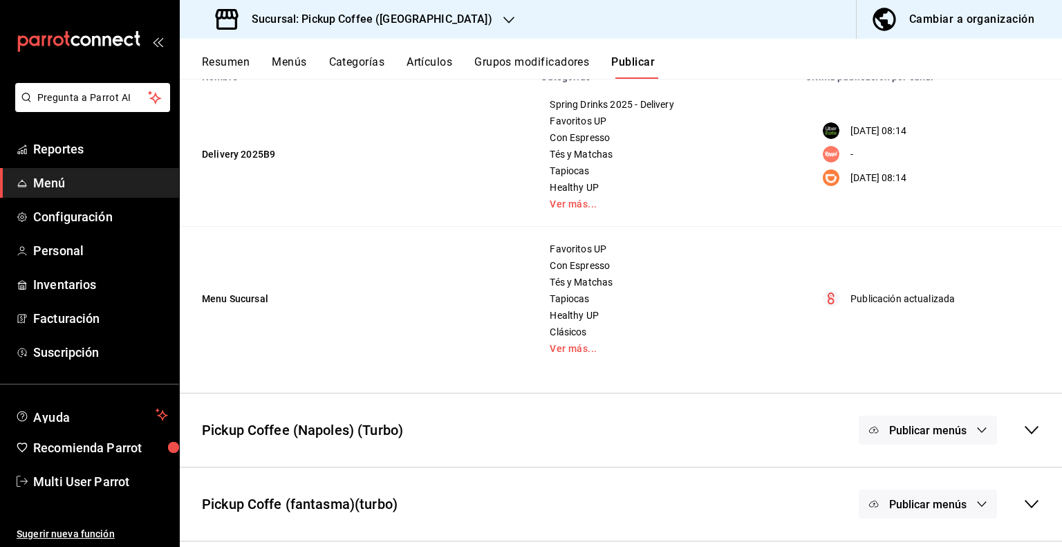
scroll to position [214, 0]
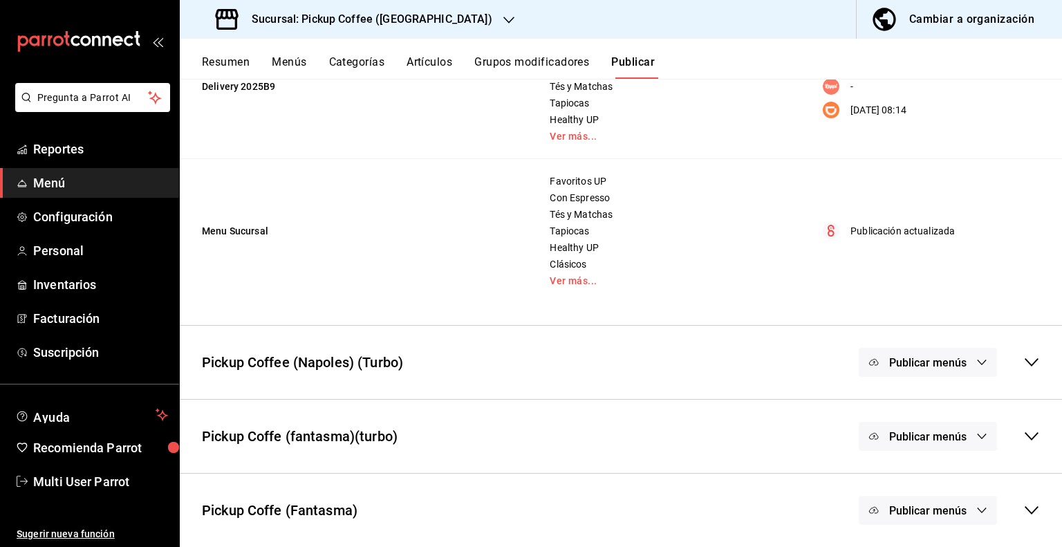
click at [968, 443] on button "Publicar menús" at bounding box center [928, 436] width 138 height 29
click at [927, 433] on span "Rappi" at bounding box center [937, 439] width 42 height 15
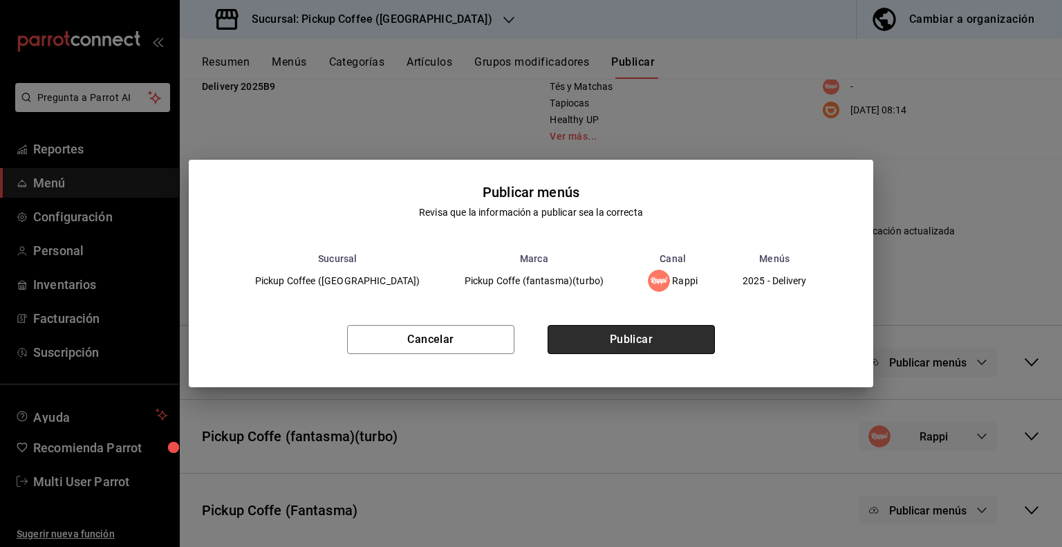
click at [659, 347] on button "Publicar" at bounding box center [630, 339] width 167 height 29
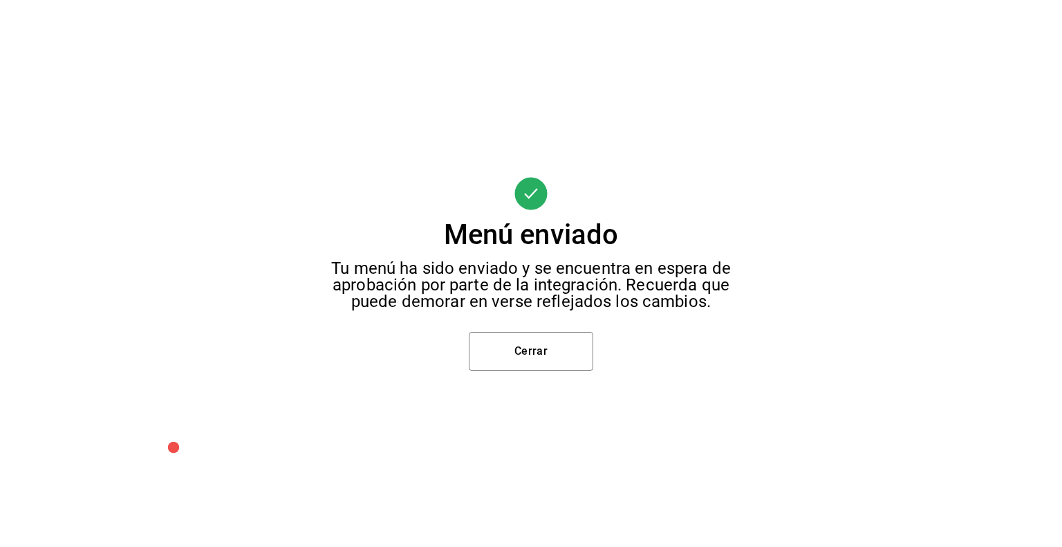
scroll to position [39, 0]
click at [550, 360] on button "Cerrar" at bounding box center [531, 351] width 124 height 39
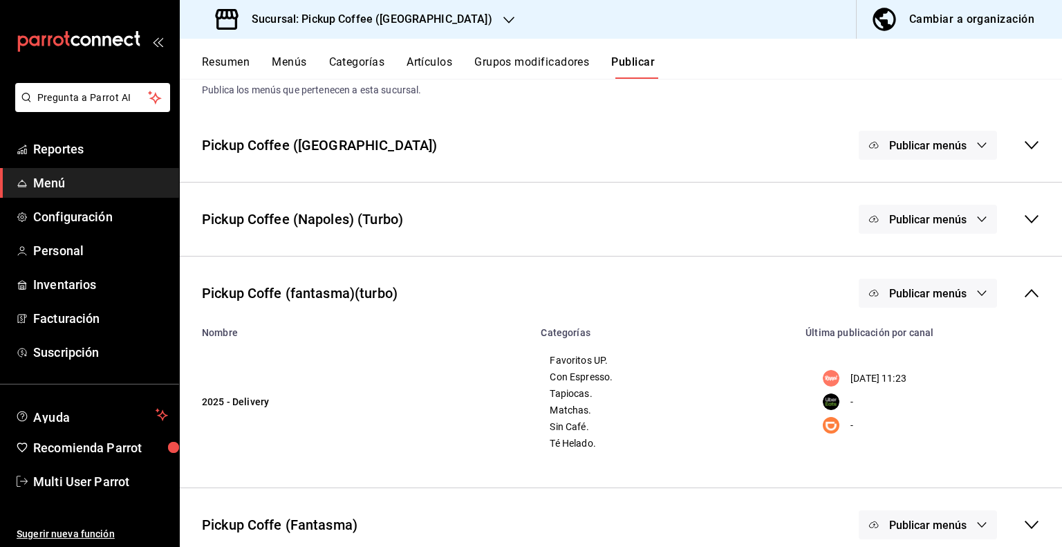
click at [976, 295] on icon "button" at bounding box center [981, 293] width 11 height 11
click at [560, 309] on div at bounding box center [531, 273] width 1062 height 547
click at [1023, 293] on icon at bounding box center [1031, 293] width 17 height 17
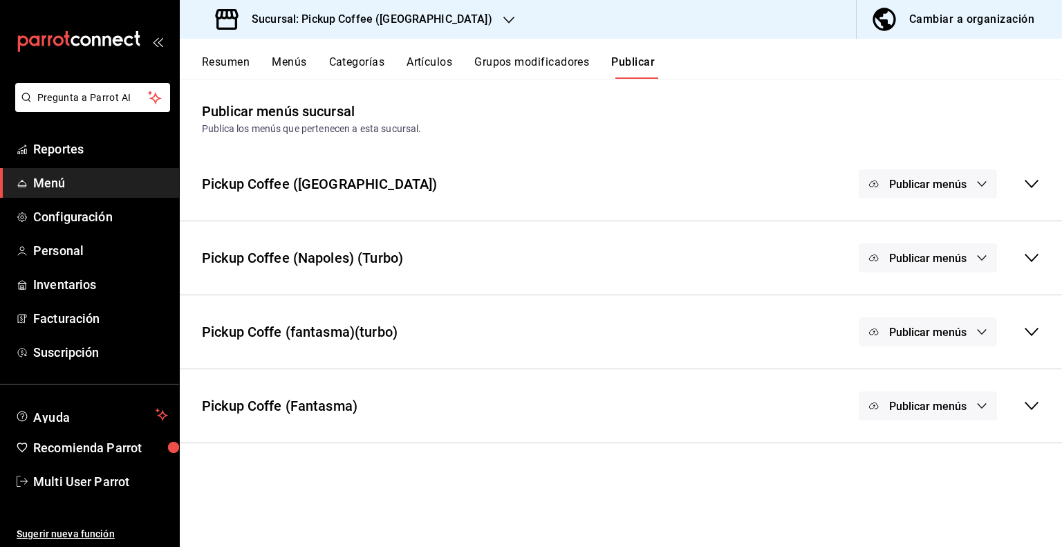
scroll to position [0, 0]
click at [390, 16] on h3 "Sucursal: Pickup Coffee ([GEOGRAPHIC_DATA])" at bounding box center [367, 19] width 252 height 17
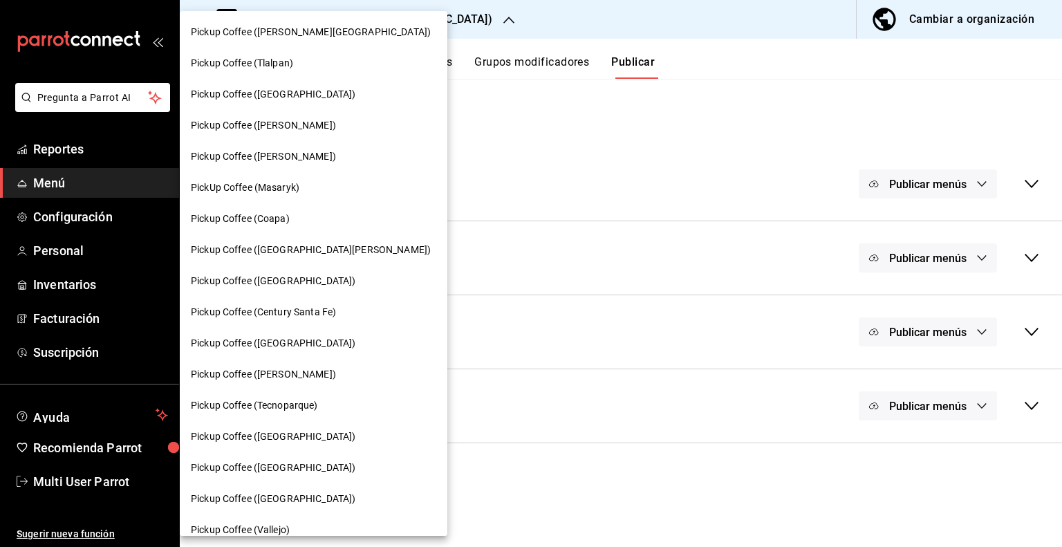
click at [324, 158] on div "Pickup Coffee ([PERSON_NAME])" at bounding box center [313, 156] width 245 height 15
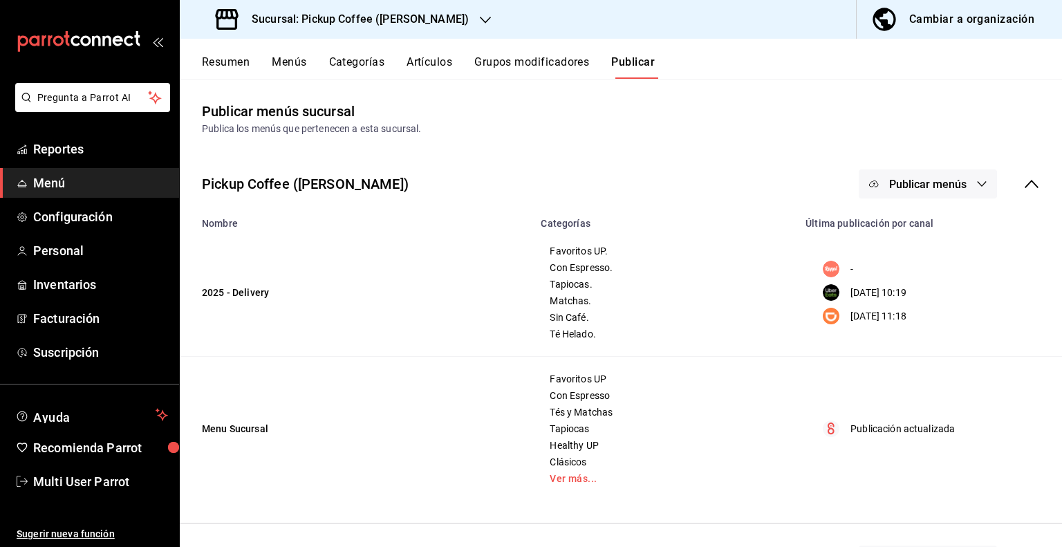
click at [288, 69] on button "Menús" at bounding box center [289, 67] width 35 height 24
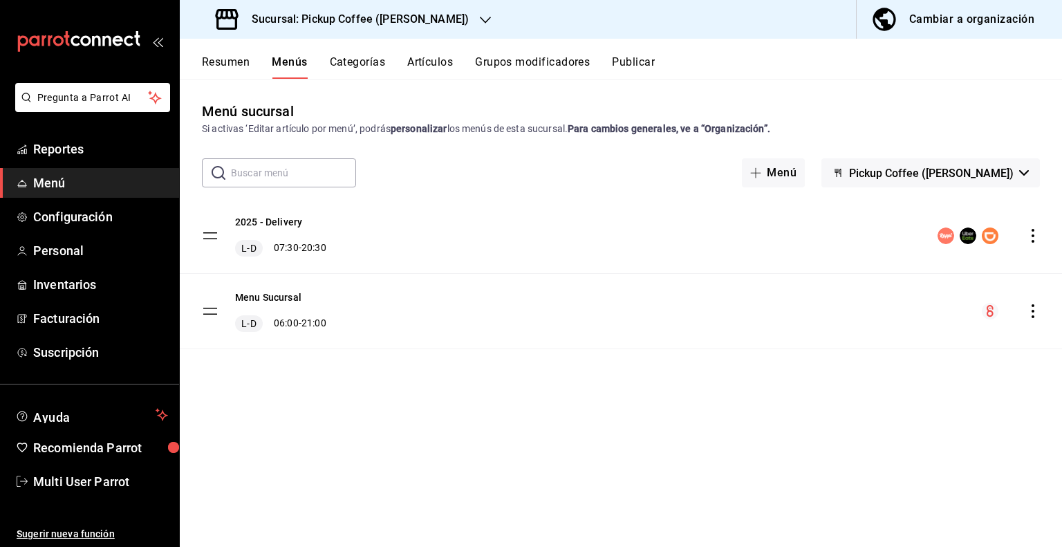
click at [233, 60] on button "Resumen" at bounding box center [226, 67] width 48 height 24
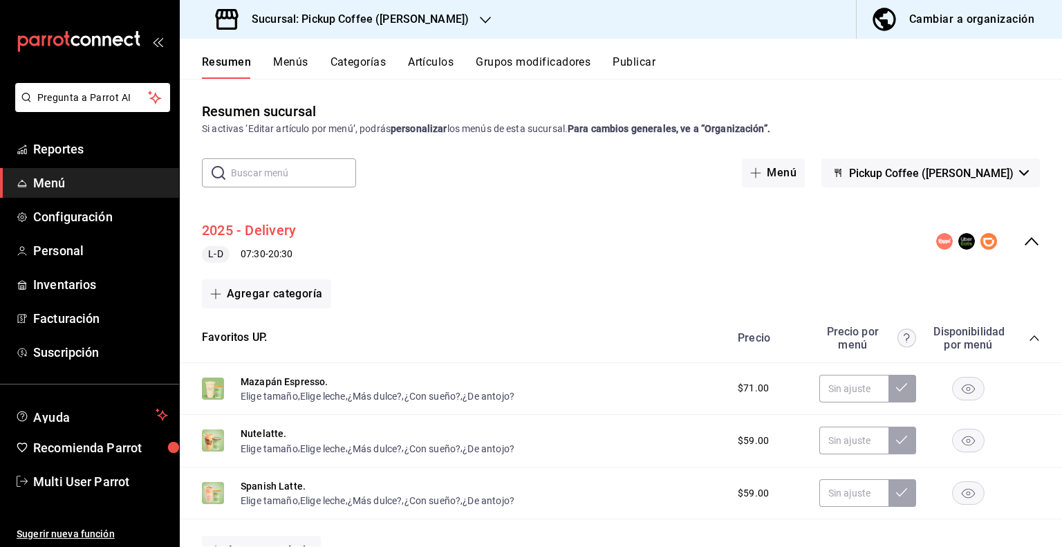
click at [268, 234] on button "2025 - Delivery" at bounding box center [249, 231] width 94 height 20
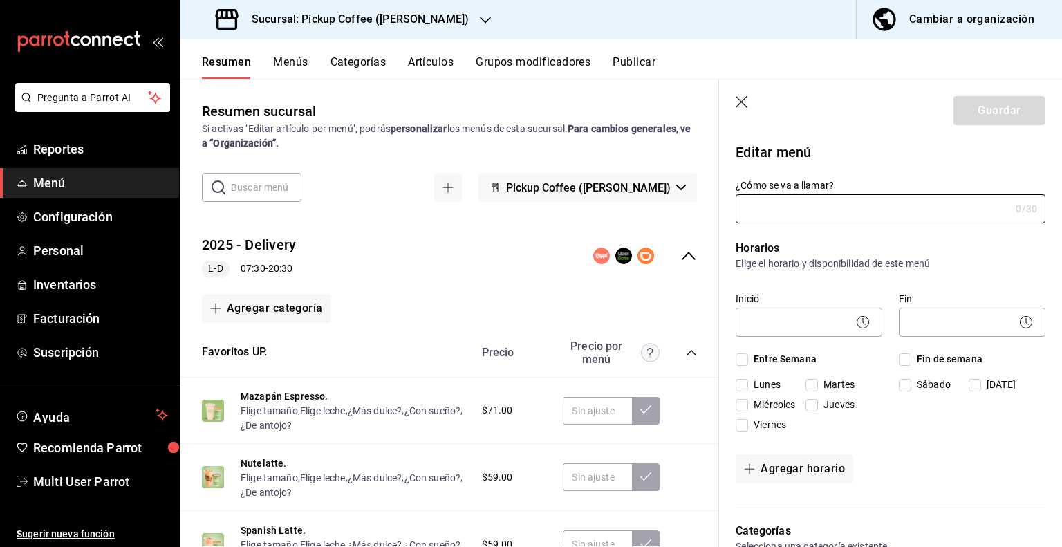
type input "2025 - Delivery"
checkbox input "true"
type input "P2025OLDMENU"
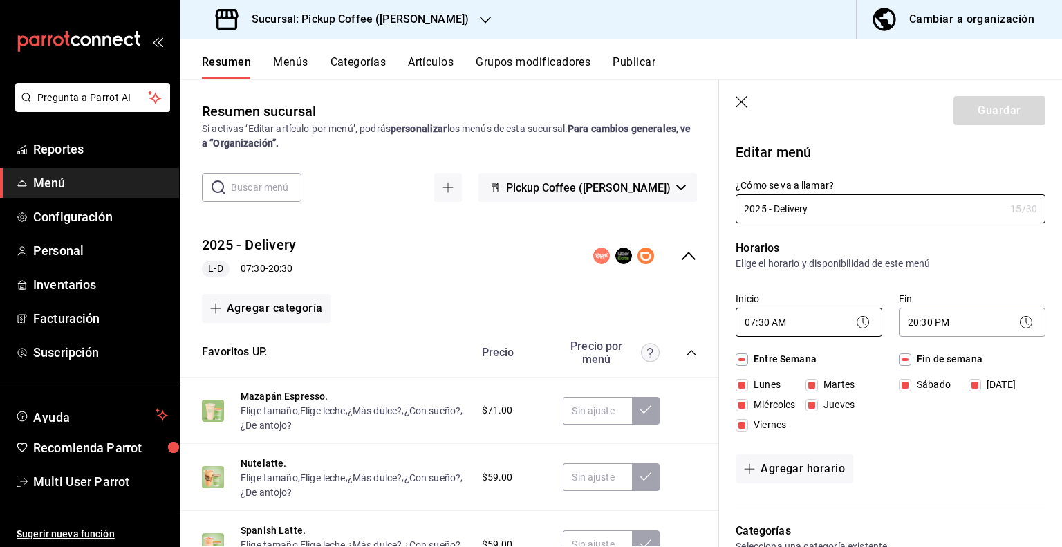
click at [780, 321] on body "Pregunta a Parrot AI Reportes Menú Configuración Personal Inventarios Facturaci…" at bounding box center [531, 273] width 1062 height 547
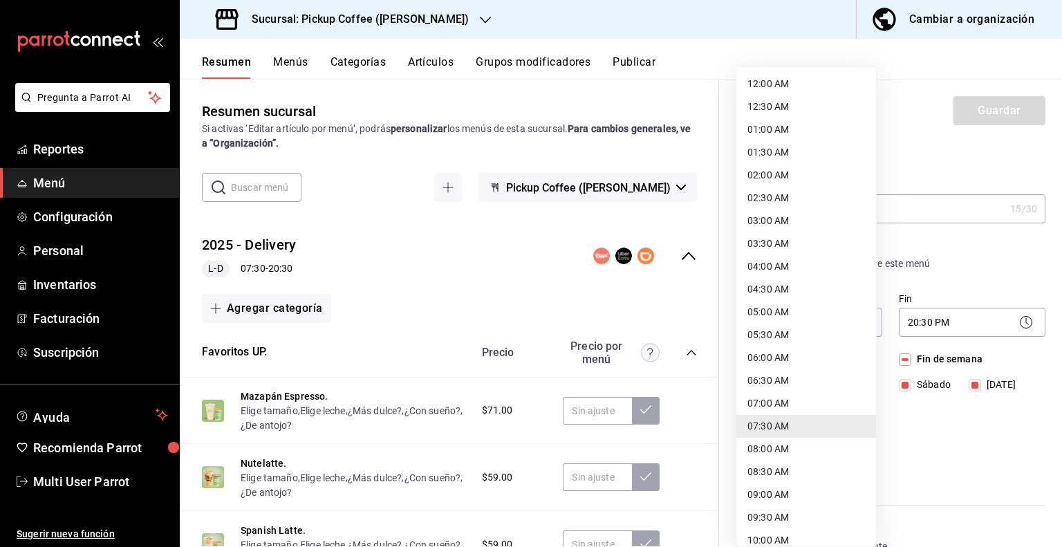
click at [771, 451] on li "08:00 AM" at bounding box center [806, 449] width 140 height 23
type input "08:00"
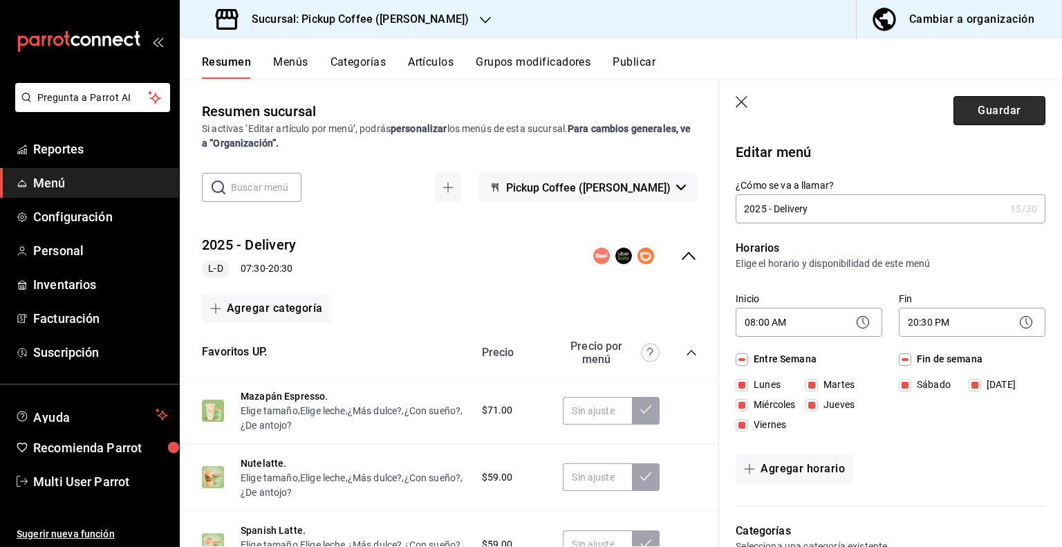
click at [986, 110] on button "Guardar" at bounding box center [999, 110] width 92 height 29
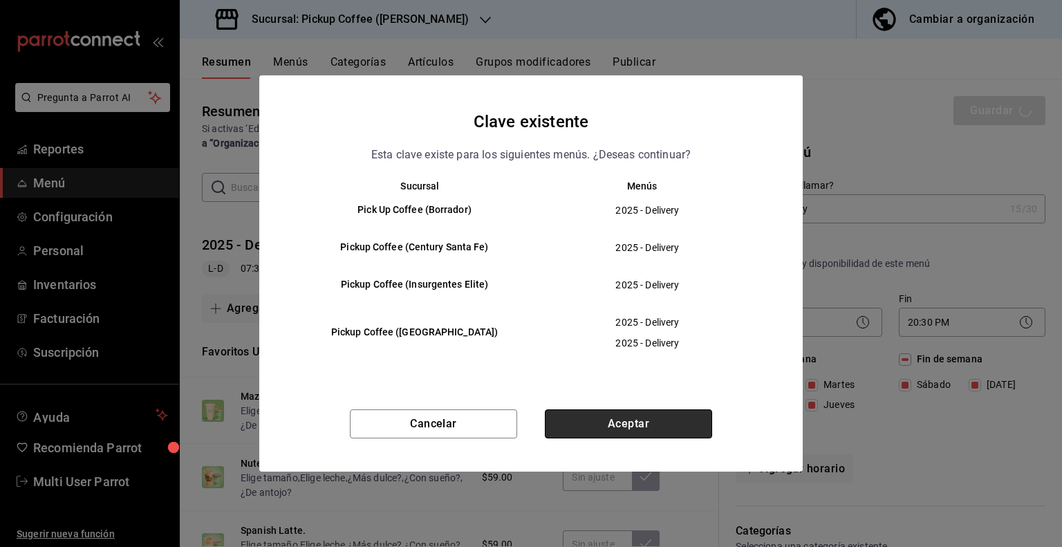
click at [651, 419] on button "Aceptar" at bounding box center [628, 423] width 167 height 29
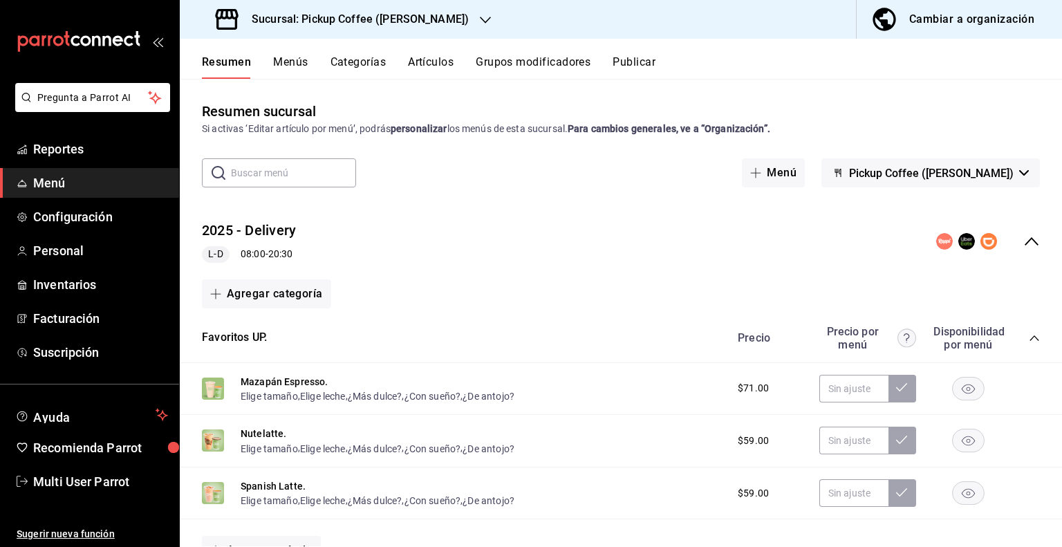
click at [639, 64] on button "Publicar" at bounding box center [633, 67] width 43 height 24
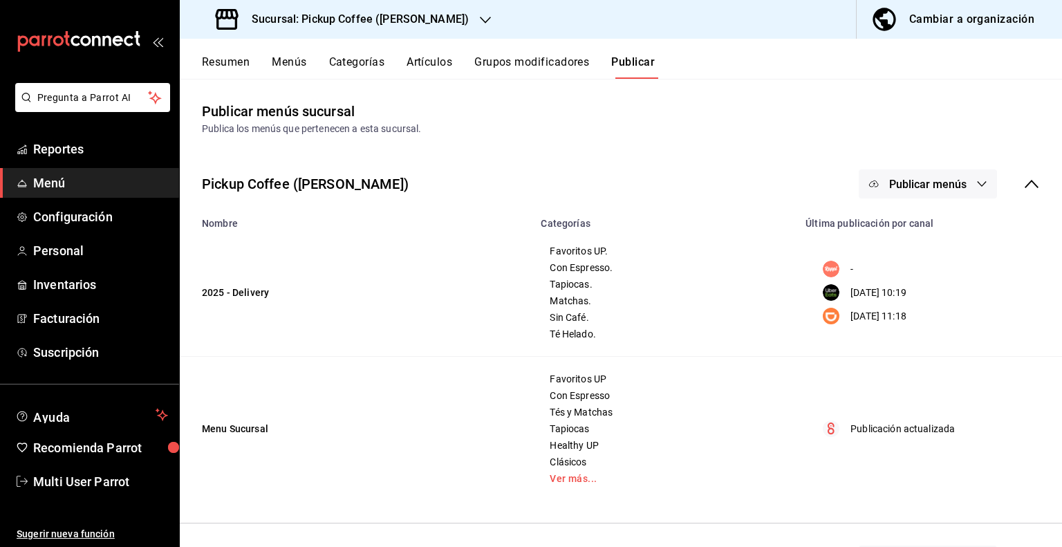
click at [927, 186] on span "Publicar menús" at bounding box center [927, 184] width 77 height 13
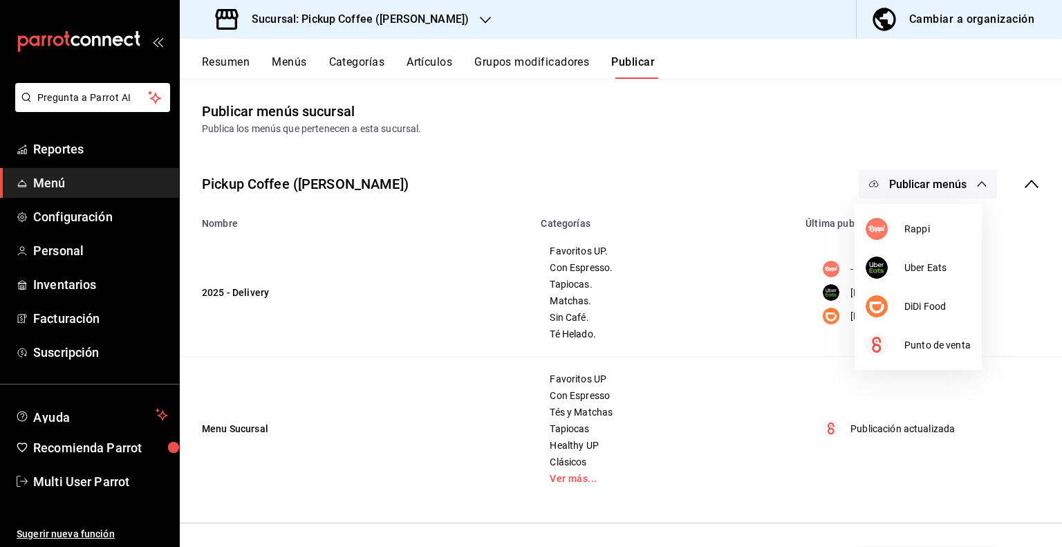
click at [759, 74] on div at bounding box center [531, 273] width 1062 height 547
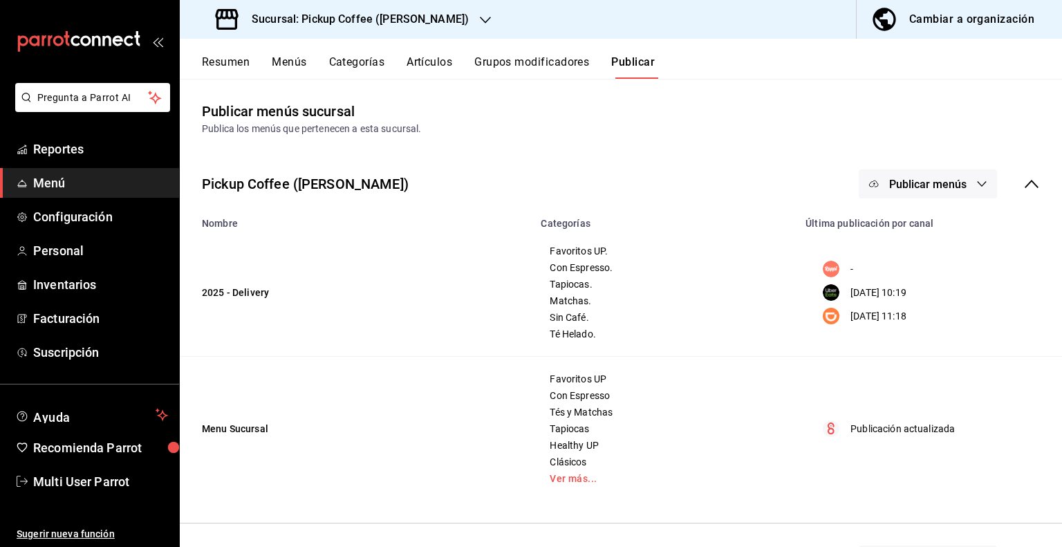
click at [1003, 23] on div "Cambiar a organización" at bounding box center [971, 19] width 125 height 19
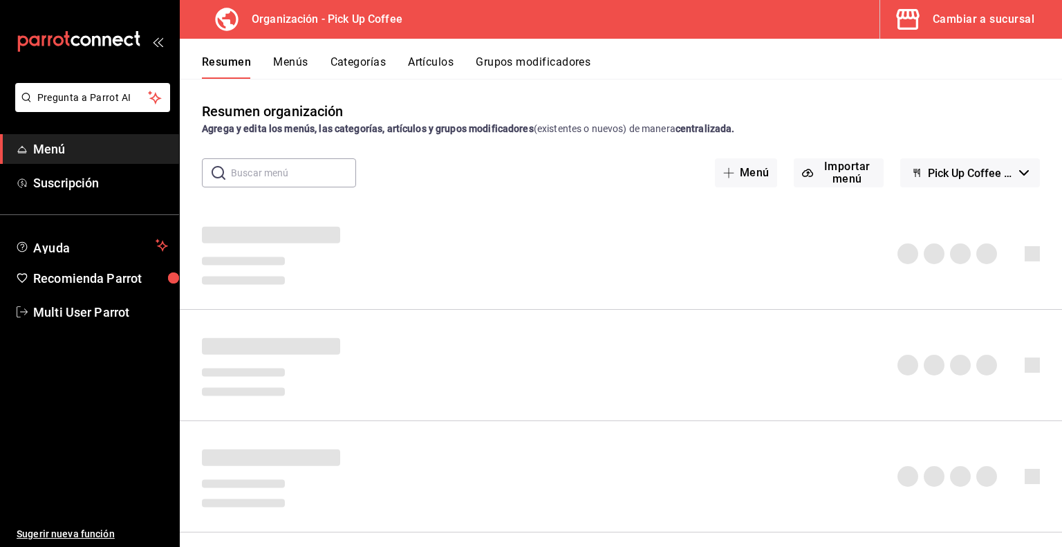
click at [459, 71] on div "Resumen Menús Categorías Artículos Grupos modificadores" at bounding box center [632, 67] width 860 height 24
click at [449, 60] on button "Artículos" at bounding box center [431, 67] width 46 height 24
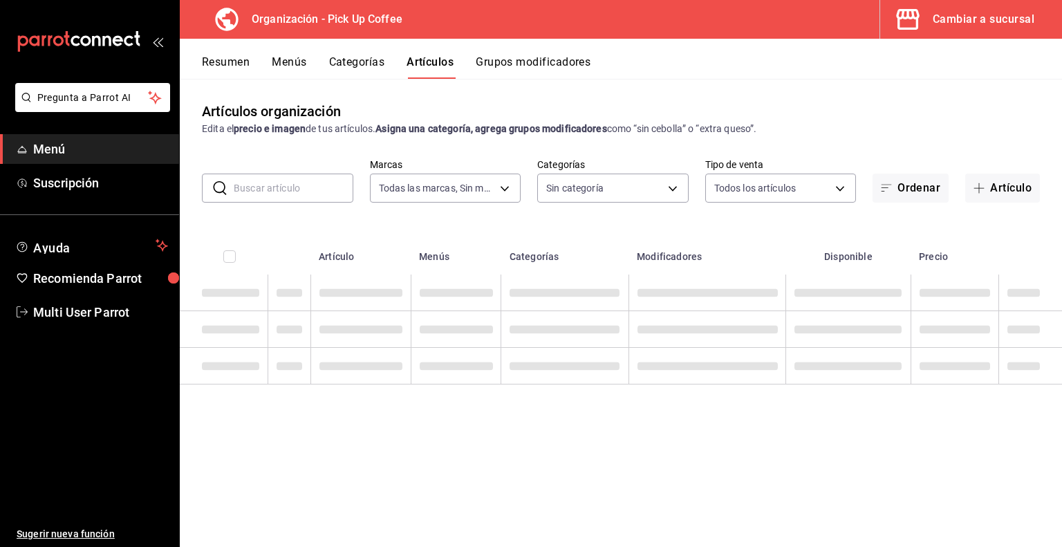
type input "be2dd662-c872-4fc9-aaab-377dbd4a662e"
click at [319, 184] on input "text" at bounding box center [294, 188] width 120 height 28
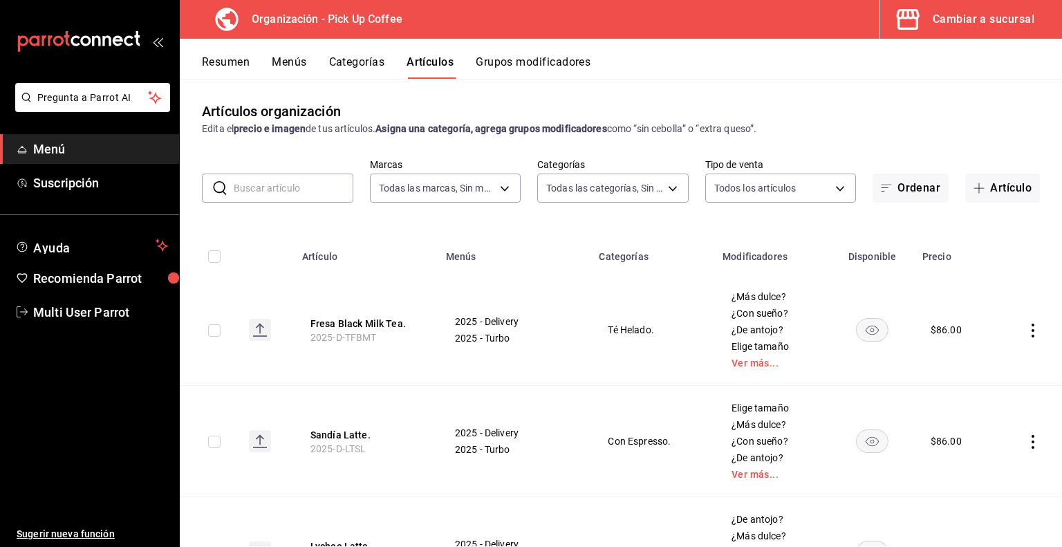
type input "ade3349e-9cdc-4f2d-92fa-9f20c147d791,56795bb3-5737-4fb3-954e-e7754ef123d9,7592f…"
type input "a"
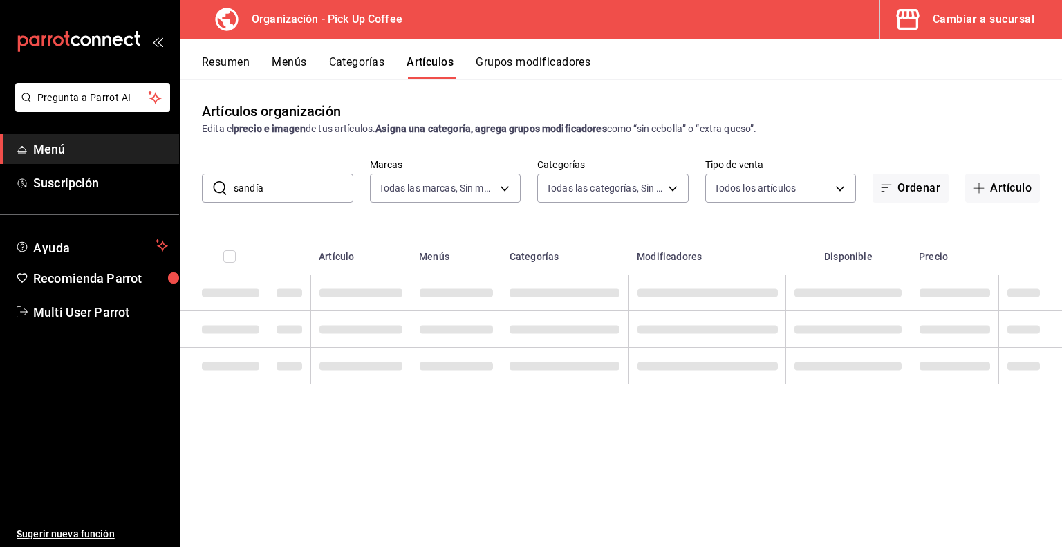
click at [290, 230] on th at bounding box center [289, 252] width 43 height 44
click at [301, 193] on input "sandía" at bounding box center [294, 188] width 120 height 28
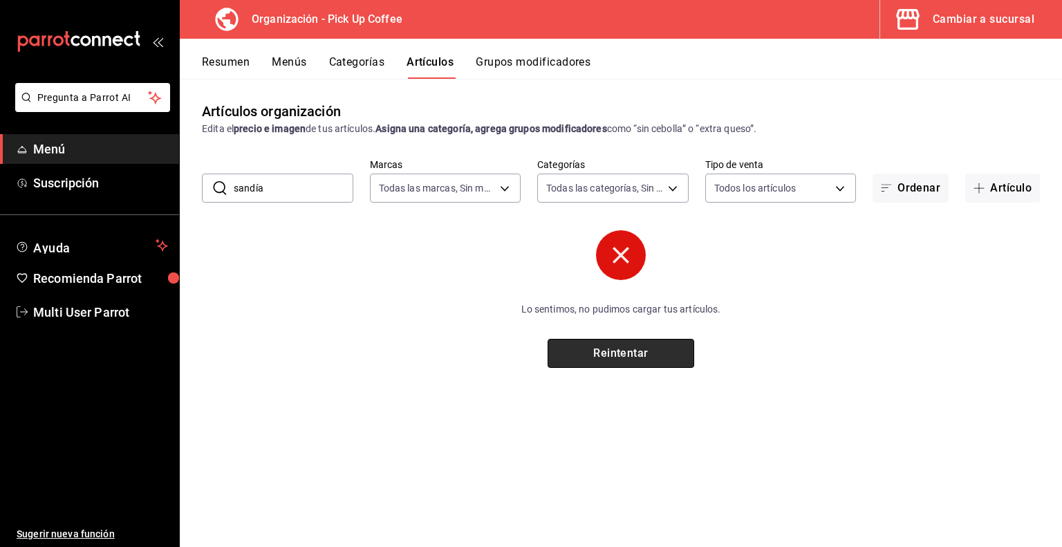
click at [577, 350] on button "Reintentar" at bounding box center [620, 353] width 147 height 29
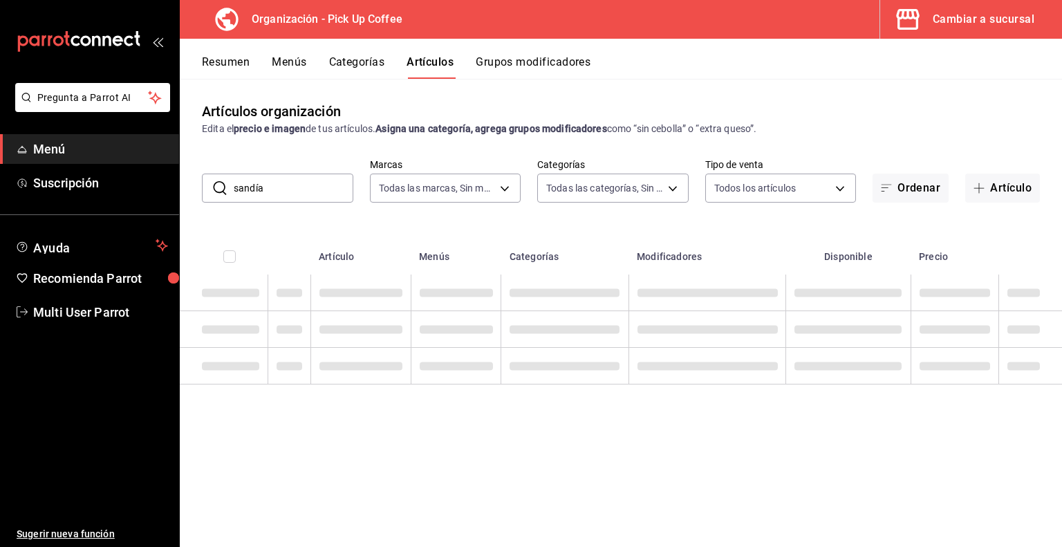
click at [296, 195] on input "sandía" at bounding box center [294, 188] width 120 height 28
type input "s"
type input "l"
type input "matcha latte"
click at [299, 194] on input "text" at bounding box center [294, 188] width 120 height 28
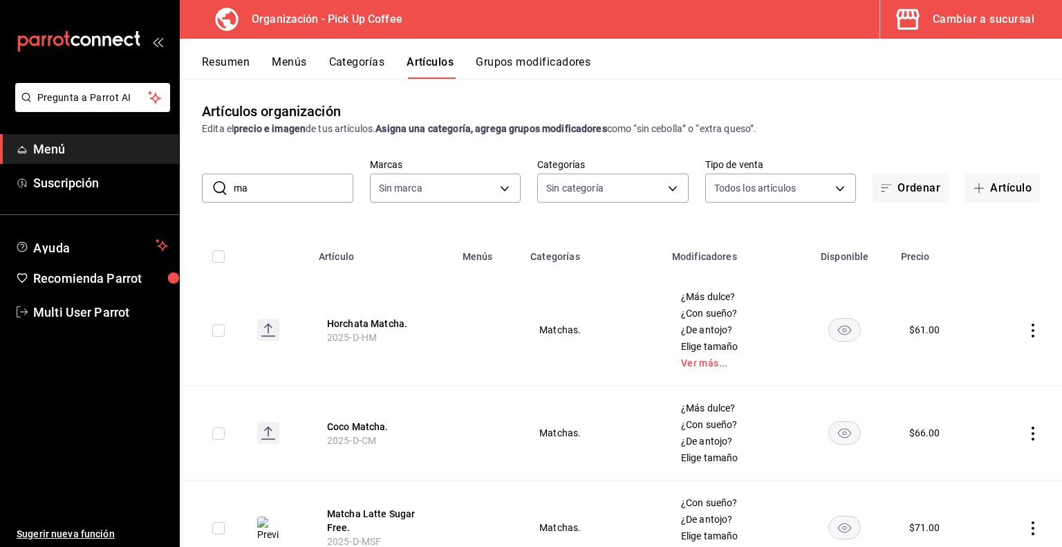
type input "m"
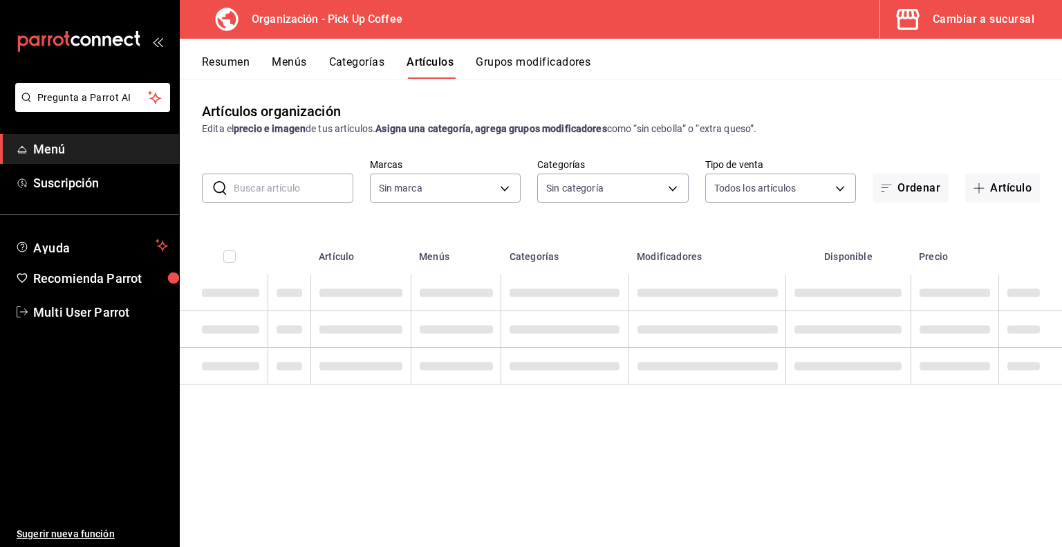
type input "be2dd662-c872-4fc9-aaab-377dbd4a662e"
click at [299, 185] on input "HORCHATA" at bounding box center [294, 188] width 120 height 28
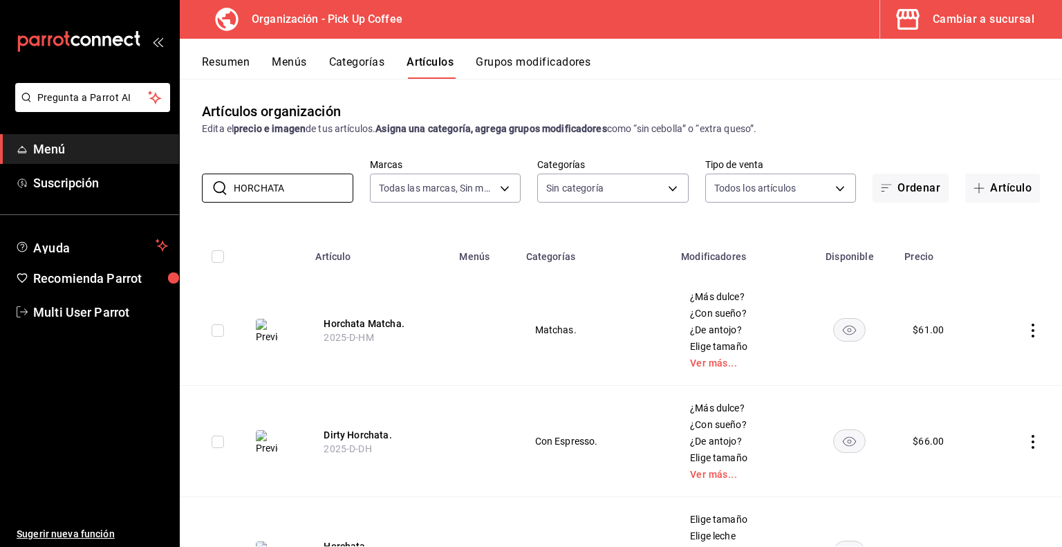
click at [443, 283] on th "Horchata Matcha. 2025-D-HM" at bounding box center [379, 329] width 144 height 111
click at [316, 188] on input "HORCHATA" at bounding box center [294, 188] width 120 height 28
type input "H"
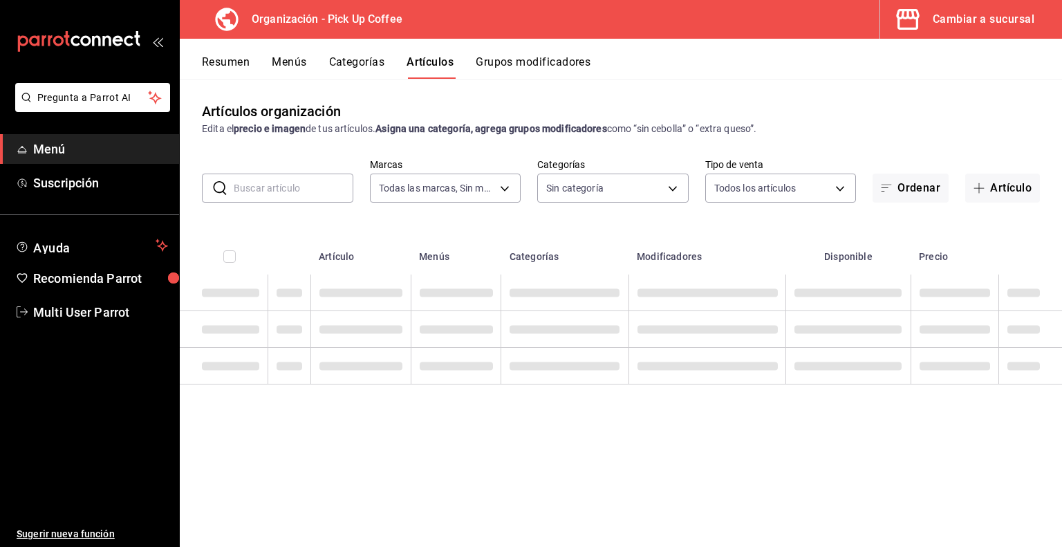
click at [516, 64] on button "Grupos modificadores" at bounding box center [533, 67] width 115 height 24
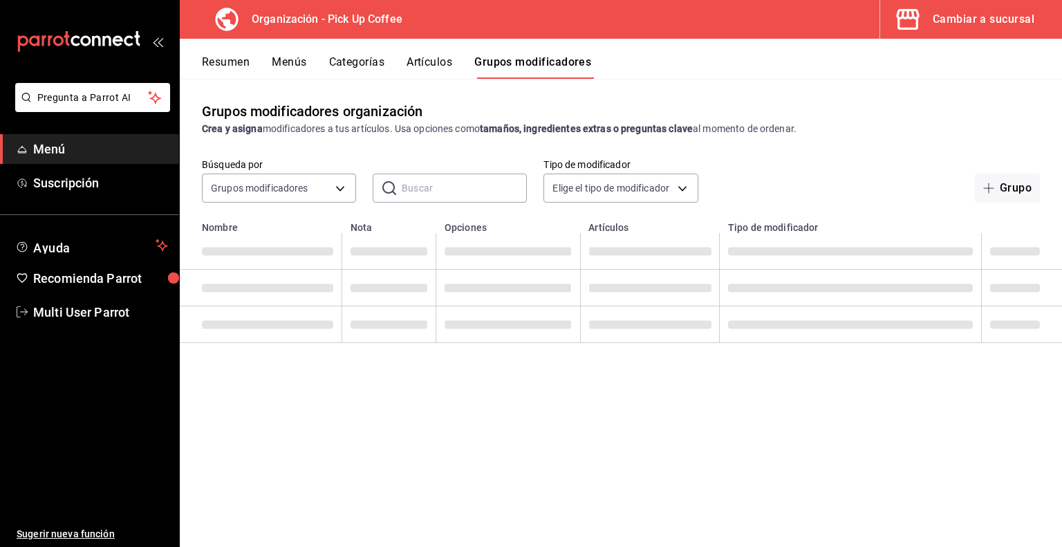
click at [508, 65] on button "Grupos modificadores" at bounding box center [532, 67] width 117 height 24
click at [462, 185] on input "text" at bounding box center [464, 188] width 125 height 28
drag, startPoint x: 497, startPoint y: 185, endPoint x: 292, endPoint y: 186, distance: 205.3
click at [292, 186] on div "Búsqueda por Grupos modificadores GROUP ​ elige leche ​ Tipo de modificador Eli…" at bounding box center [621, 180] width 882 height 44
click at [477, 192] on input "elige leche" at bounding box center [464, 188] width 125 height 28
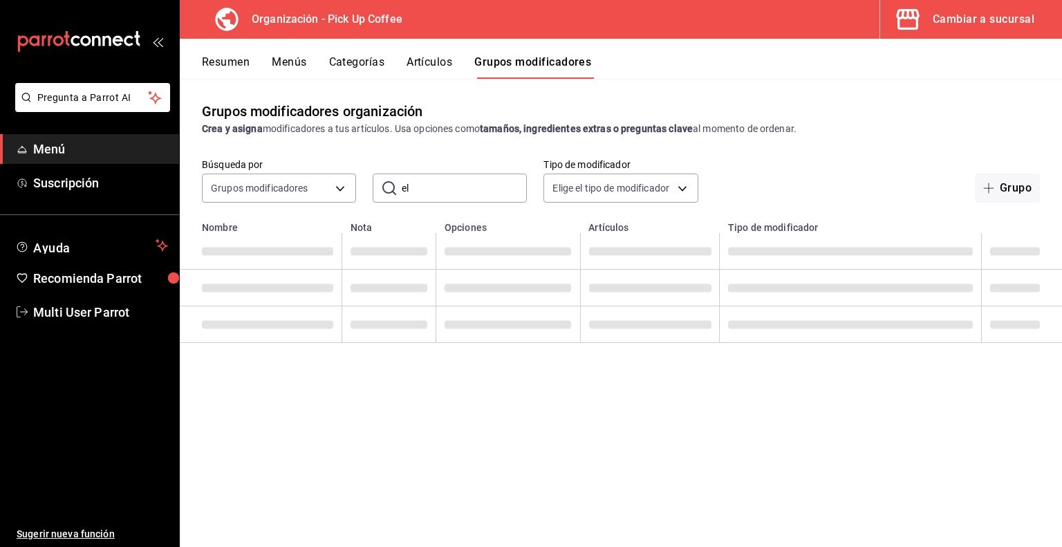
type input "e"
click at [470, 193] on input "text" at bounding box center [464, 188] width 125 height 28
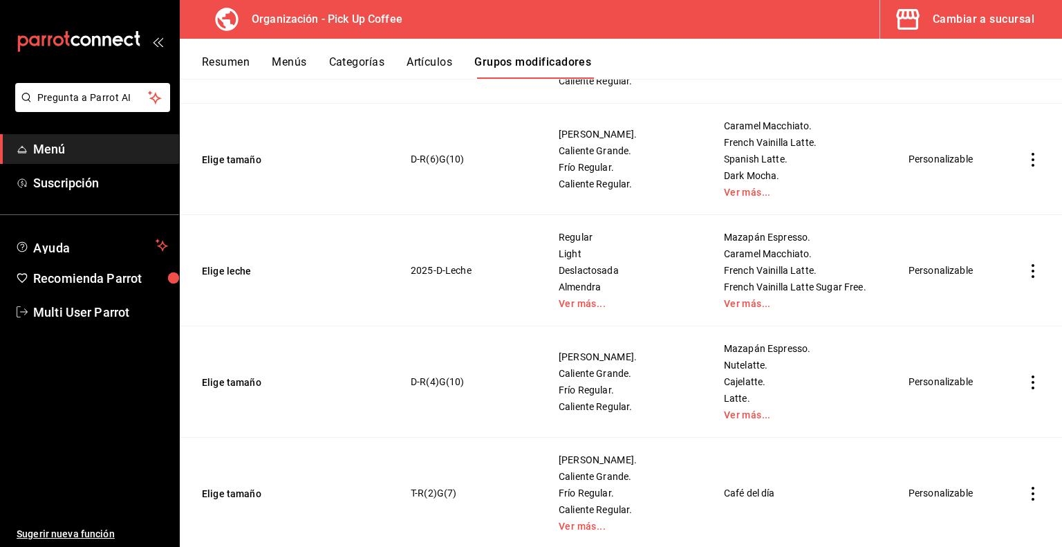
scroll to position [1037, 0]
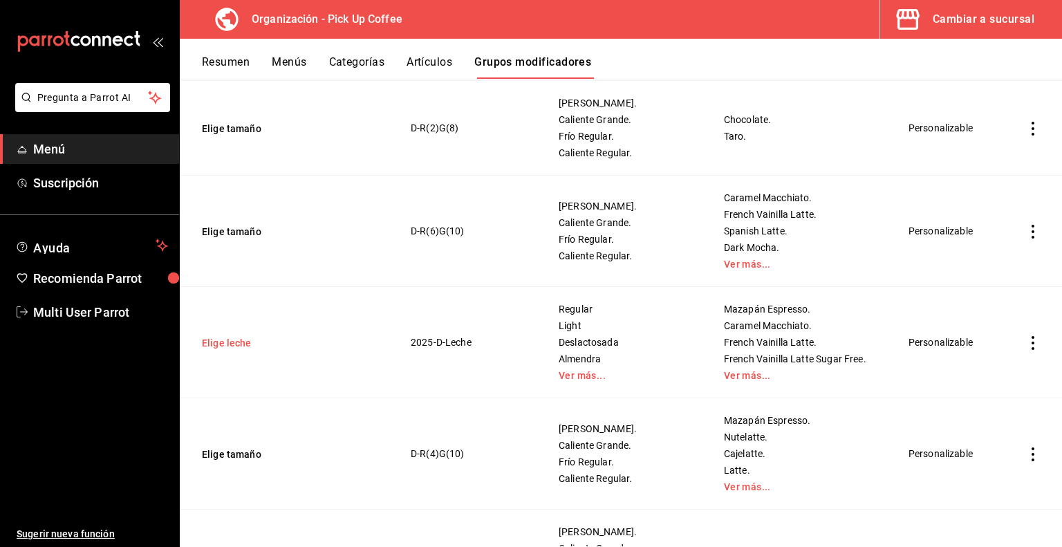
click at [307, 339] on button "Elige leche" at bounding box center [285, 343] width 166 height 14
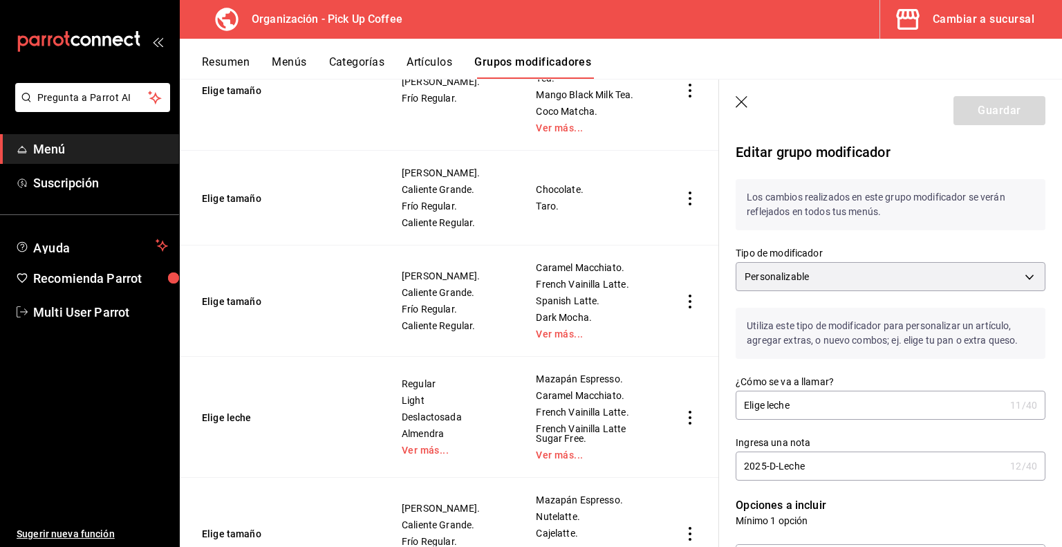
click at [746, 107] on icon "button" at bounding box center [743, 103] width 14 height 14
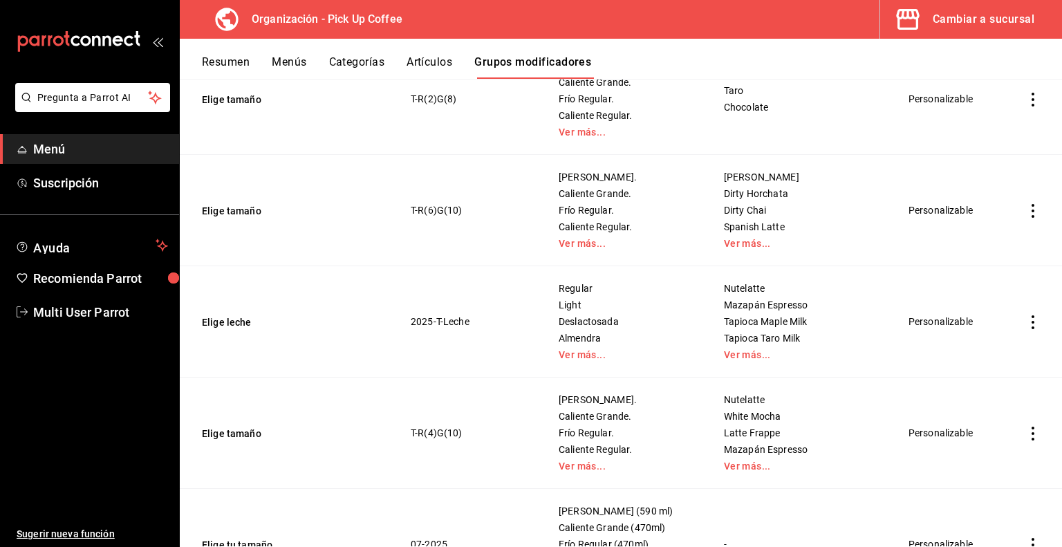
scroll to position [1932, 0]
click at [435, 319] on td "2025-T-Leche" at bounding box center [467, 320] width 147 height 111
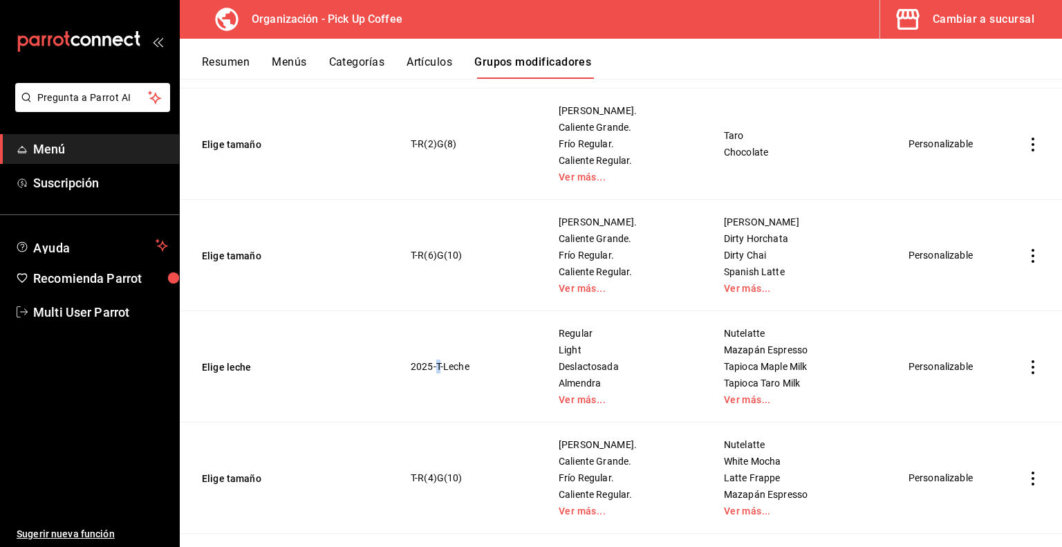
scroll to position [1863, 0]
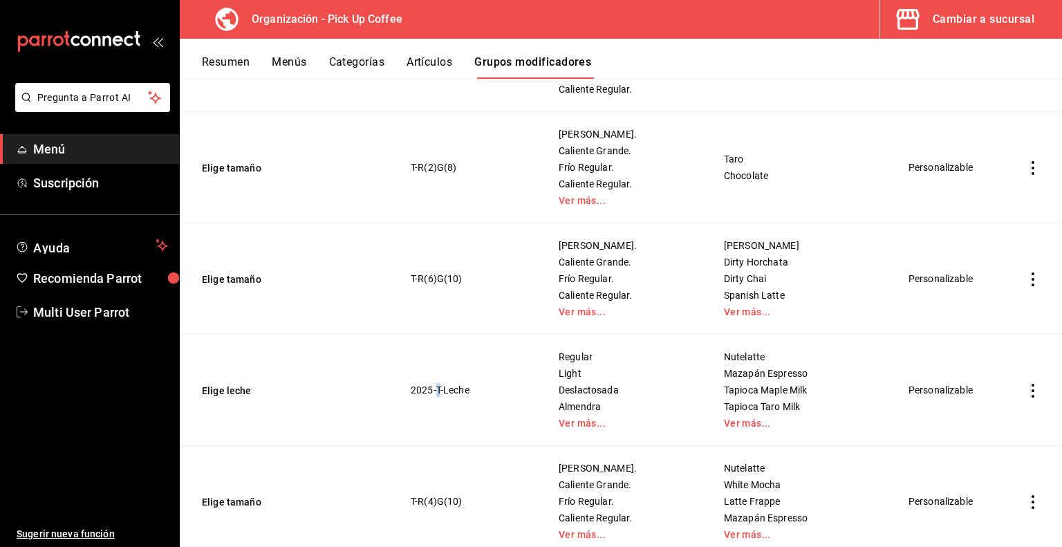
click at [438, 61] on button "Artículos" at bounding box center [429, 67] width 46 height 24
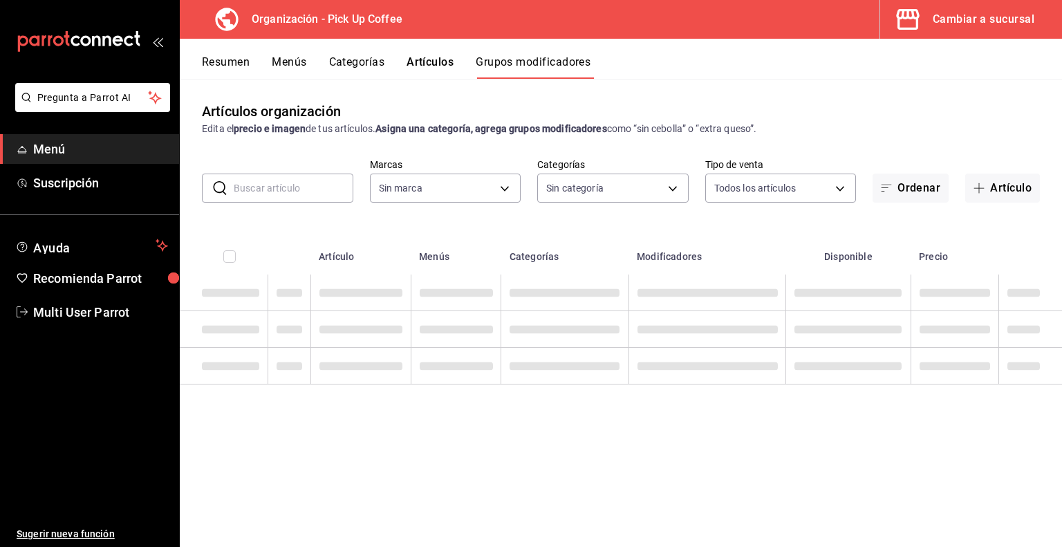
type input "be2dd662-c872-4fc9-aaab-377dbd4a662e"
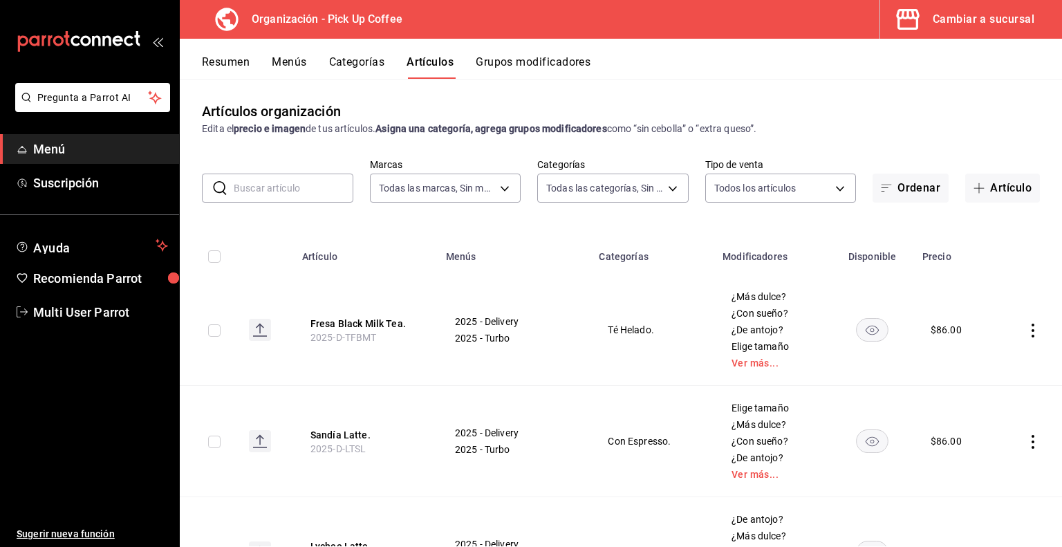
type input "ade3349e-9cdc-4f2d-92fa-9f20c147d791,56795bb3-5737-4fb3-954e-e7754ef123d9,7592f…"
click at [332, 191] on input "text" at bounding box center [294, 188] width 120 height 28
click at [269, 189] on input "text" at bounding box center [294, 188] width 120 height 28
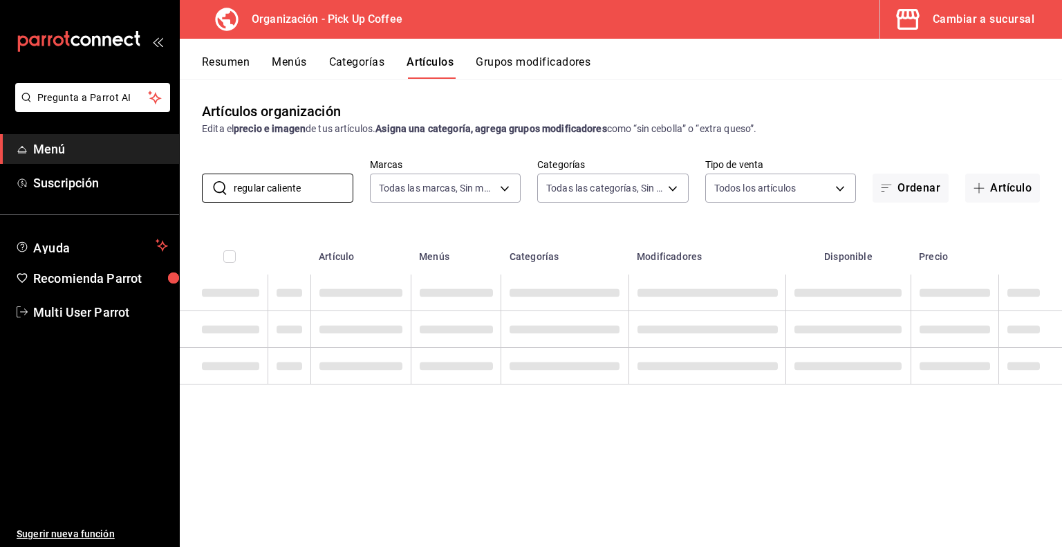
type input "regular caliente"
click at [321, 182] on input "regular caliente" at bounding box center [294, 188] width 120 height 28
click at [552, 64] on button "Grupos modificadores" at bounding box center [533, 67] width 115 height 24
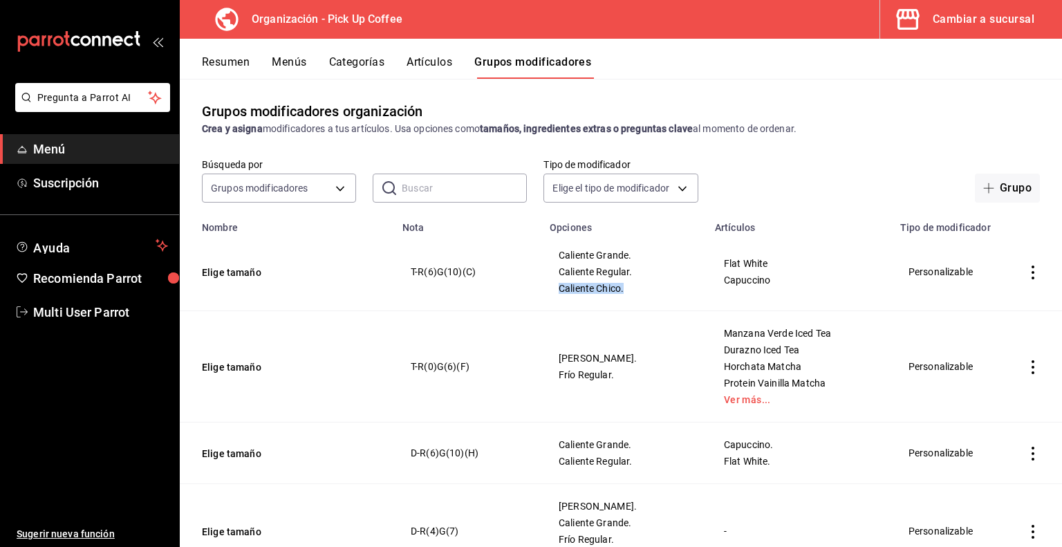
drag, startPoint x: 621, startPoint y: 295, endPoint x: 552, endPoint y: 292, distance: 69.2
click at [552, 292] on td "Caliente Grande. Caliente Regular. Caliente Chico." at bounding box center [623, 272] width 165 height 78
click at [428, 66] on button "Artículos" at bounding box center [429, 67] width 46 height 24
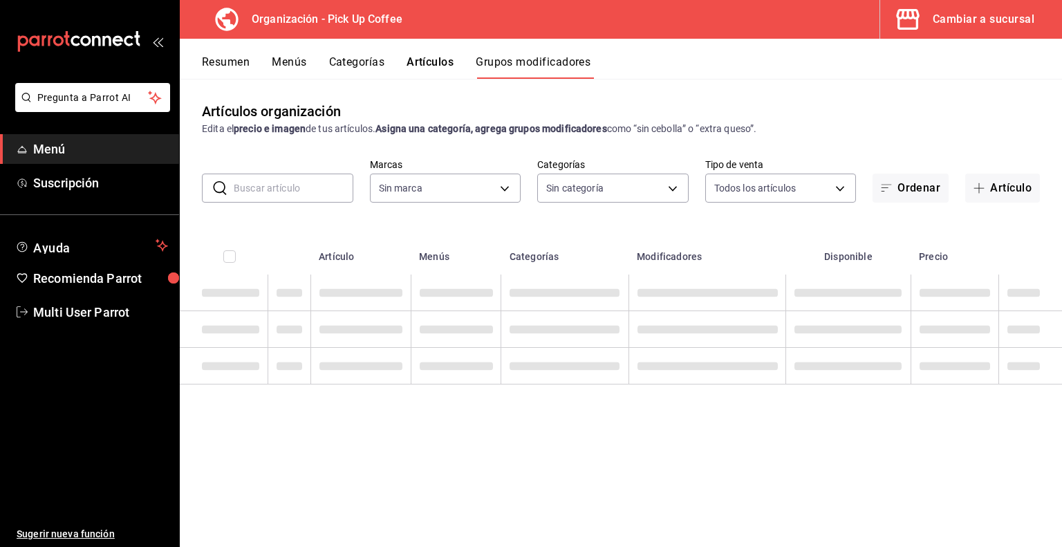
type input "be2dd662-c872-4fc9-aaab-377dbd4a662e"
click at [309, 187] on input "text" at bounding box center [294, 188] width 120 height 28
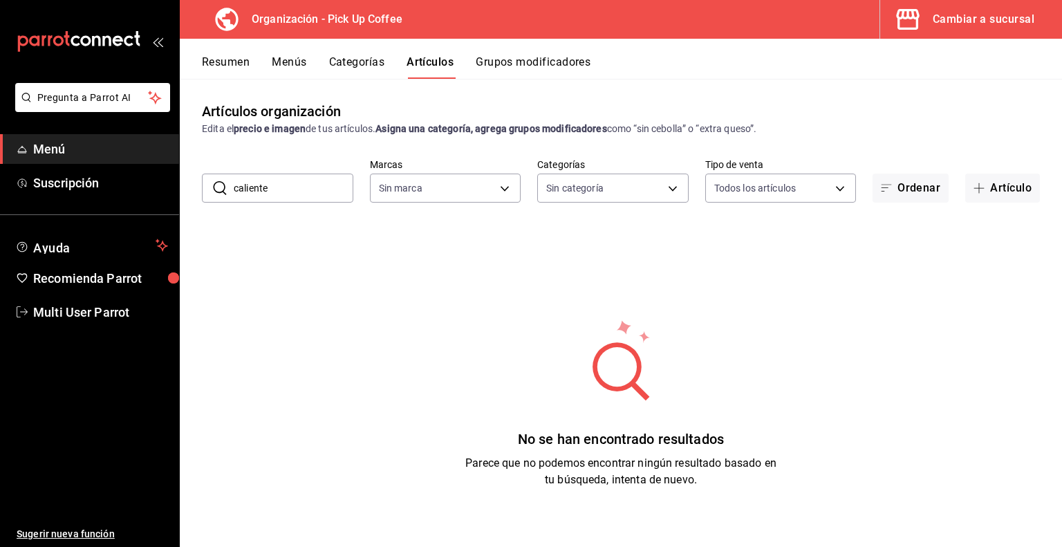
type input "caliente"
type input "be2dd662-c872-4fc9-aaab-377dbd4a662e"
click at [309, 187] on input "caliente" at bounding box center [294, 188] width 120 height 28
type input "caliente"
click at [330, 188] on input "caliente" at bounding box center [294, 188] width 120 height 28
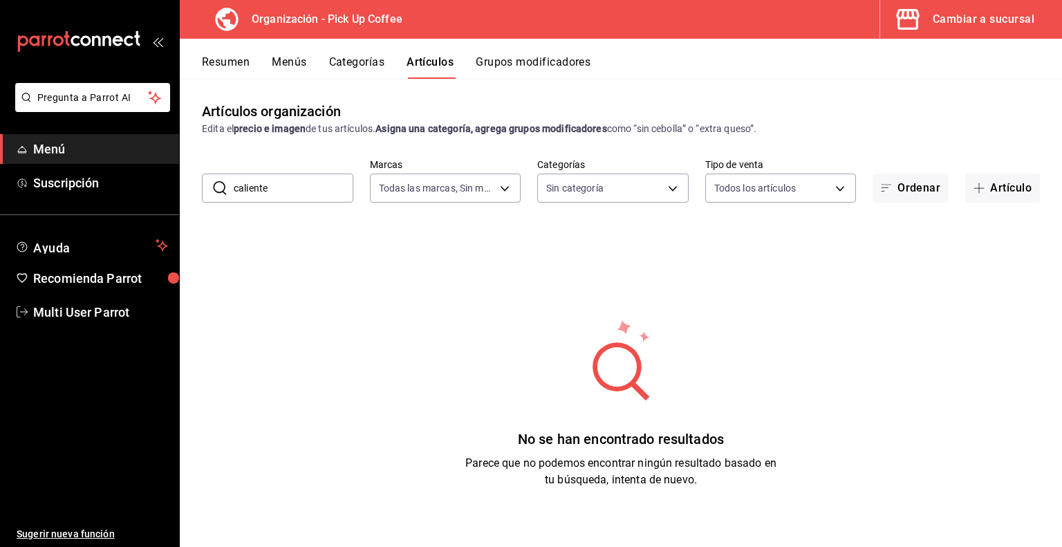
click at [520, 66] on button "Grupos modificadores" at bounding box center [533, 67] width 115 height 24
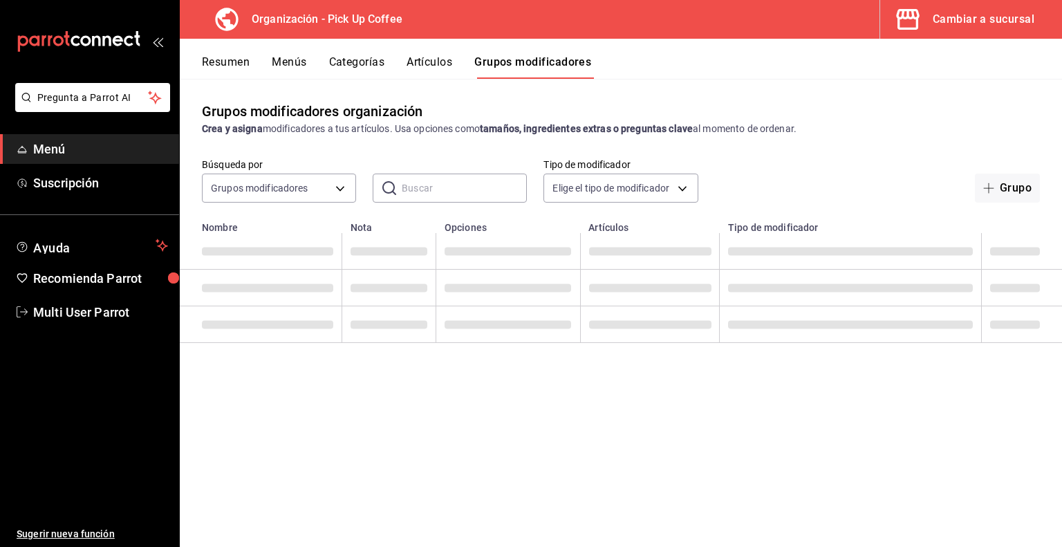
click at [434, 60] on button "Artículos" at bounding box center [429, 67] width 46 height 24
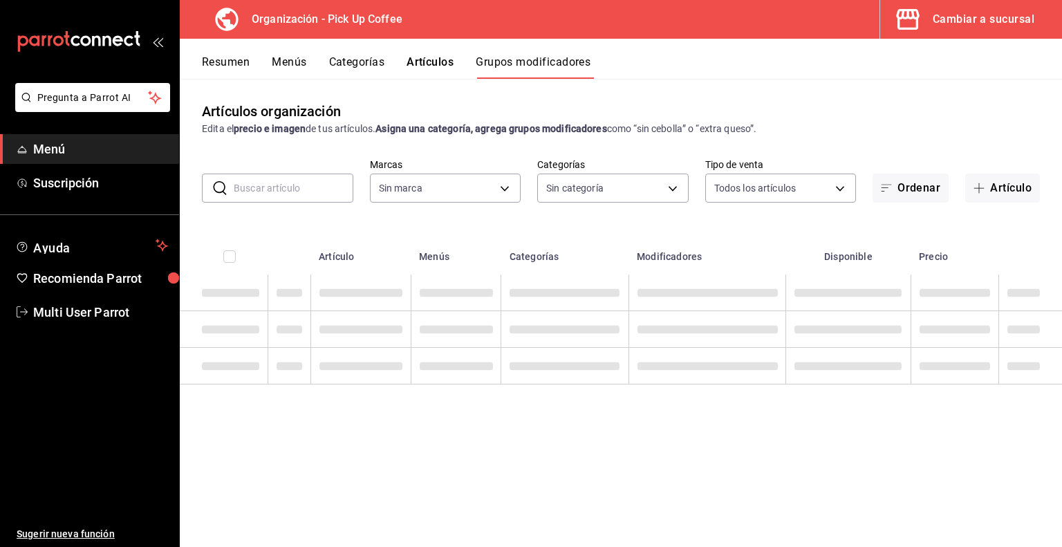
type input "be2dd662-c872-4fc9-aaab-377dbd4a662e"
click at [254, 182] on input "text" at bounding box center [294, 188] width 120 height 28
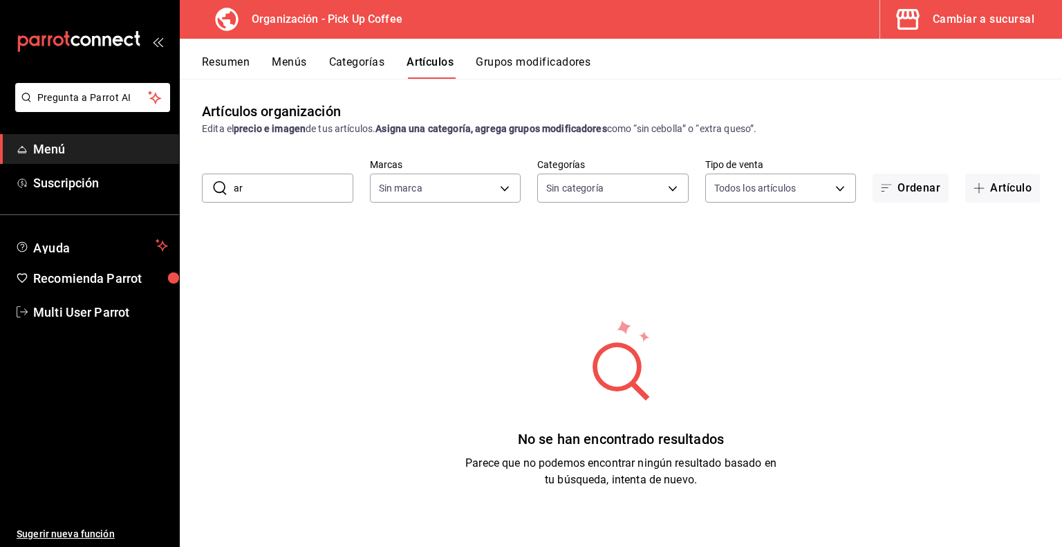
type input "a"
type input "chico"
type input "be2dd662-c872-4fc9-aaab-377dbd4a662e"
